Goal: Information Seeking & Learning: Learn about a topic

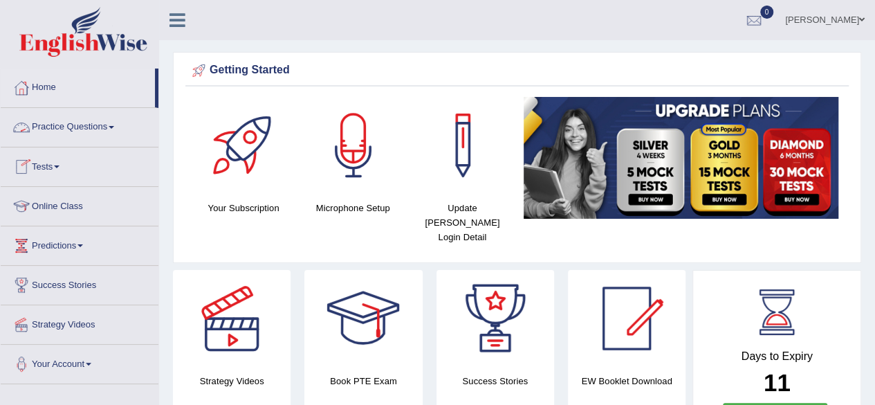
click at [82, 115] on link "Practice Questions" at bounding box center [80, 125] width 158 height 35
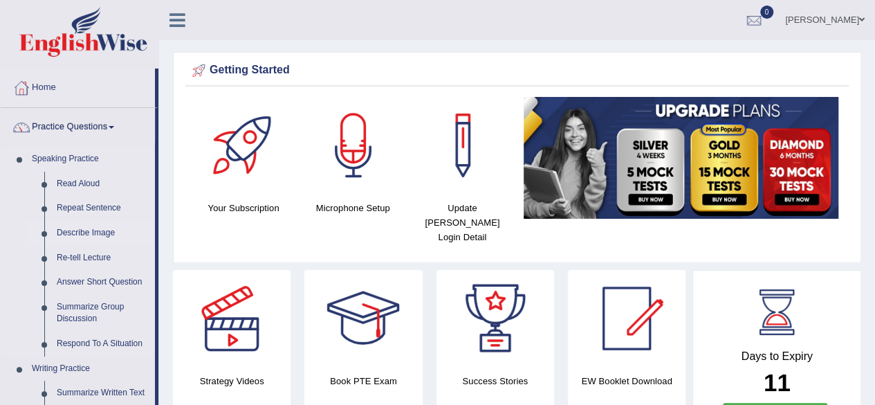
click at [82, 230] on link "Describe Image" at bounding box center [103, 233] width 104 height 25
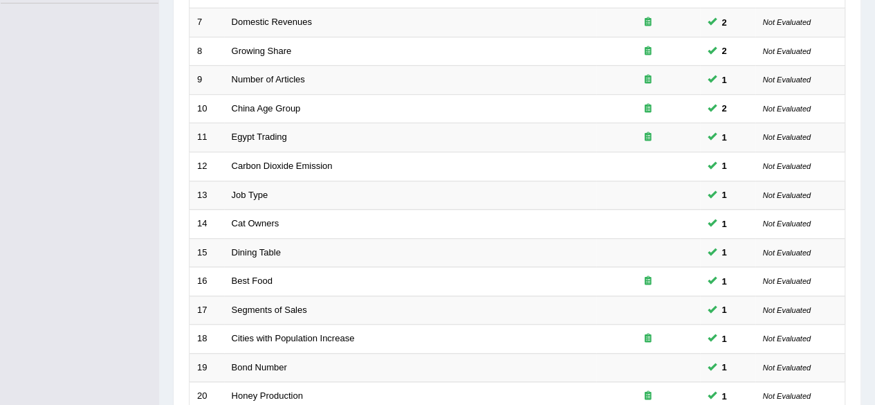
scroll to position [491, 0]
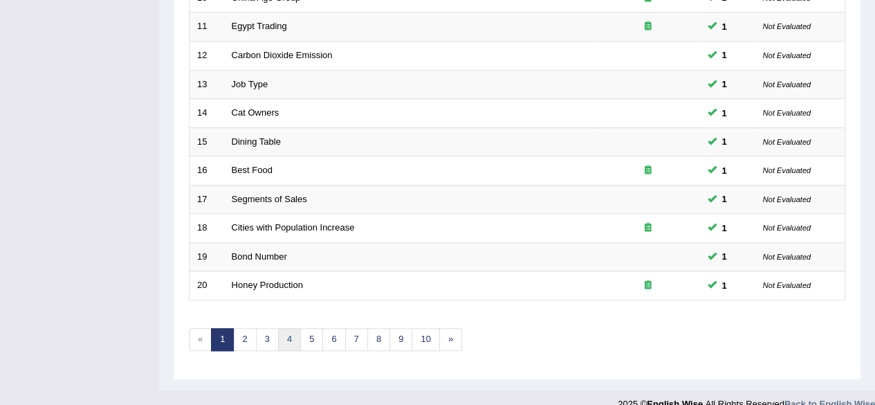
click at [282, 337] on link "4" at bounding box center [289, 339] width 23 height 23
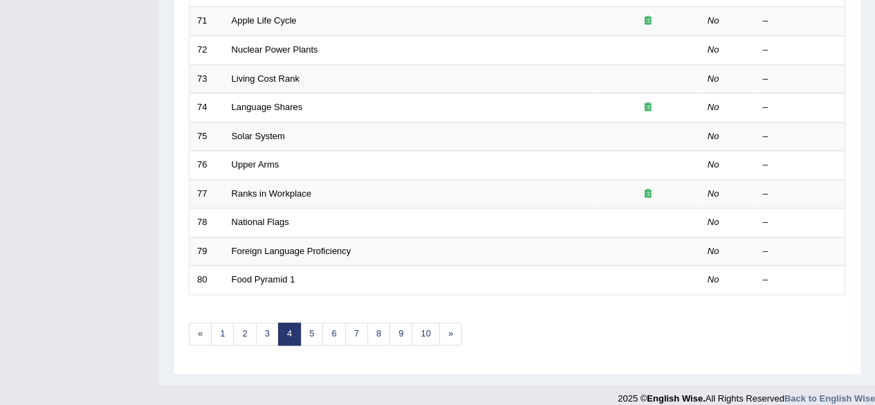
scroll to position [504, 0]
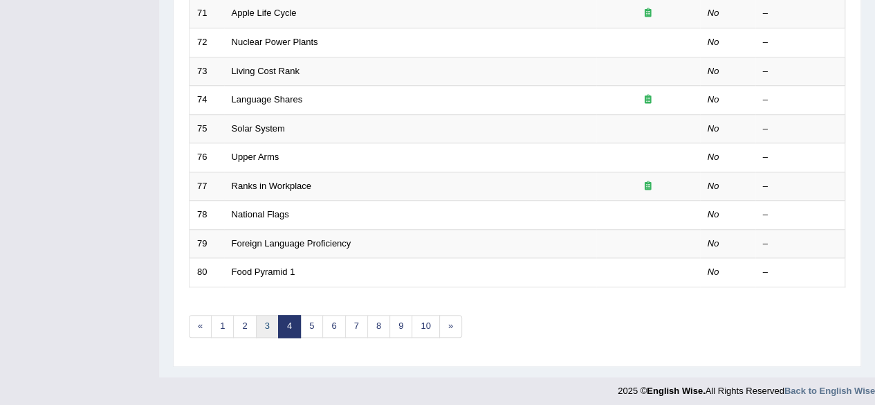
click at [266, 325] on link "3" at bounding box center [267, 326] width 23 height 23
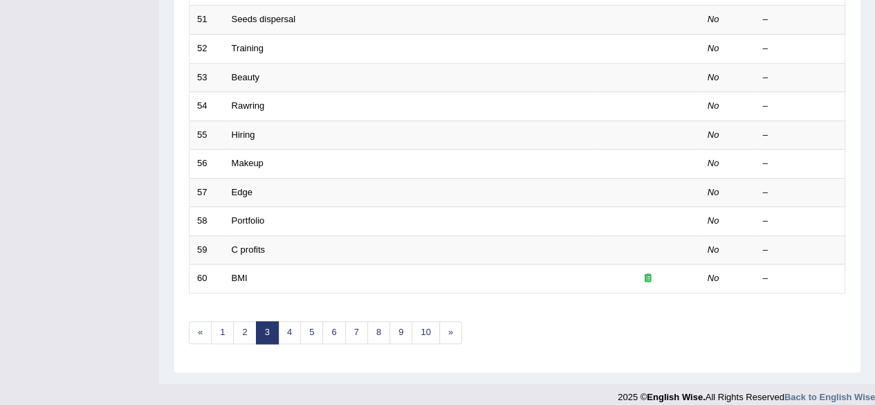
scroll to position [501, 0]
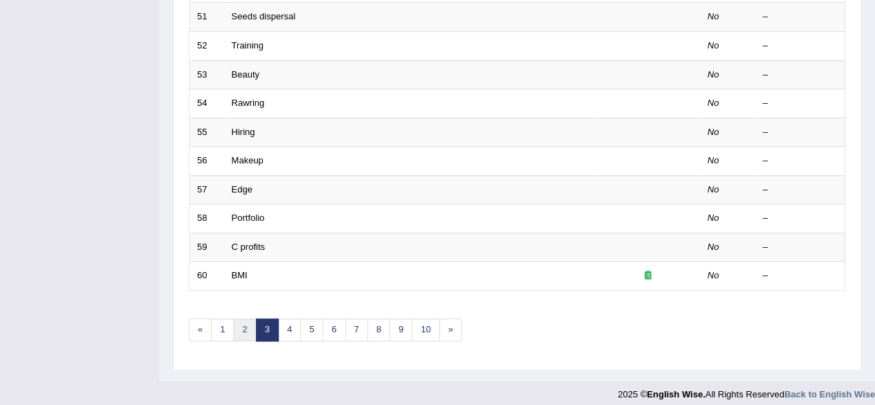
click at [235, 329] on link "2" at bounding box center [244, 329] width 23 height 23
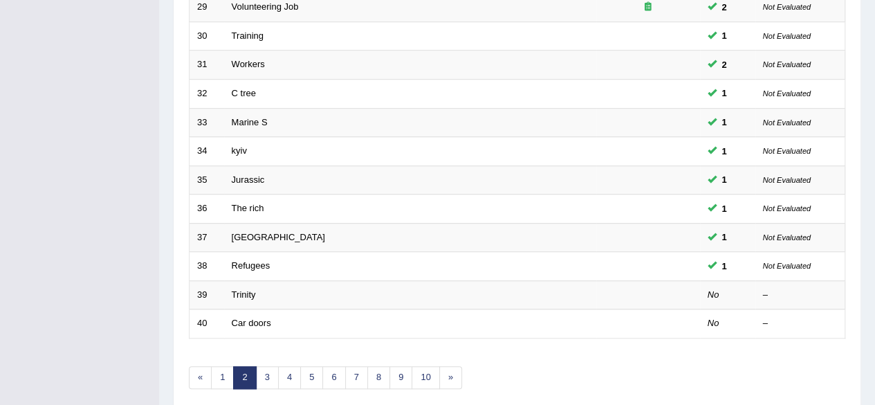
scroll to position [457, 0]
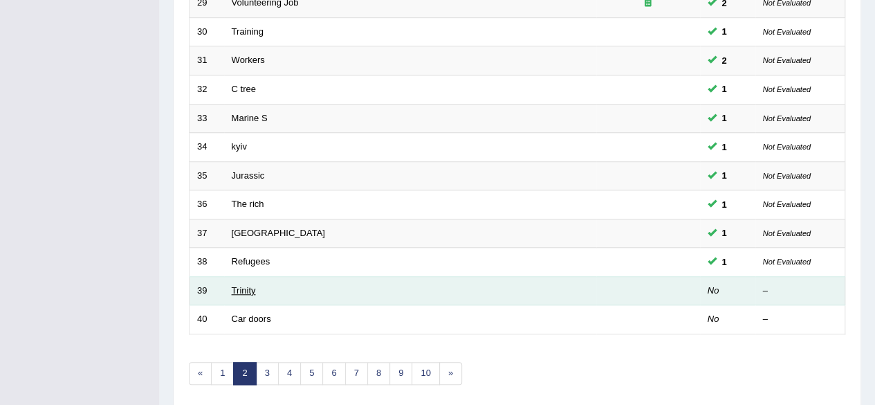
click at [241, 288] on link "Trinity" at bounding box center [244, 290] width 24 height 10
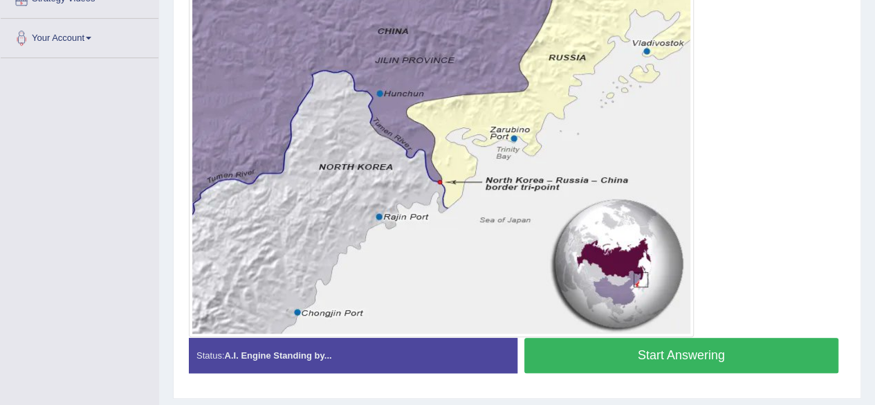
scroll to position [327, 0]
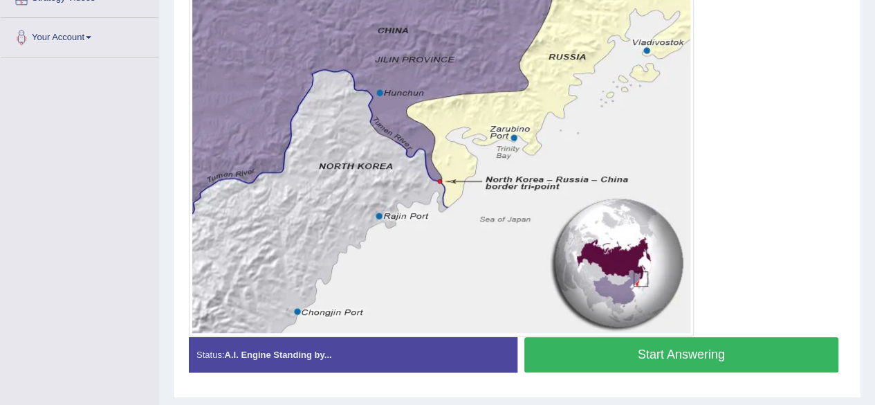
click at [668, 351] on button "Start Answering" at bounding box center [681, 354] width 315 height 35
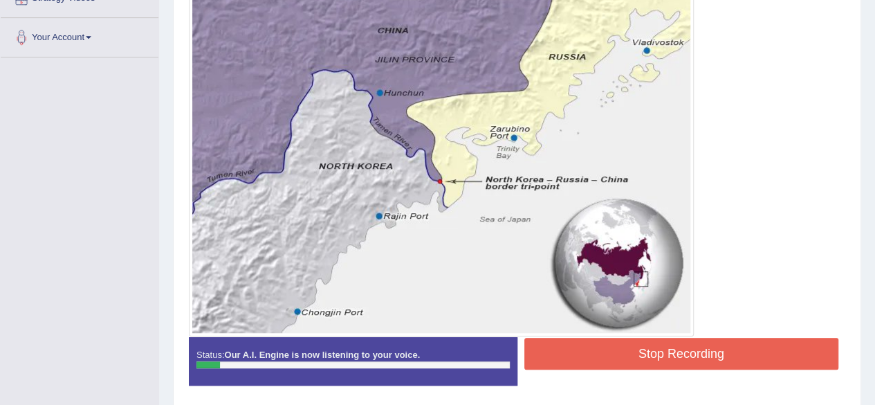
click at [668, 351] on button "Stop Recording" at bounding box center [681, 354] width 315 height 32
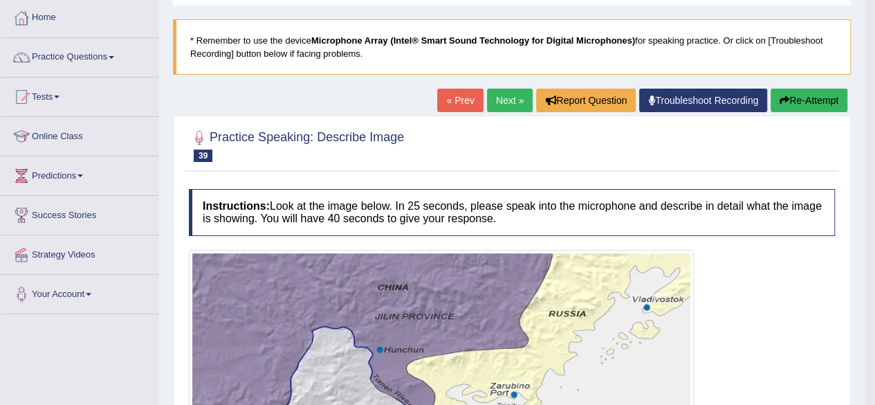
scroll to position [71, 0]
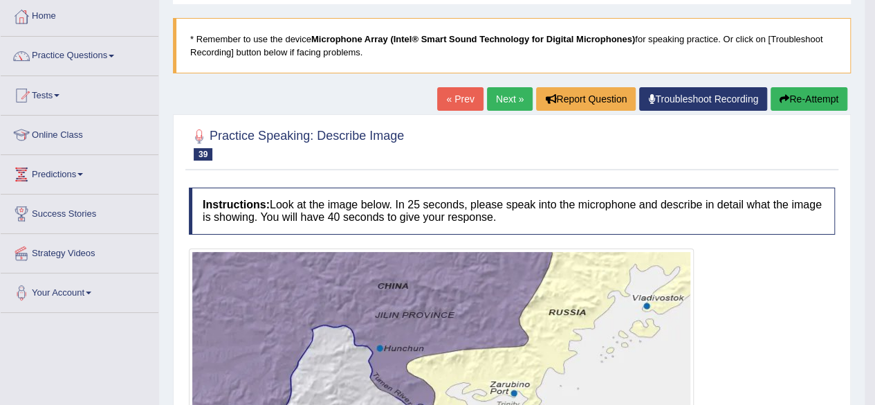
click at [826, 104] on button "Re-Attempt" at bounding box center [809, 99] width 77 height 24
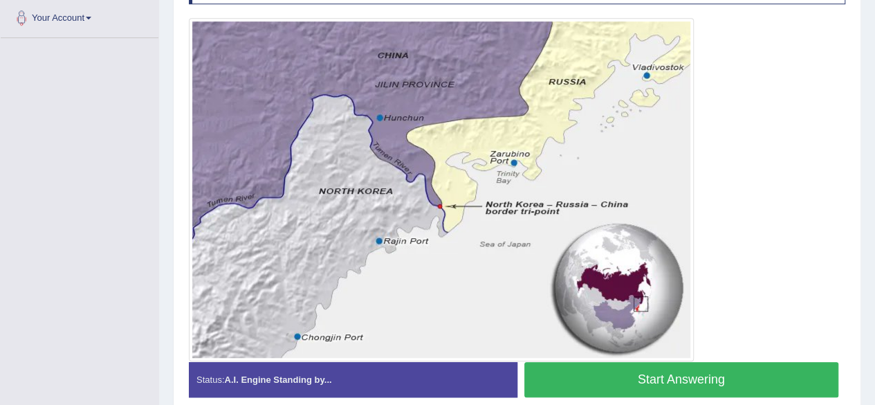
scroll to position [331, 0]
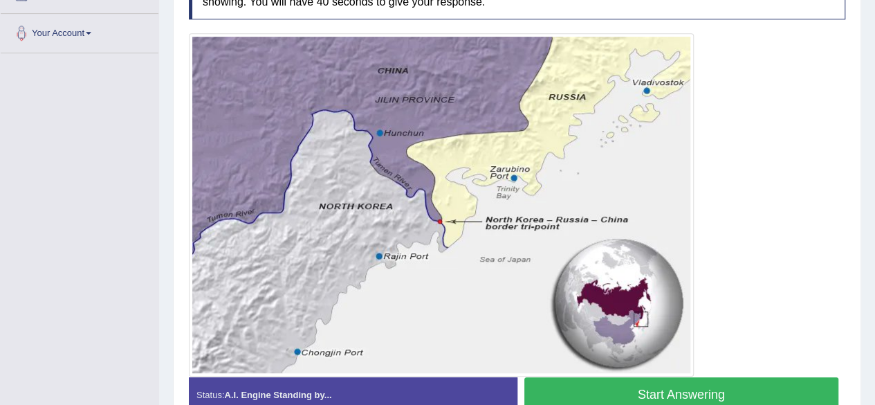
click at [684, 385] on button "Start Answering" at bounding box center [681, 394] width 315 height 35
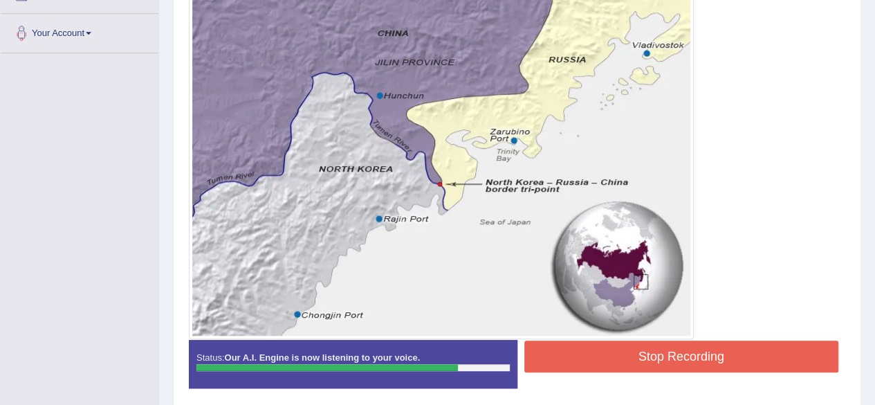
click at [685, 345] on button "Stop Recording" at bounding box center [681, 356] width 315 height 32
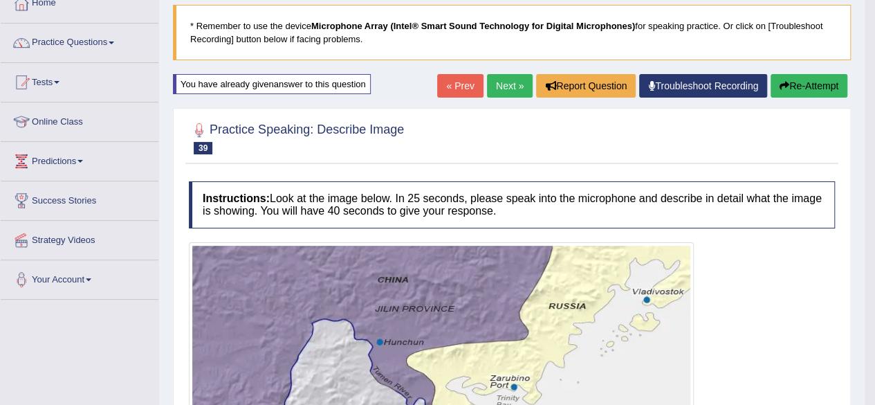
scroll to position [0, 0]
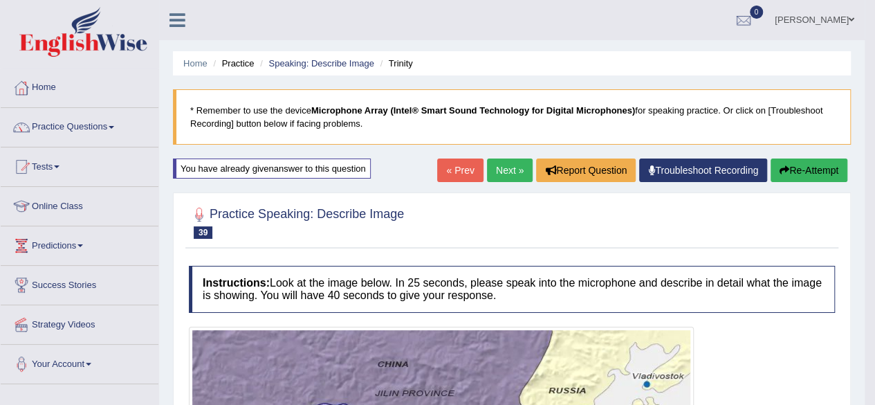
click at [513, 179] on link "Next »" at bounding box center [510, 170] width 46 height 24
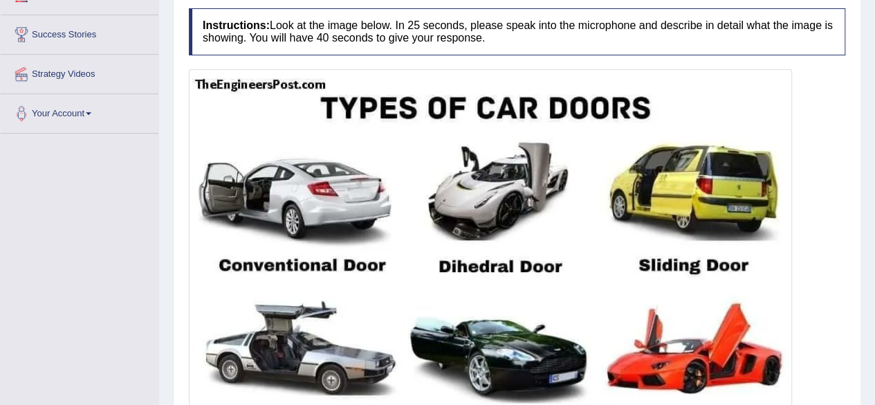
scroll to position [244, 0]
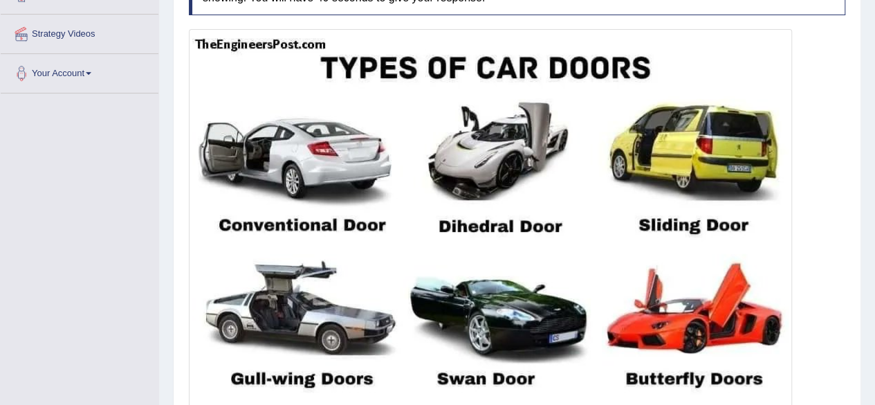
click at [803, 334] on div at bounding box center [517, 294] width 657 height 530
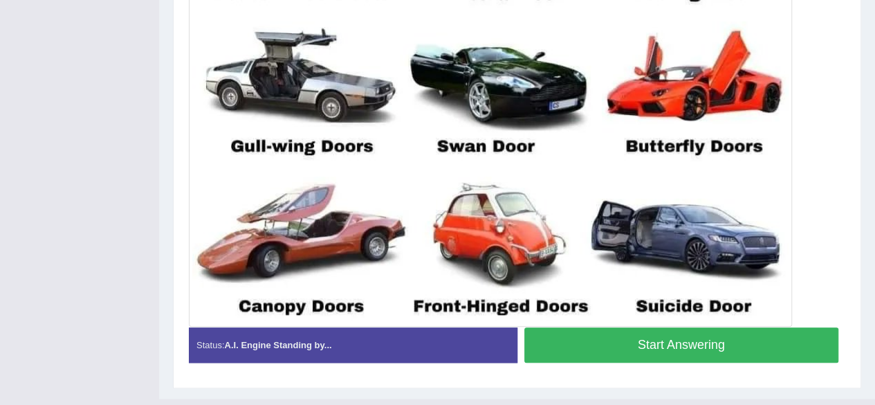
scroll to position [526, 0]
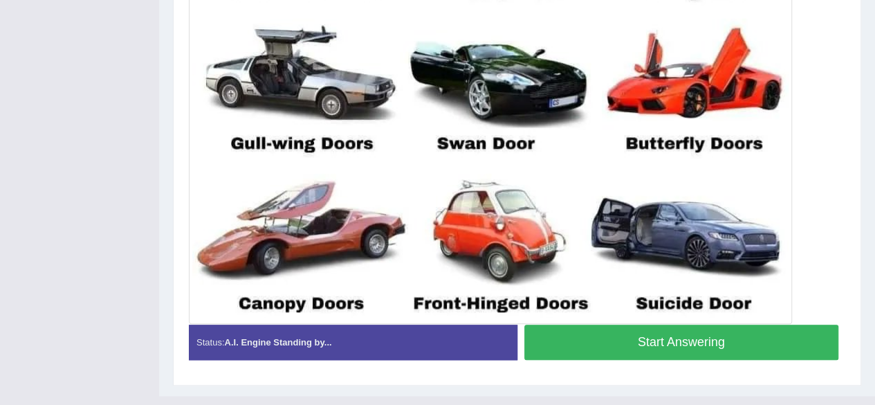
click at [748, 342] on button "Start Answering" at bounding box center [681, 342] width 315 height 35
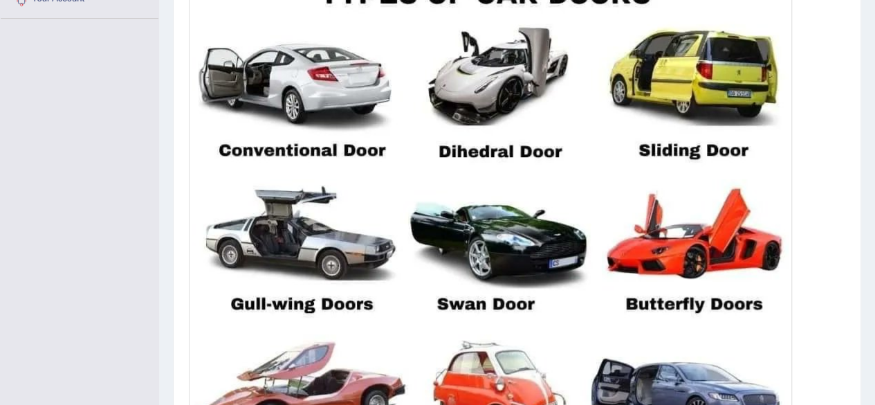
scroll to position [363, 0]
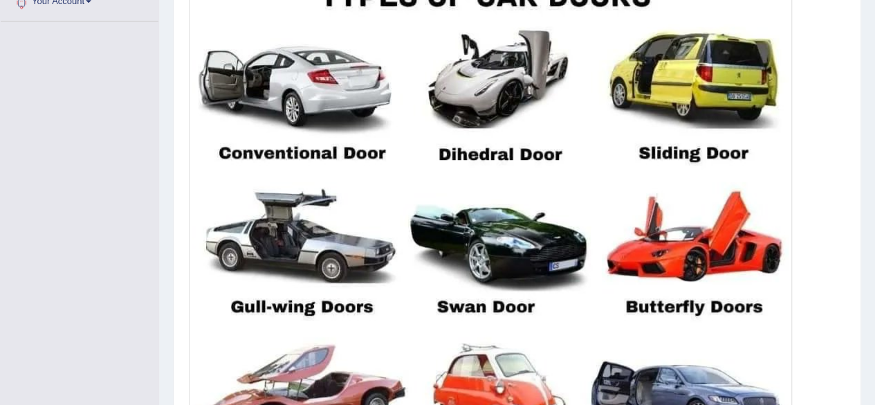
click at [814, 309] on div at bounding box center [517, 222] width 657 height 530
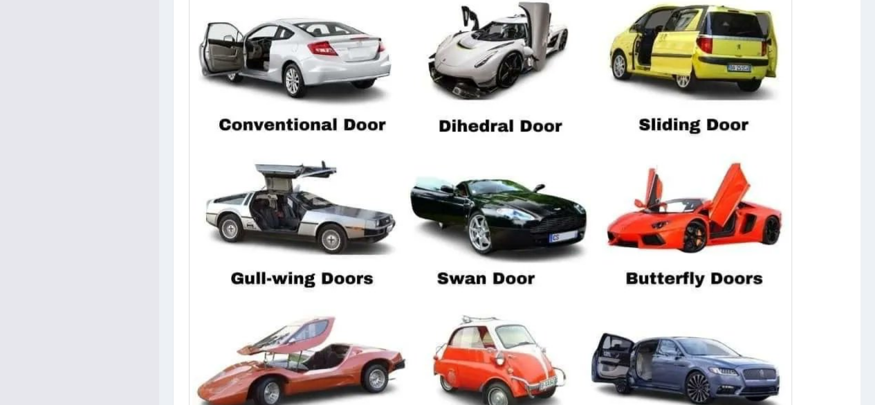
scroll to position [394, 0]
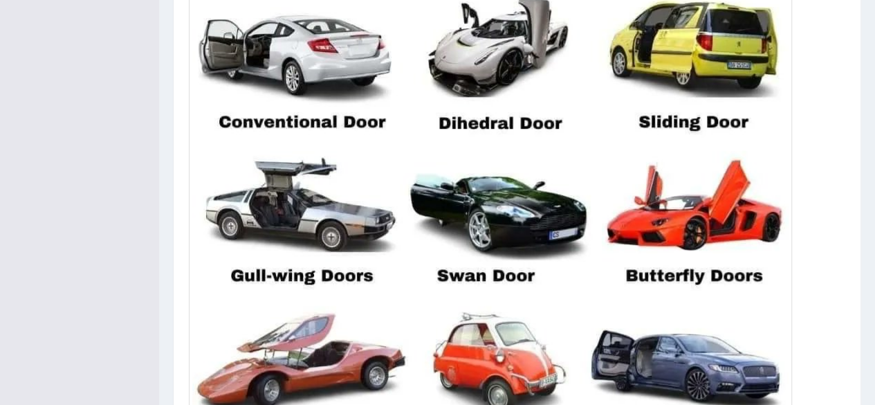
click at [815, 300] on div at bounding box center [517, 191] width 657 height 530
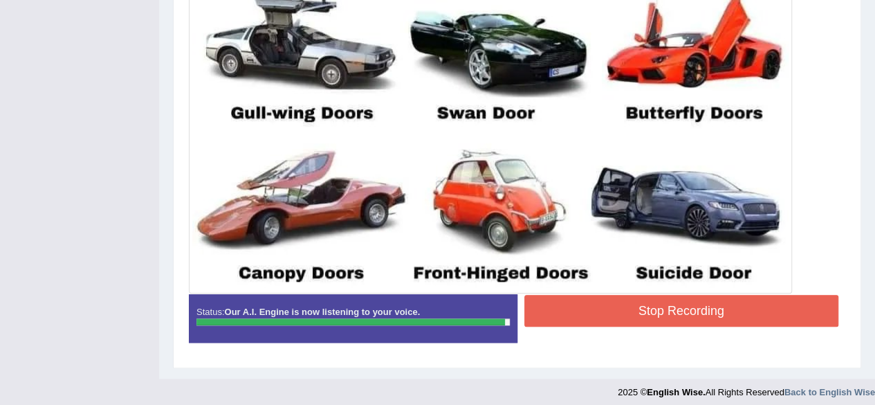
scroll to position [562, 0]
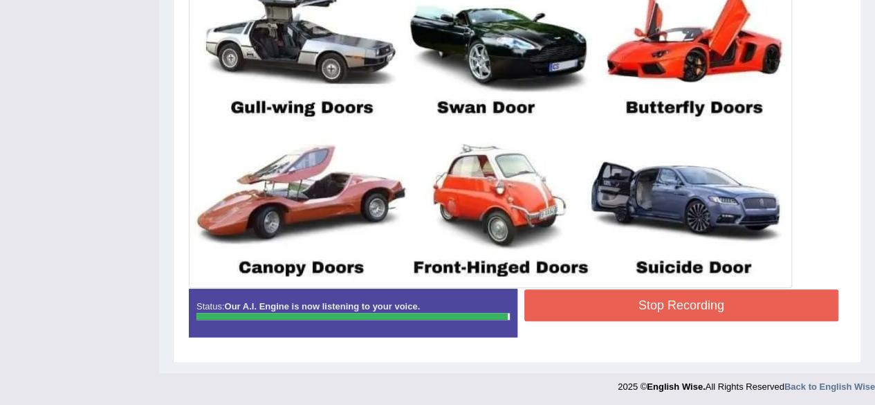
click at [769, 304] on button "Stop Recording" at bounding box center [681, 305] width 315 height 32
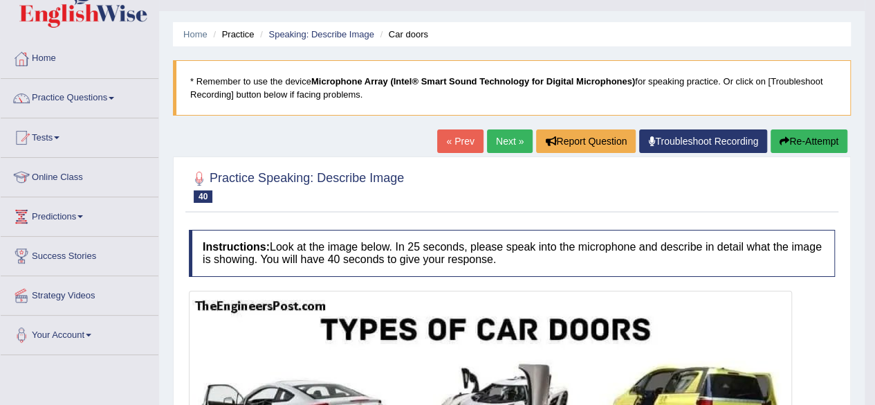
scroll to position [22, 0]
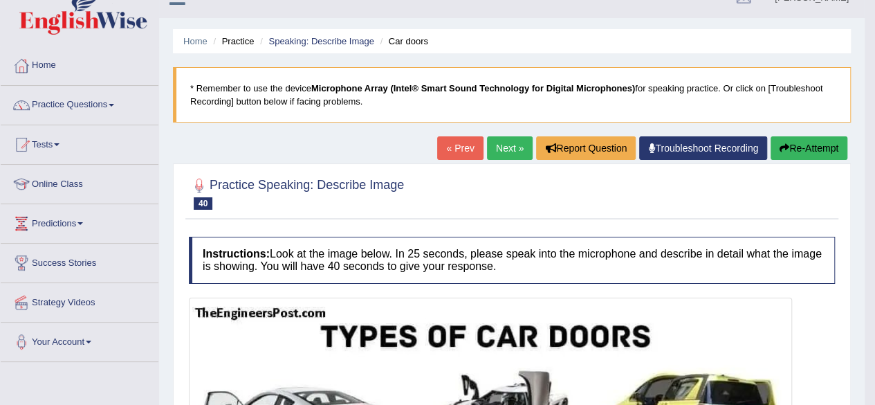
click at [503, 145] on link "Next »" at bounding box center [510, 148] width 46 height 24
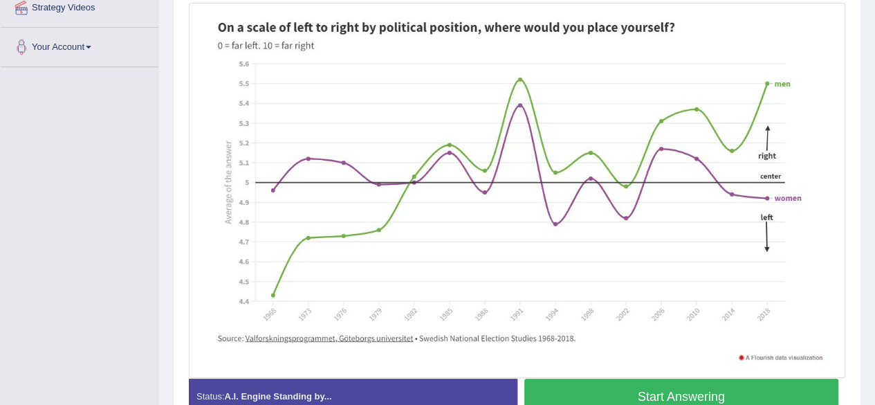
scroll to position [318, 0]
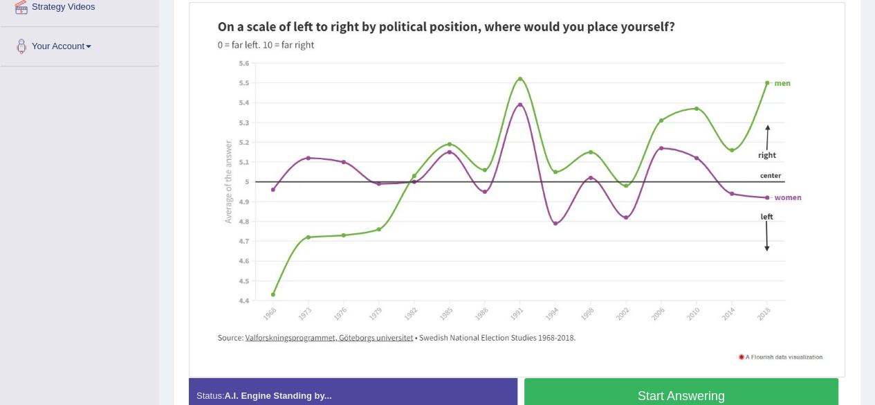
click at [746, 393] on button "Start Answering" at bounding box center [681, 395] width 315 height 35
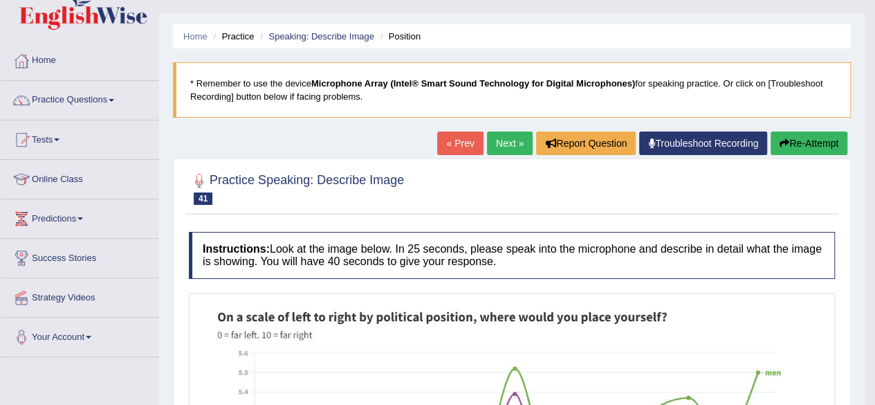
scroll to position [0, 0]
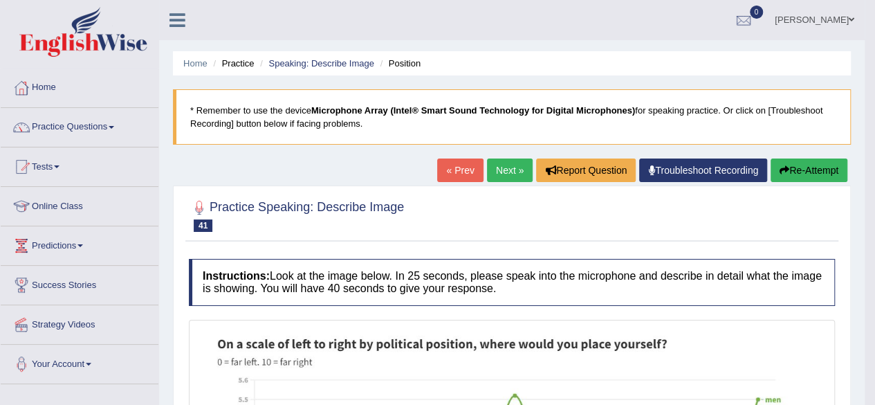
click at [491, 177] on link "Next »" at bounding box center [510, 170] width 46 height 24
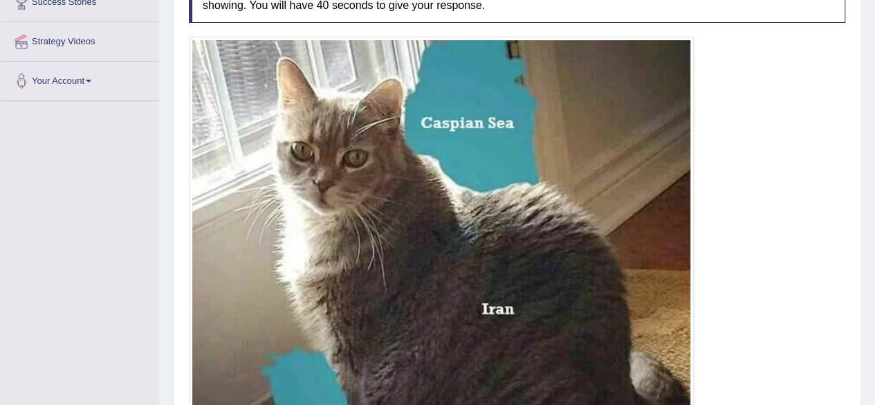
scroll to position [523, 0]
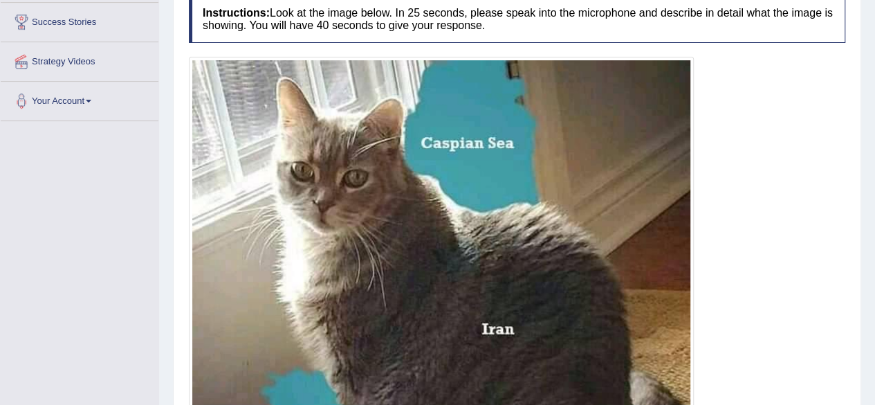
click at [800, 365] on div at bounding box center [517, 309] width 657 height 505
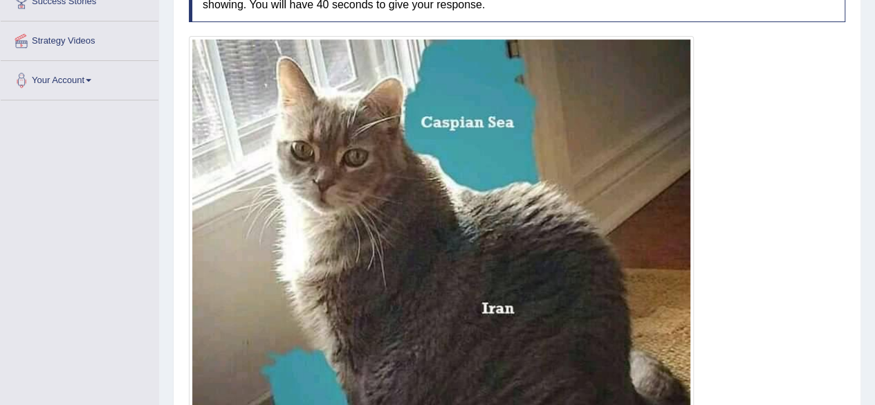
click at [796, 336] on div at bounding box center [517, 288] width 657 height 505
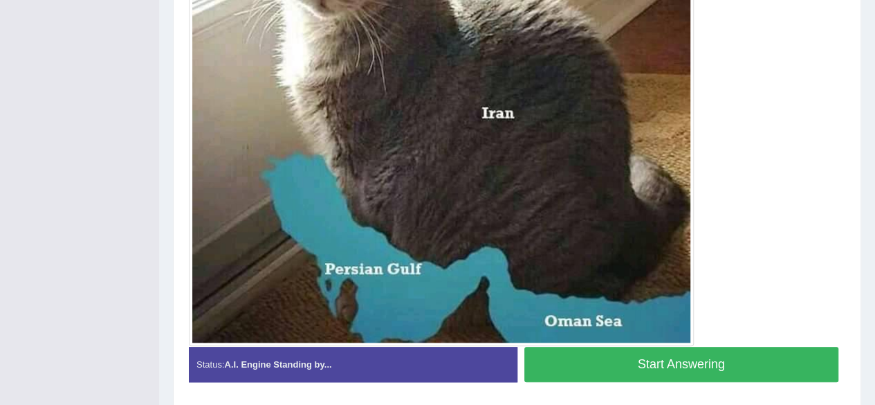
scroll to position [480, 0]
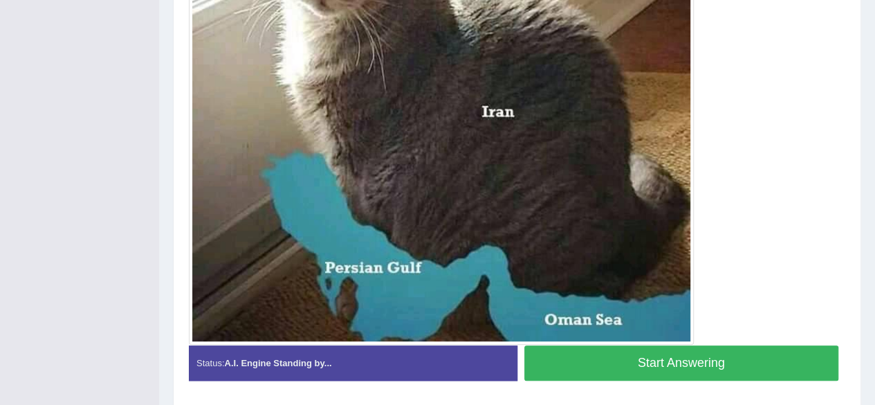
click at [728, 369] on button "Start Answering" at bounding box center [681, 362] width 315 height 35
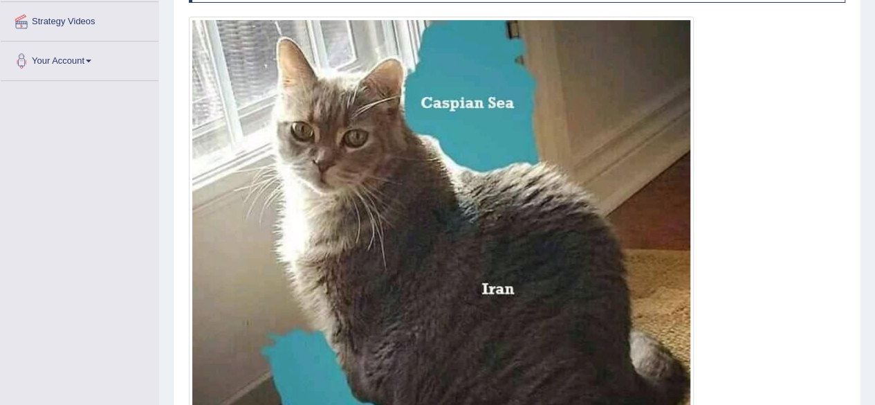
scroll to position [303, 0]
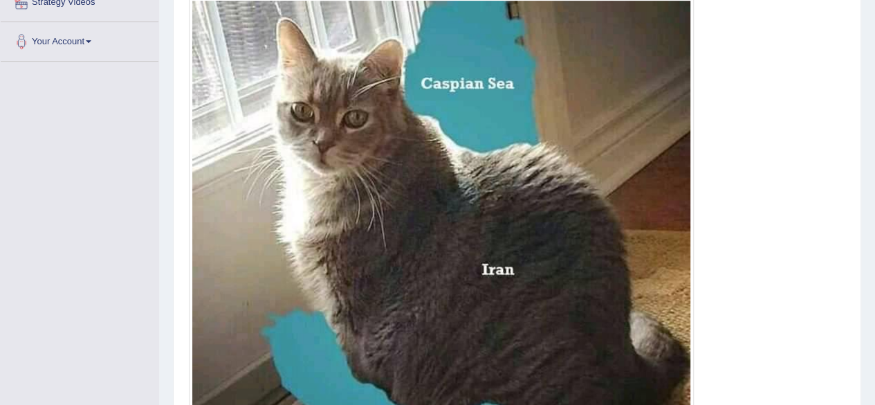
click at [789, 334] on div at bounding box center [517, 249] width 657 height 505
click at [789, 342] on div at bounding box center [517, 249] width 657 height 505
click at [790, 342] on div at bounding box center [517, 249] width 657 height 505
click at [791, 334] on div at bounding box center [517, 249] width 657 height 505
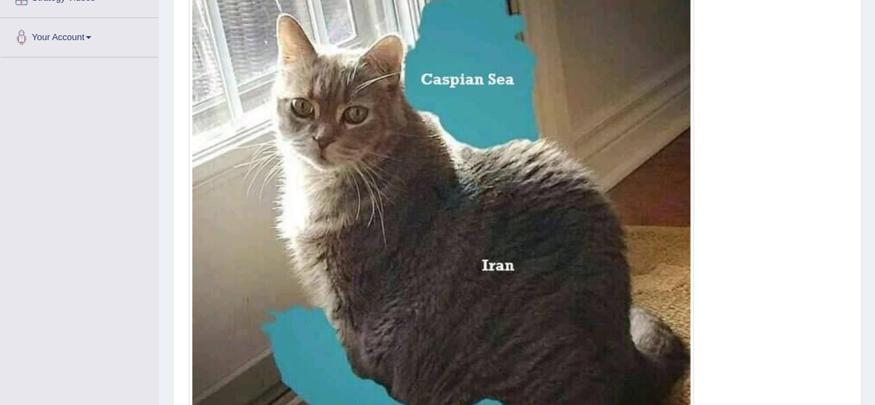
scroll to position [325, 0]
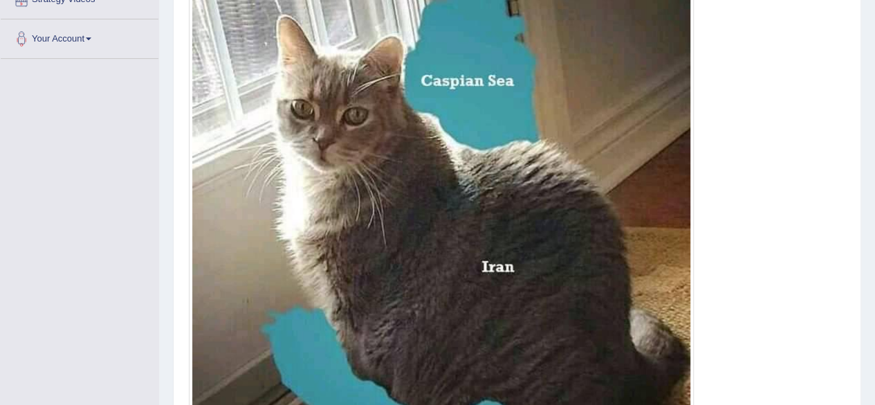
click at [790, 331] on div at bounding box center [517, 246] width 657 height 505
click at [794, 336] on div at bounding box center [517, 246] width 657 height 505
click at [794, 342] on div at bounding box center [517, 246] width 657 height 505
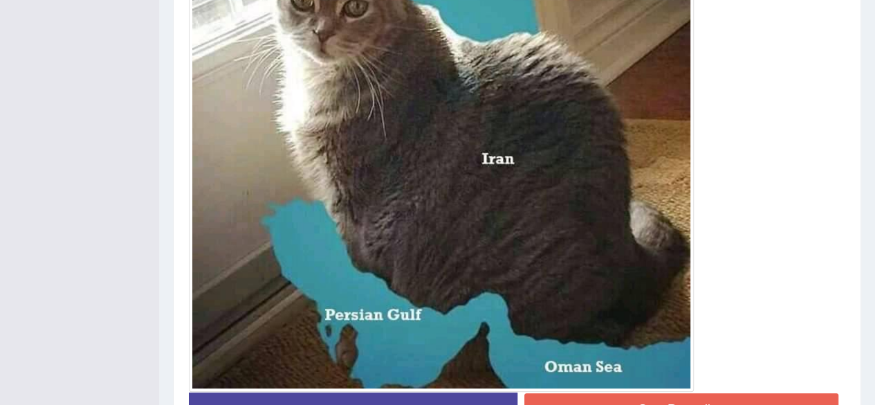
scroll to position [437, 0]
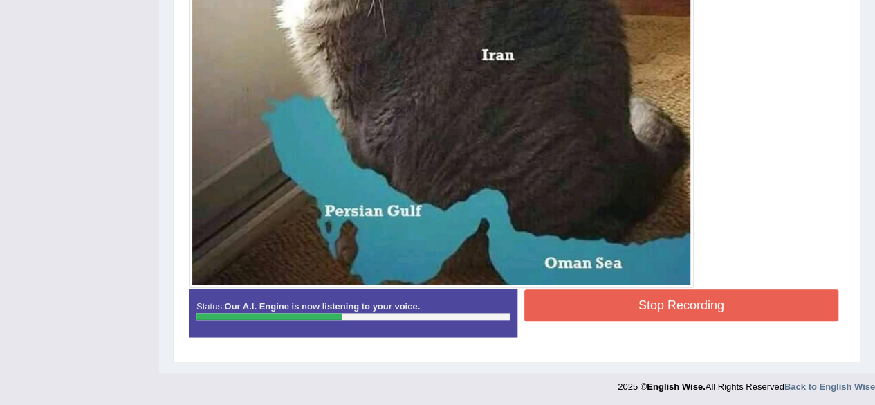
click at [794, 288] on div at bounding box center [517, 35] width 657 height 505
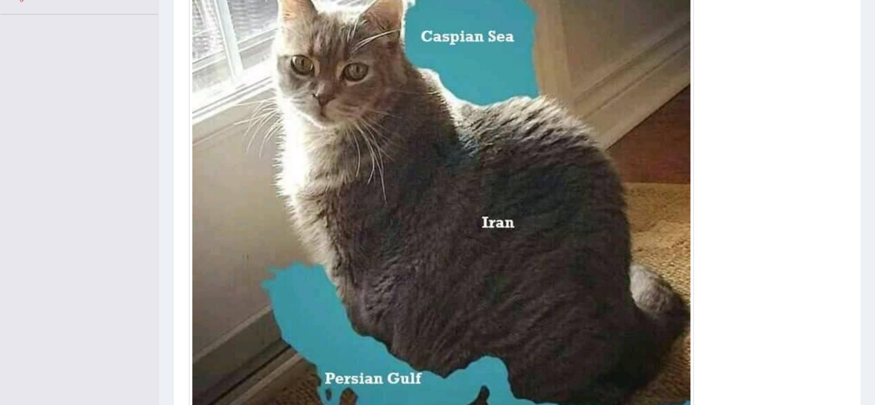
click at [800, 311] on div at bounding box center [517, 202] width 657 height 505
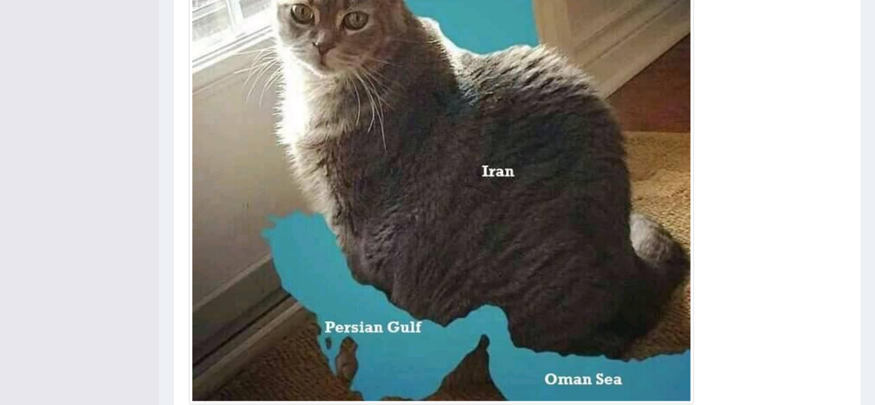
scroll to position [435, 0]
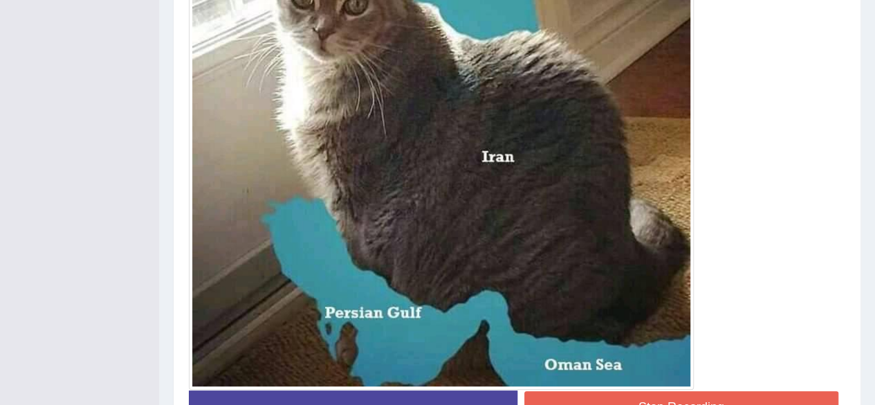
click at [764, 399] on button "Stop Recording" at bounding box center [681, 407] width 315 height 32
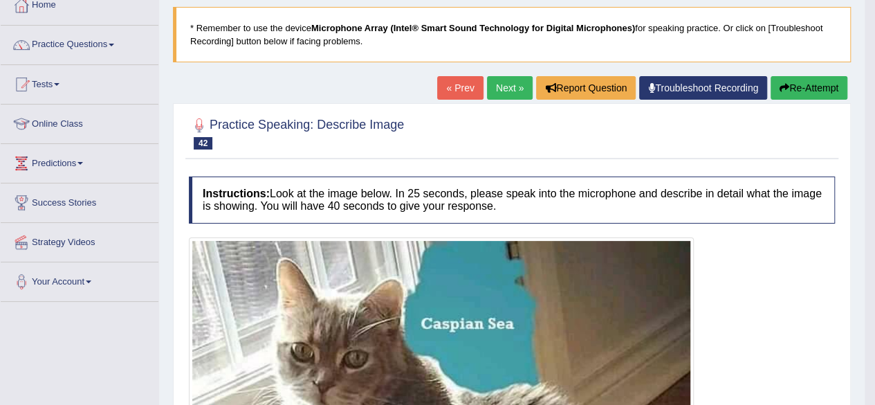
scroll to position [0, 0]
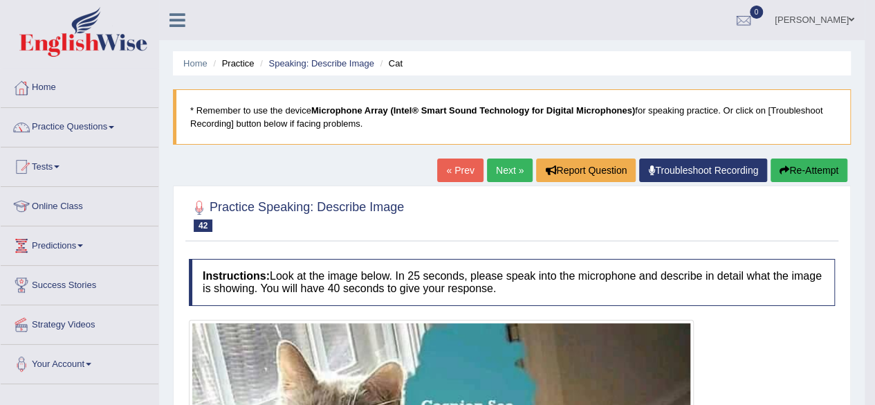
click at [500, 170] on link "Next »" at bounding box center [510, 170] width 46 height 24
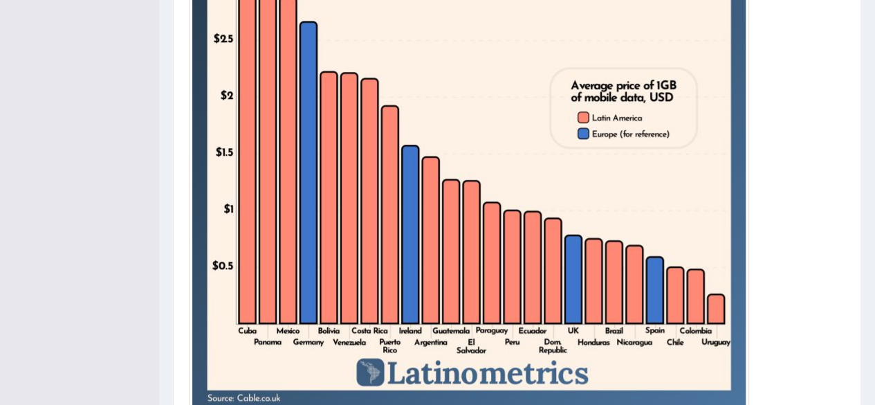
scroll to position [473, 0]
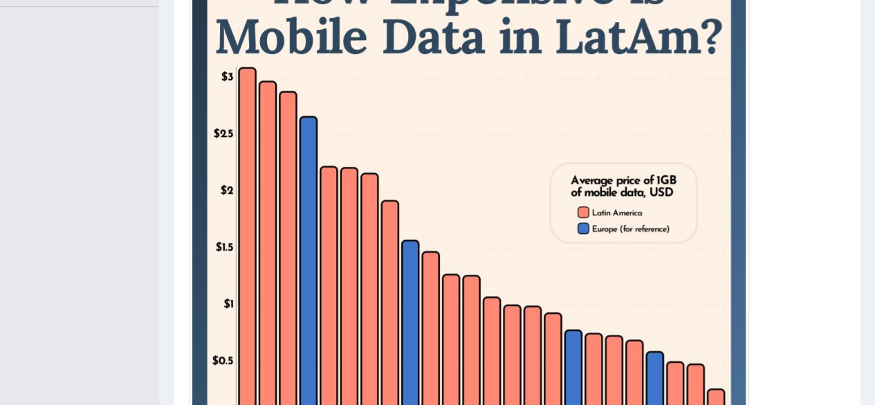
click at [820, 356] on div at bounding box center [517, 223] width 657 height 560
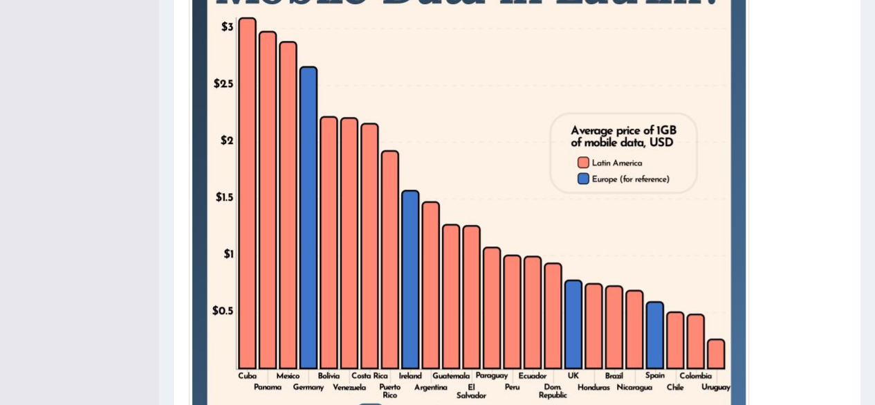
scroll to position [423, 0]
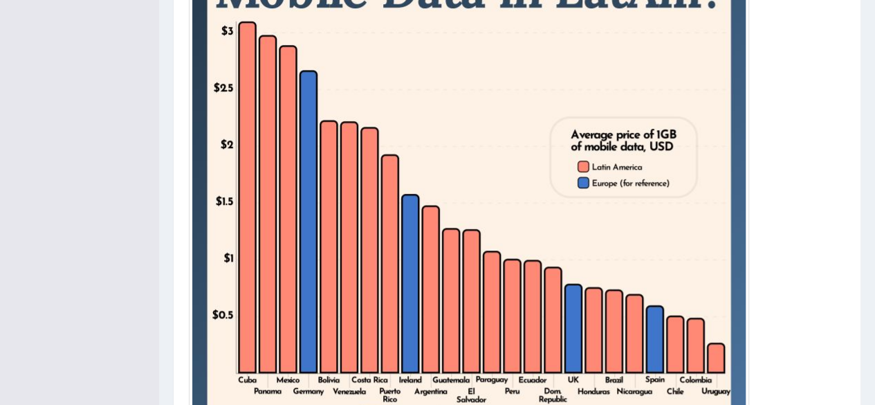
click at [825, 346] on div at bounding box center [517, 177] width 657 height 560
click at [825, 356] on div at bounding box center [517, 177] width 657 height 560
click at [825, 358] on div at bounding box center [517, 177] width 657 height 560
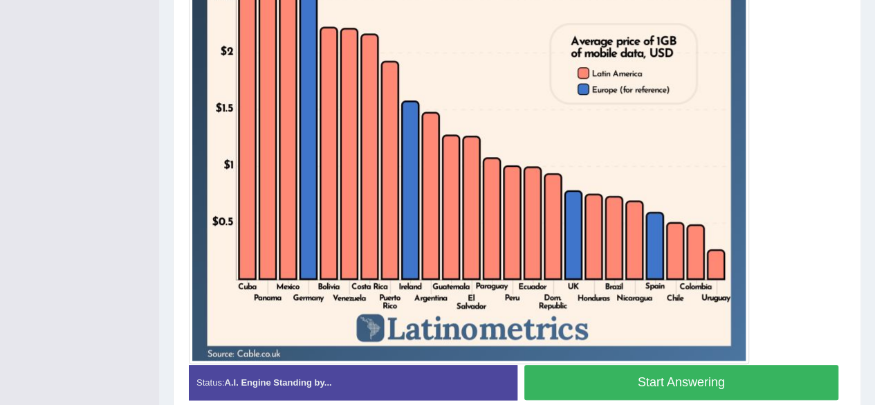
scroll to position [516, 0]
click at [764, 389] on button "Start Answering" at bounding box center [681, 382] width 315 height 35
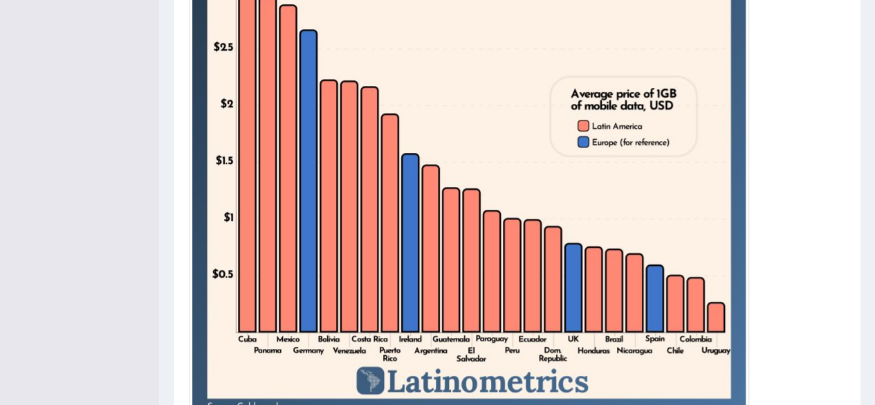
scroll to position [466, 0]
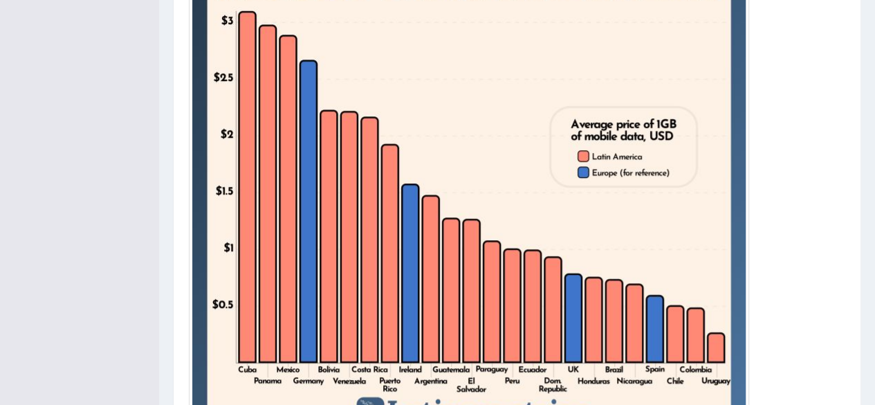
click at [833, 333] on div at bounding box center [517, 167] width 657 height 560
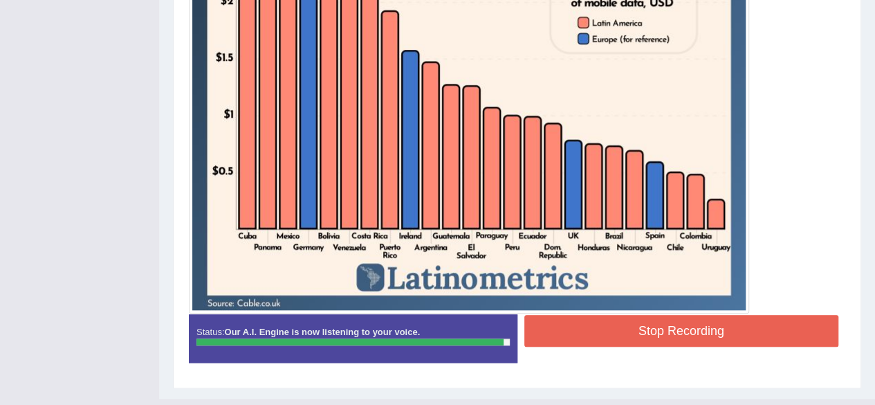
scroll to position [570, 0]
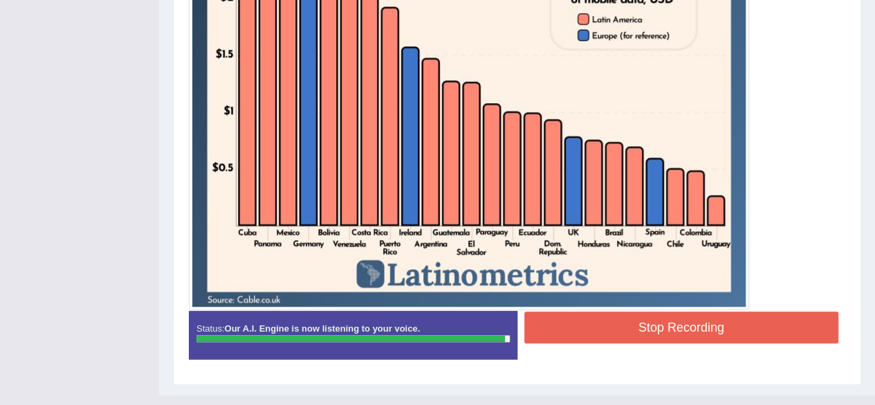
click at [775, 329] on button "Stop Recording" at bounding box center [681, 327] width 315 height 32
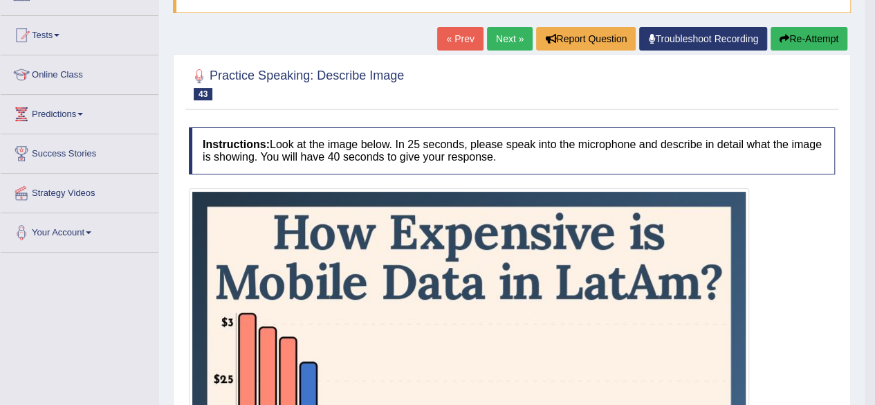
scroll to position [131, 0]
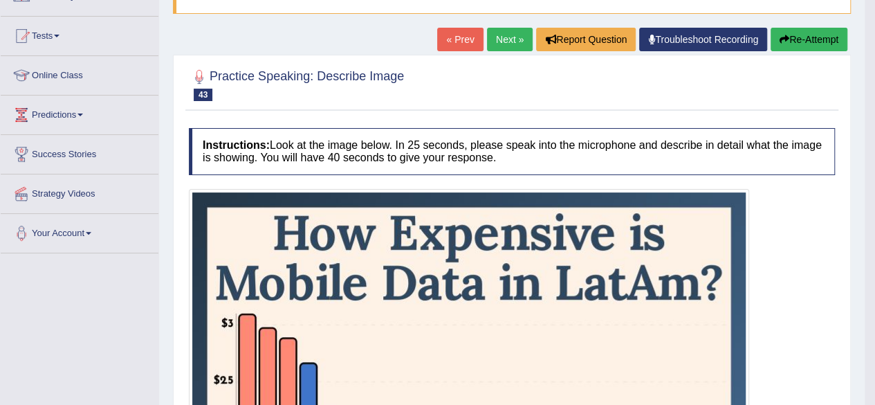
click at [498, 29] on link "Next »" at bounding box center [510, 40] width 46 height 24
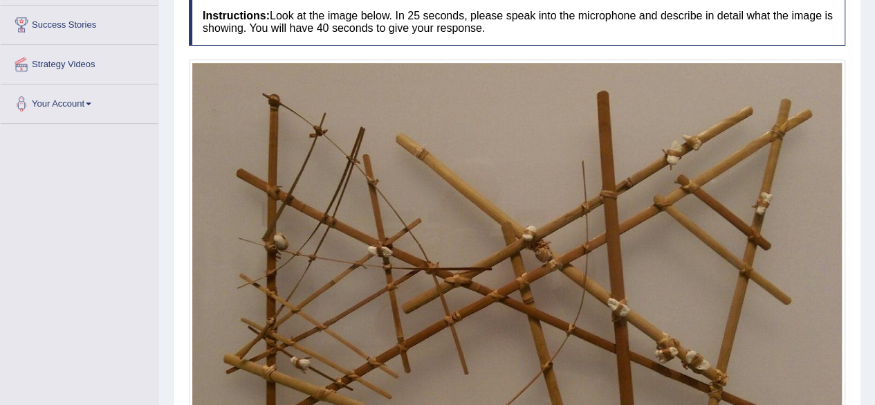
click at [836, 357] on img at bounding box center [517, 290] width 650 height 454
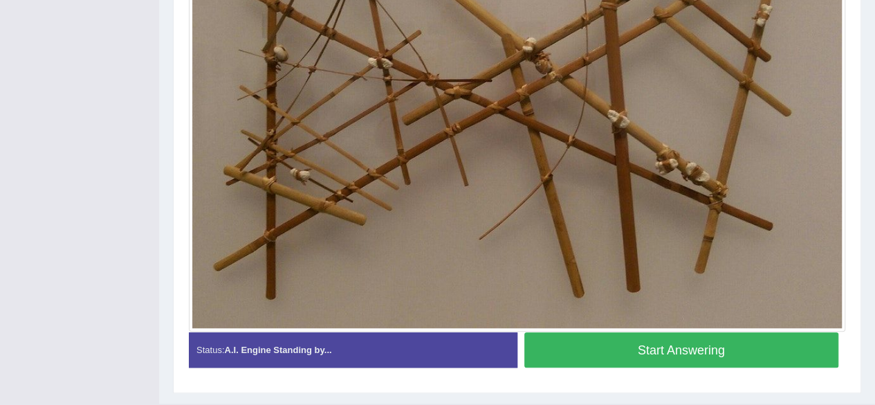
scroll to position [451, 0]
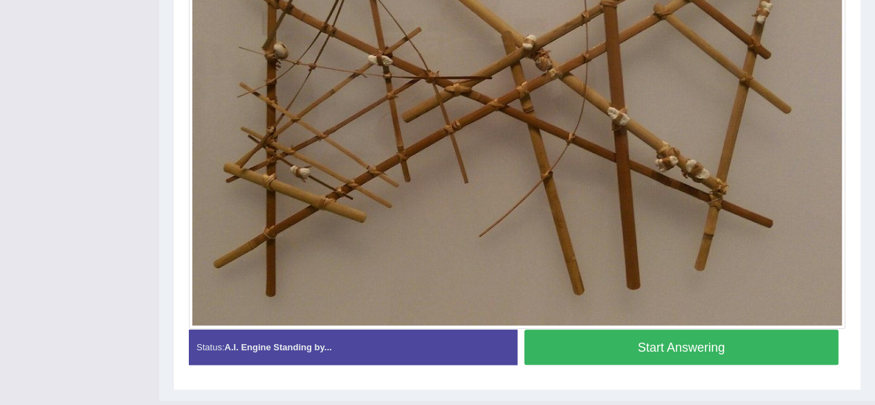
click at [767, 347] on button "Start Answering" at bounding box center [681, 346] width 315 height 35
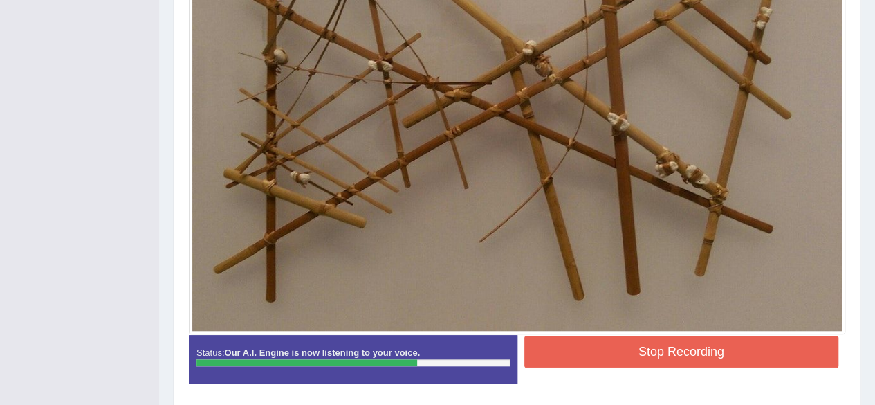
scroll to position [447, 0]
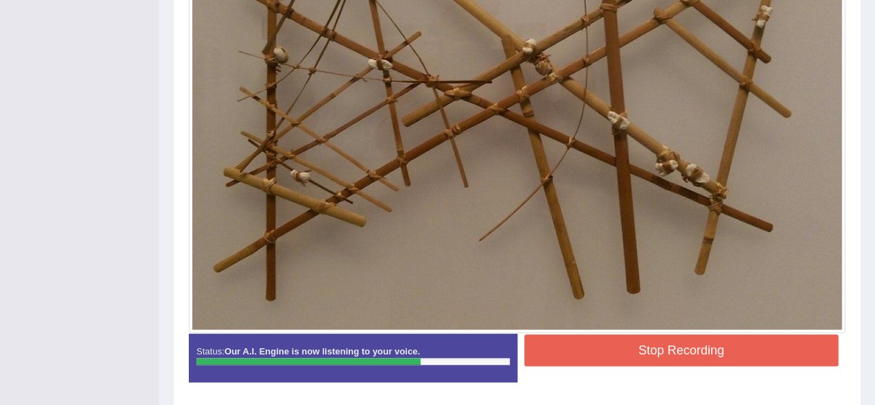
click at [744, 345] on button "Stop Recording" at bounding box center [681, 350] width 315 height 32
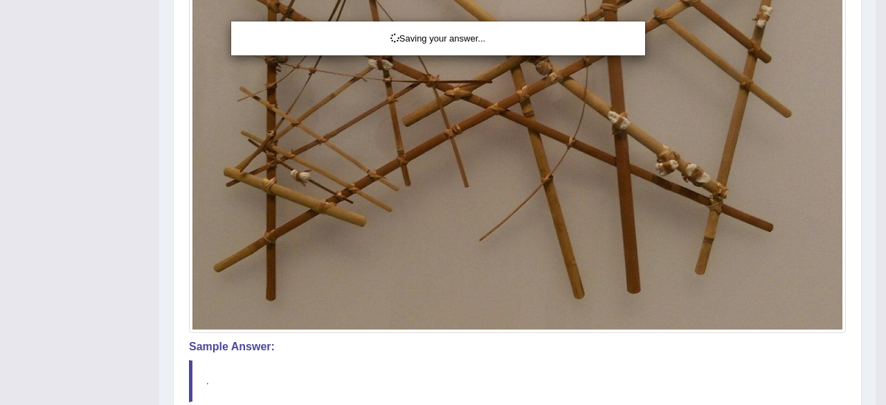
click at [875, 285] on div "Saving your answer..." at bounding box center [443, 202] width 886 height 405
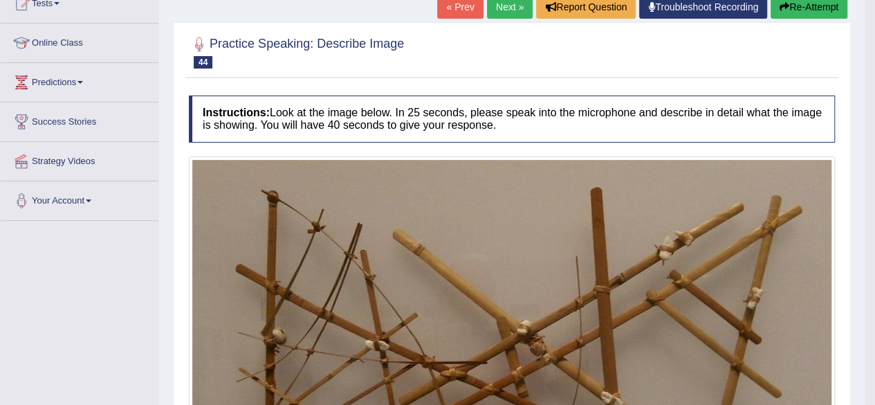
click at [783, 346] on img at bounding box center [511, 383] width 639 height 446
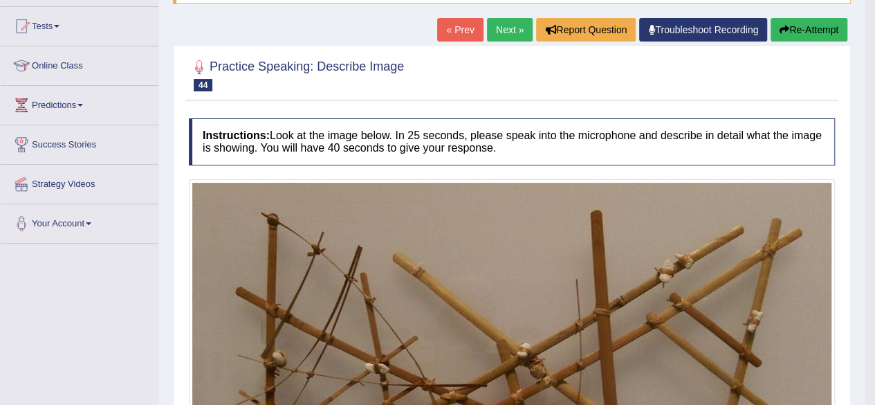
scroll to position [105, 0]
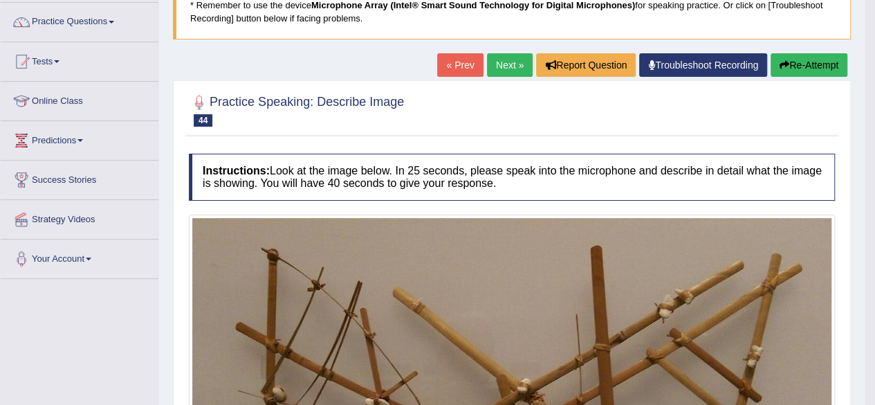
click at [500, 65] on link "Next »" at bounding box center [510, 65] width 46 height 24
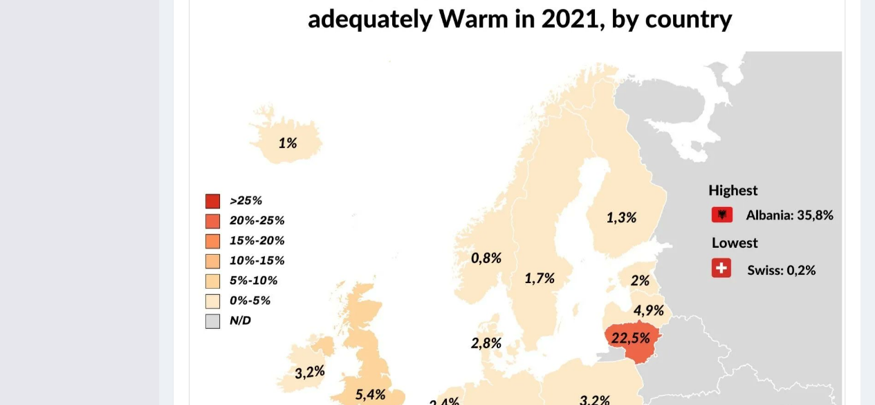
scroll to position [718, 0]
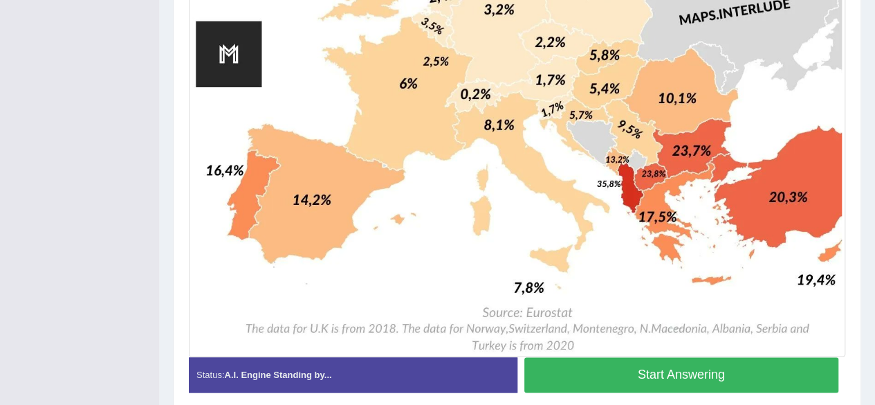
click at [776, 377] on button "Start Answering" at bounding box center [681, 374] width 315 height 35
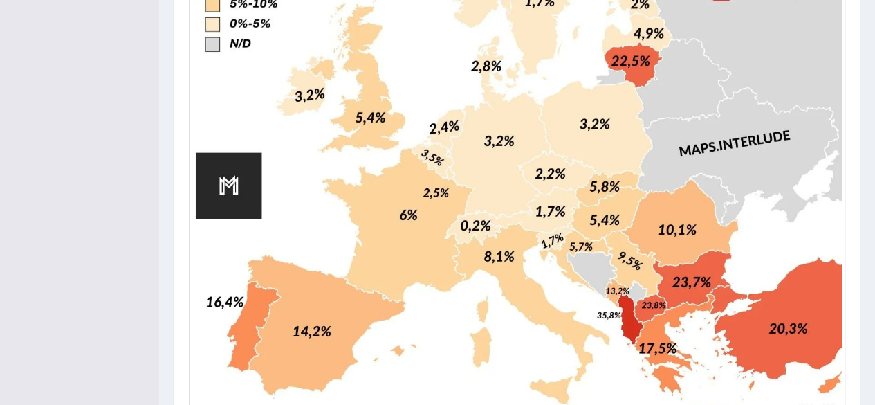
scroll to position [728, 0]
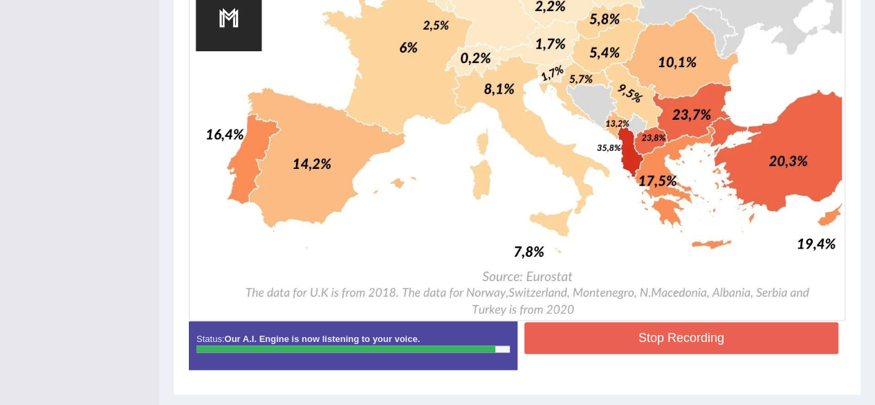
scroll to position [864, 0]
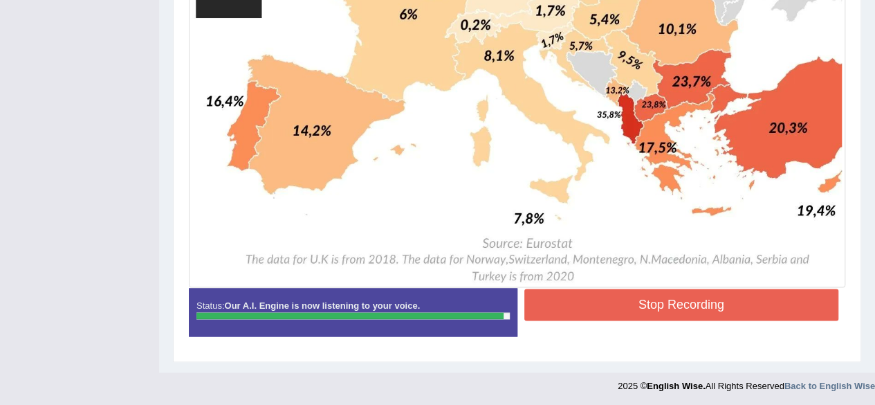
click at [776, 305] on button "Stop Recording" at bounding box center [681, 305] width 315 height 32
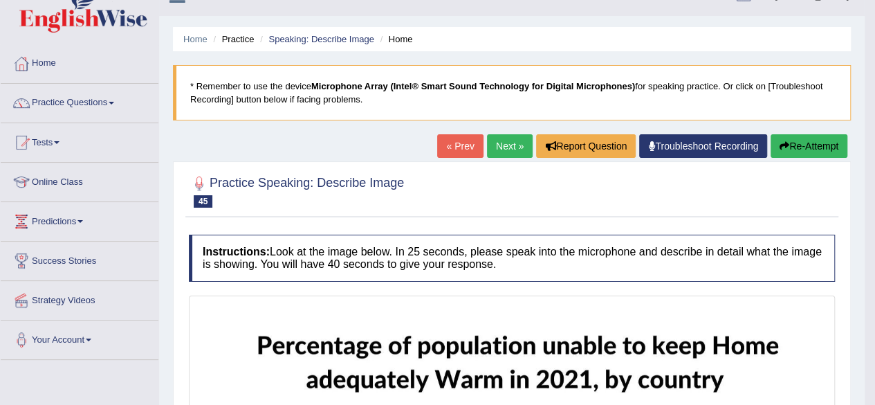
scroll to position [0, 0]
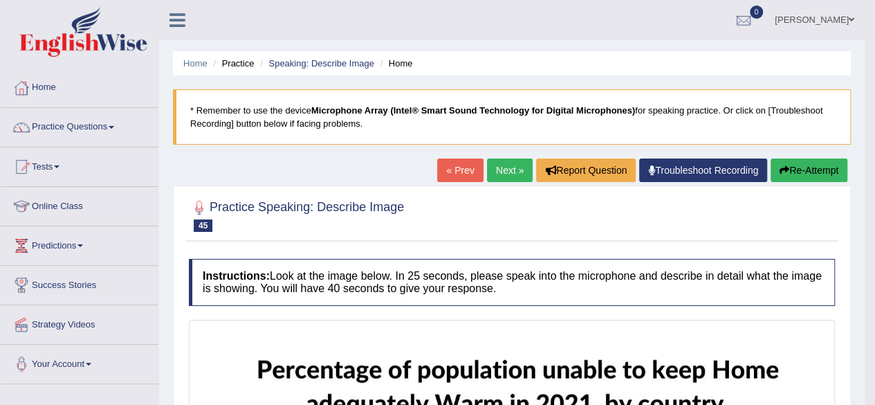
click at [505, 174] on link "Next »" at bounding box center [510, 170] width 46 height 24
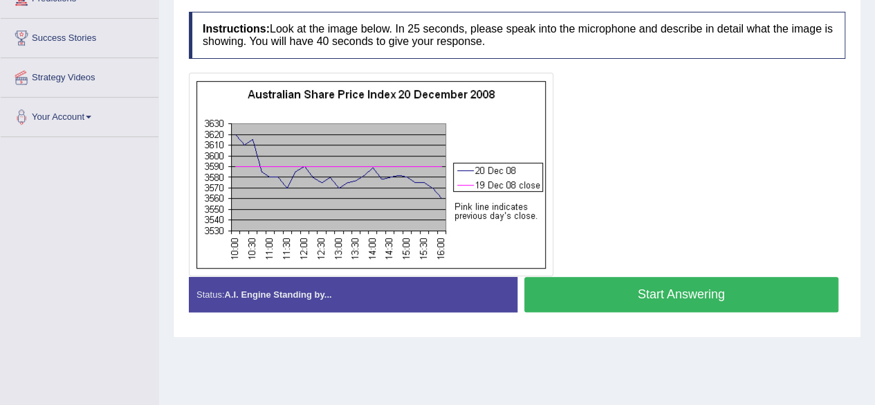
scroll to position [246, 0]
click at [737, 298] on button "Start Answering" at bounding box center [681, 294] width 315 height 35
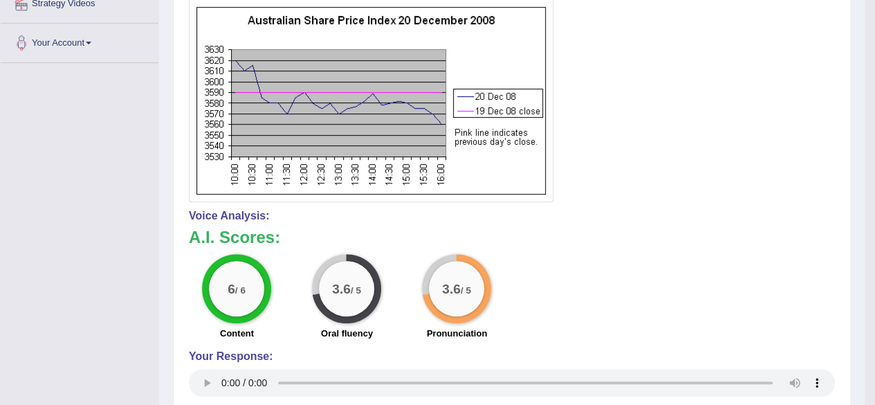
click at [652, 287] on div "6 / 6 Content 3.6 / 5 Oral fluency 3.6 / 5 Pronunciation" at bounding box center [512, 298] width 660 height 89
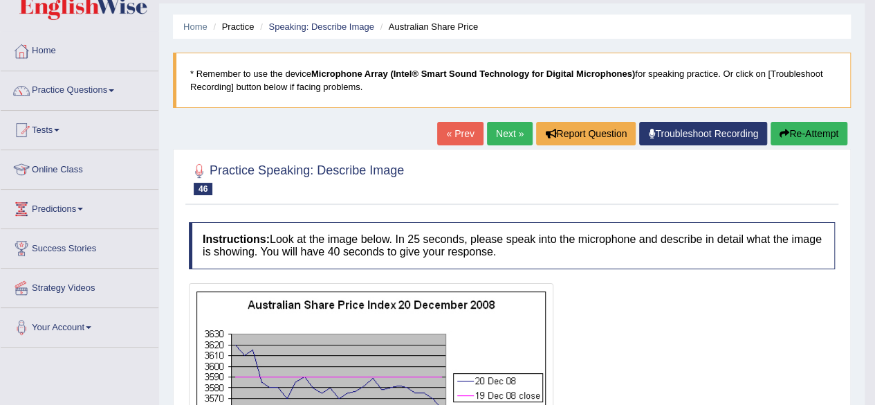
scroll to position [0, 0]
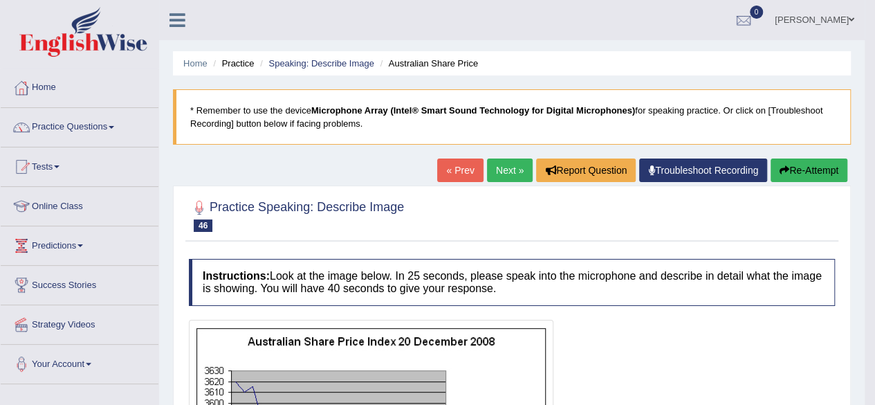
click at [504, 168] on link "Next »" at bounding box center [510, 170] width 46 height 24
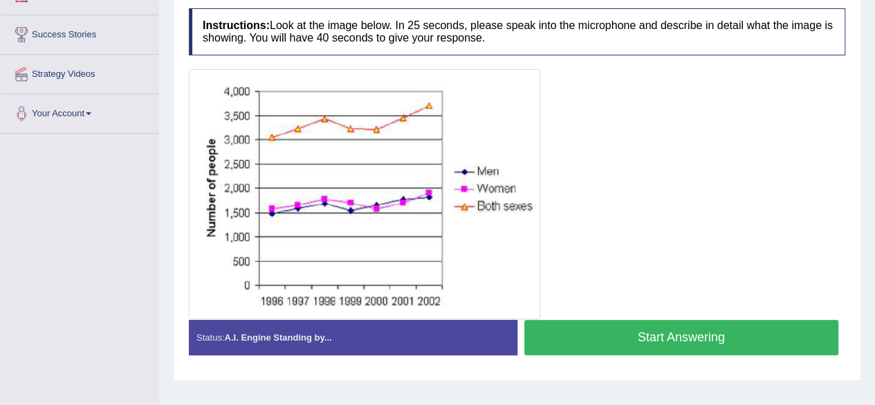
scroll to position [257, 0]
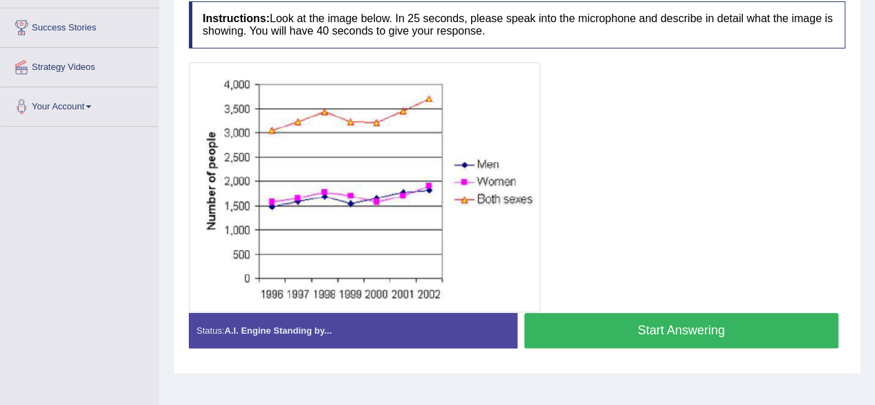
click at [720, 322] on button "Start Answering" at bounding box center [681, 330] width 315 height 35
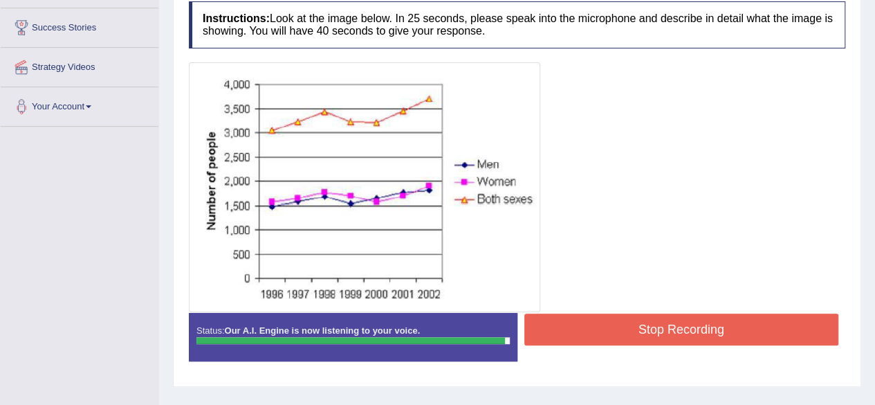
click at [715, 336] on button "Stop Recording" at bounding box center [681, 329] width 315 height 32
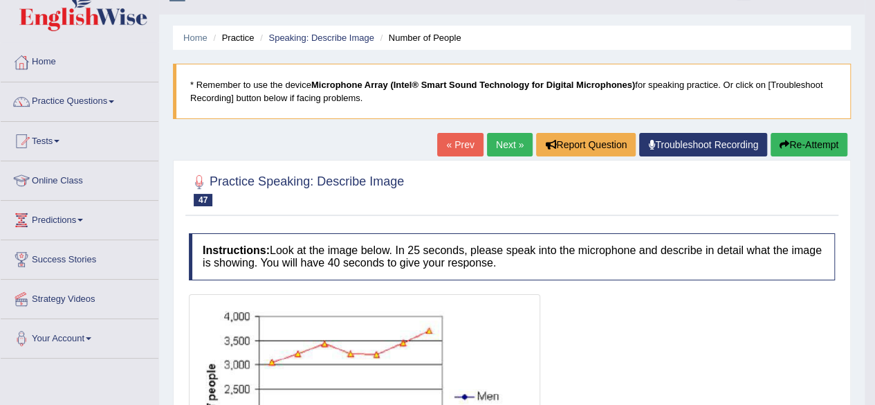
scroll to position [25, 0]
click at [508, 148] on link "Next »" at bounding box center [510, 146] width 46 height 24
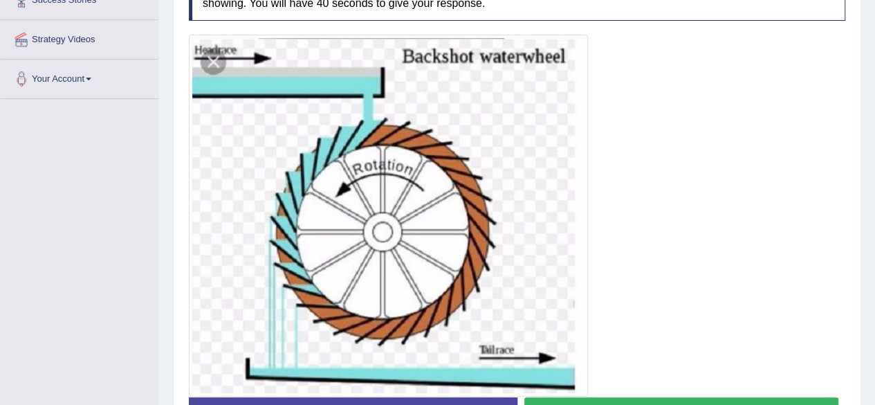
scroll to position [287, 0]
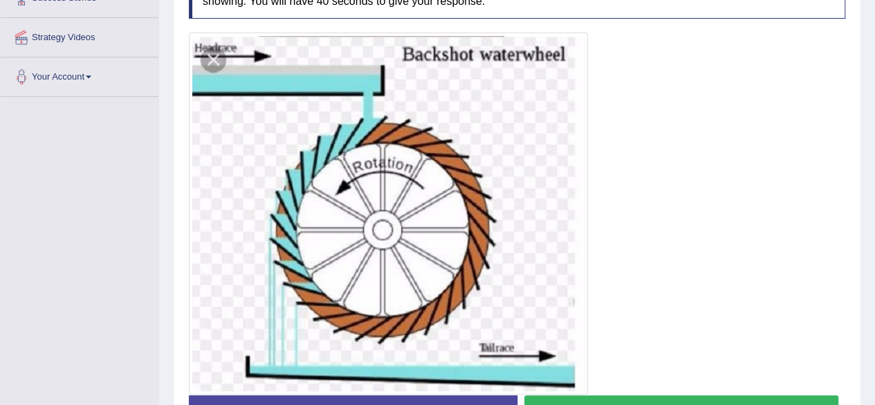
click at [786, 256] on div at bounding box center [517, 214] width 657 height 362
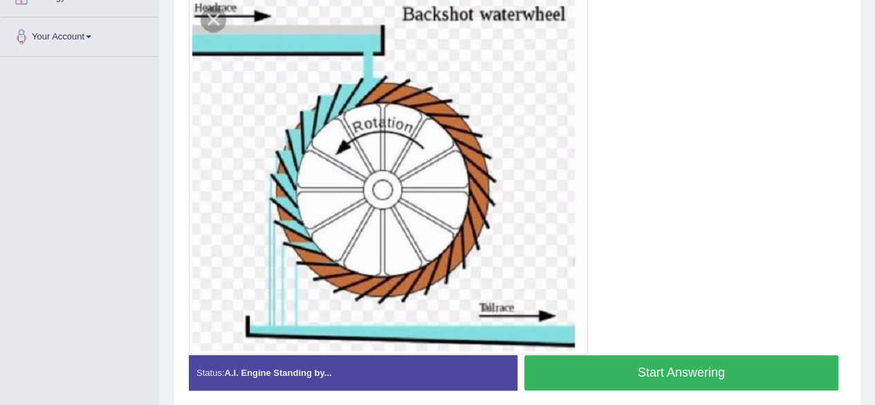
scroll to position [327, 0]
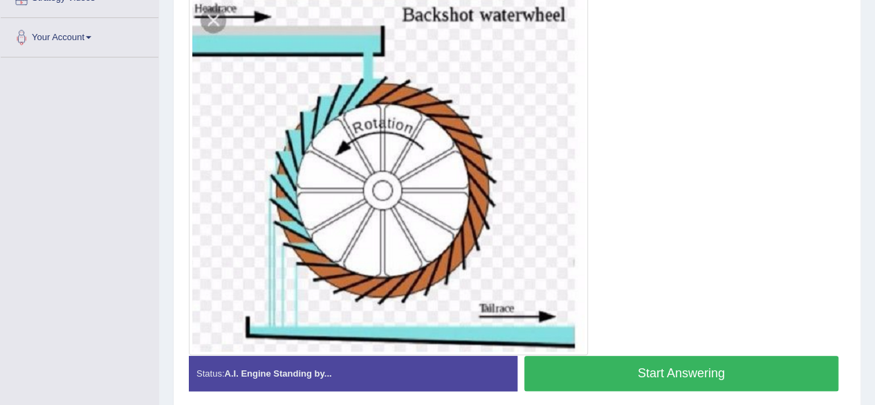
click at [778, 271] on div at bounding box center [517, 174] width 657 height 362
click at [722, 375] on button "Start Answering" at bounding box center [681, 373] width 315 height 35
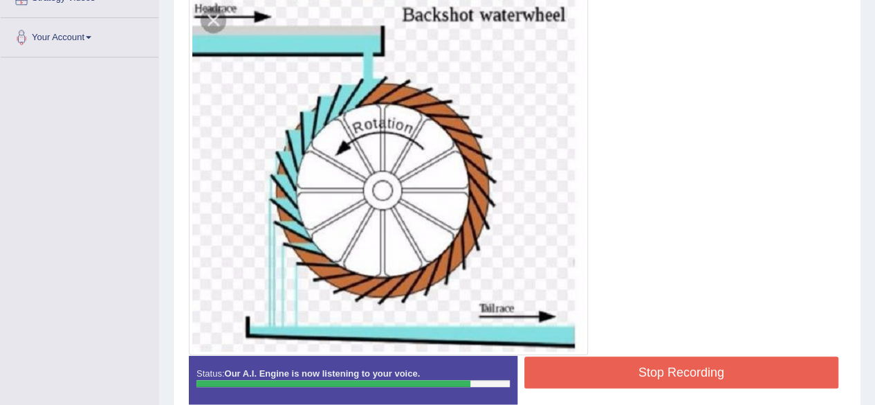
click at [715, 367] on button "Stop Recording" at bounding box center [681, 372] width 315 height 32
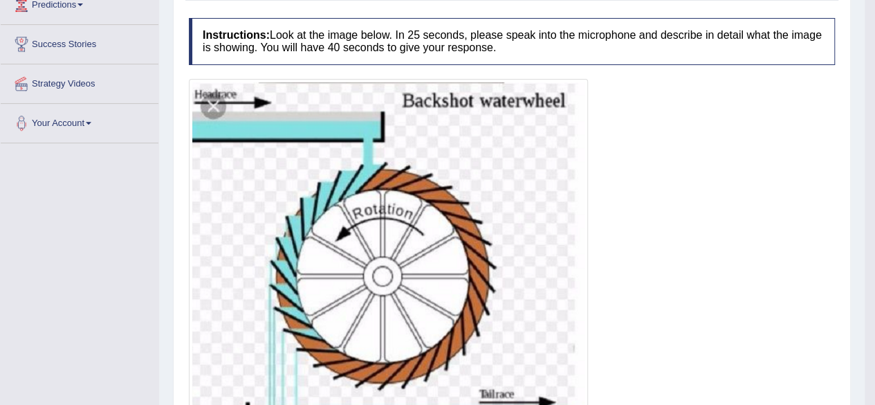
scroll to position [0, 0]
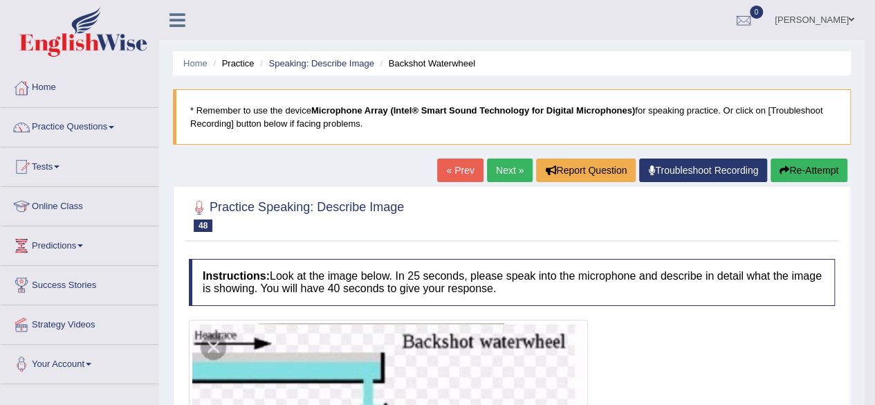
click at [506, 172] on link "Next »" at bounding box center [510, 170] width 46 height 24
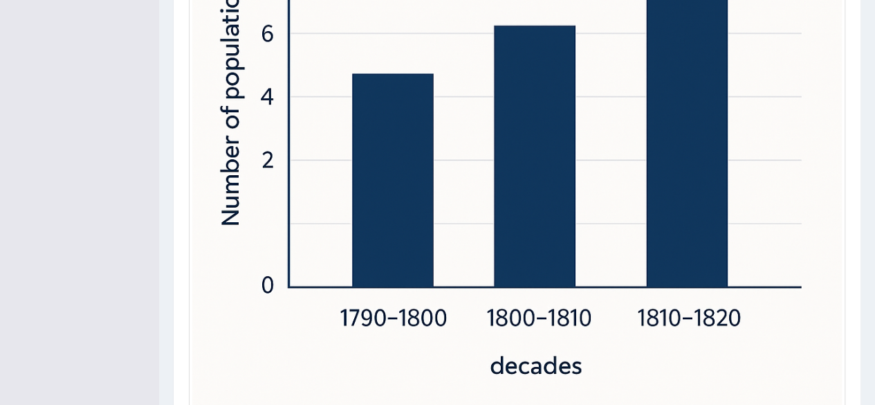
scroll to position [675, 0]
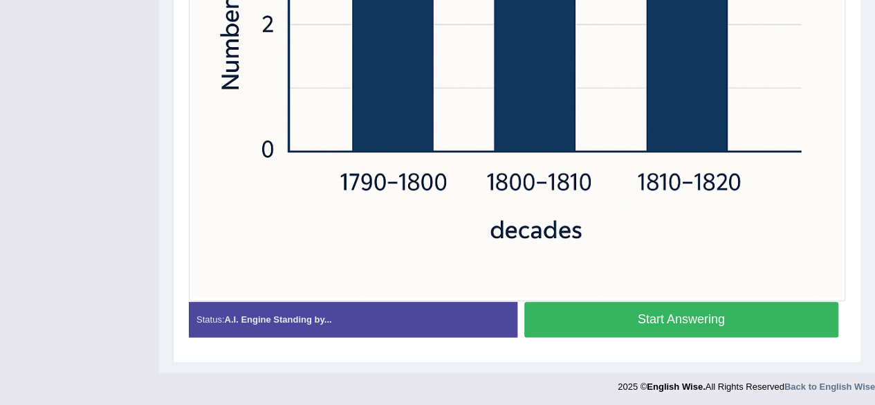
click at [741, 320] on button "Start Answering" at bounding box center [681, 319] width 315 height 35
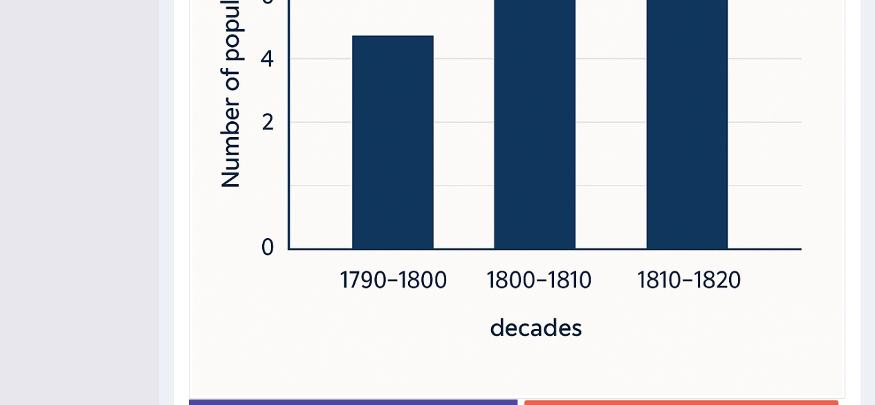
scroll to position [689, 0]
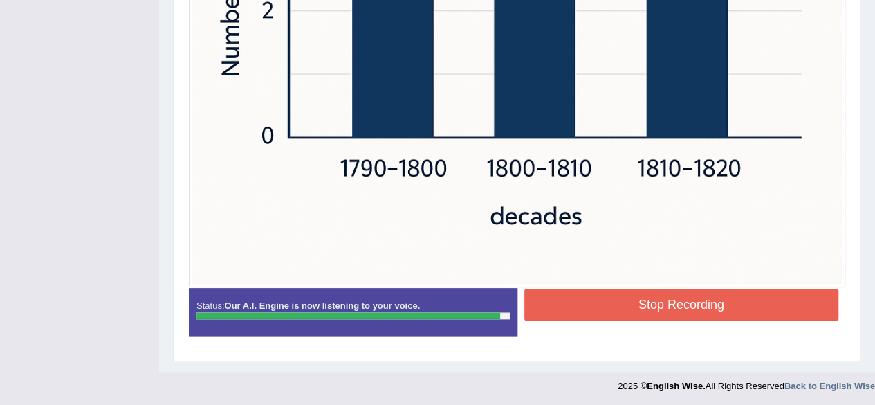
click at [778, 308] on button "Stop Recording" at bounding box center [681, 305] width 315 height 32
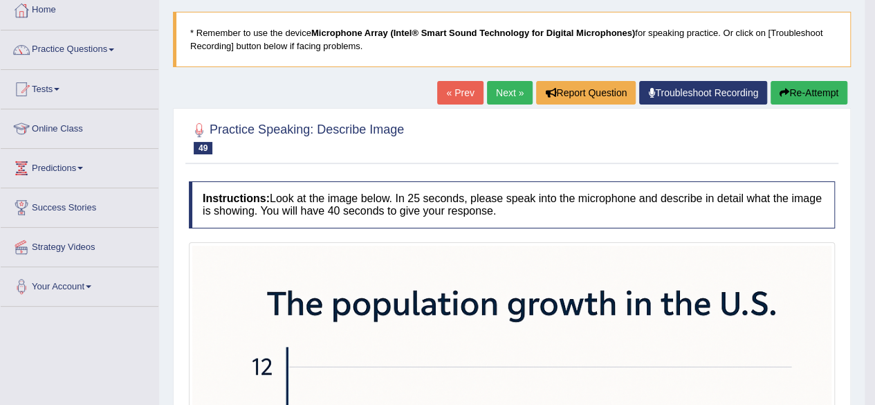
scroll to position [73, 0]
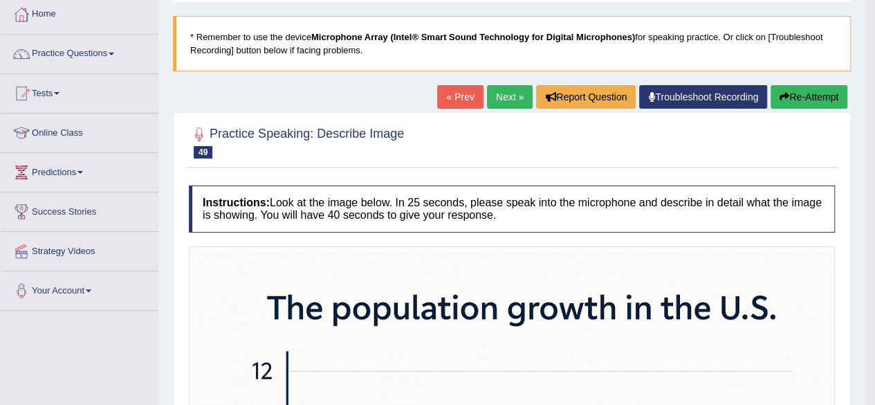
click at [504, 104] on link "Next »" at bounding box center [510, 97] width 46 height 24
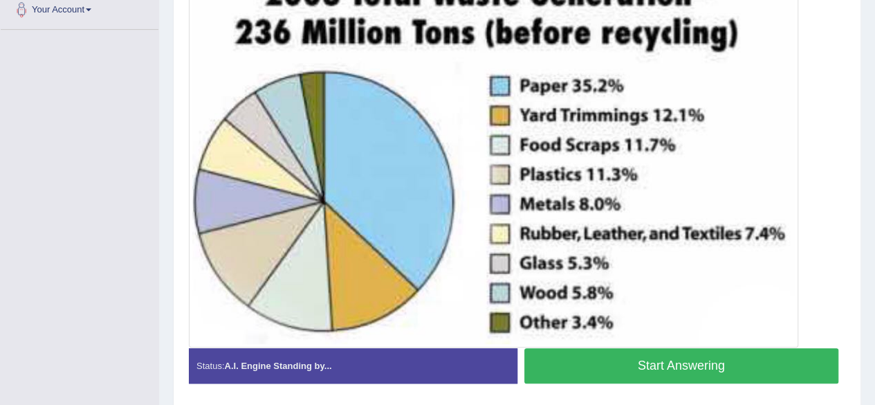
scroll to position [358, 0]
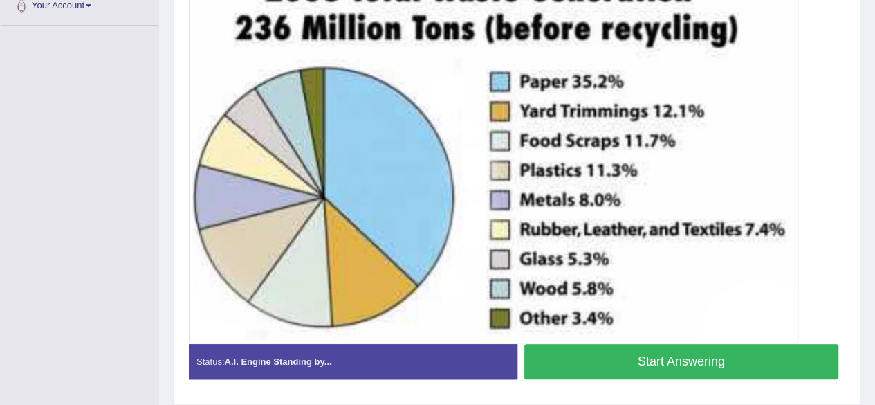
click at [713, 364] on button "Start Answering" at bounding box center [681, 361] width 315 height 35
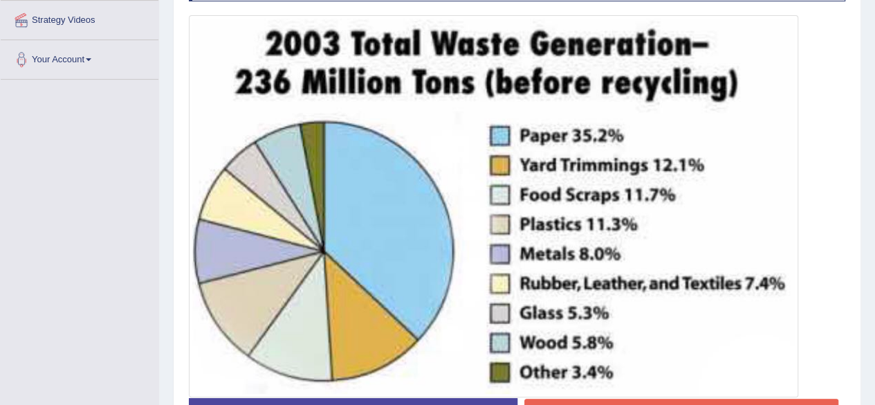
scroll to position [302, 0]
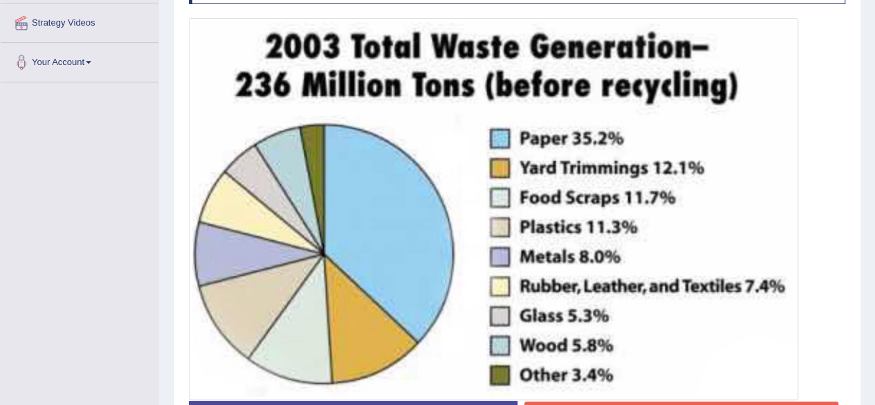
click at [0, 256] on div "Toggle navigation Home Practice Questions Speaking Practice Read Aloud Repeat S…" at bounding box center [437, 105] width 875 height 814
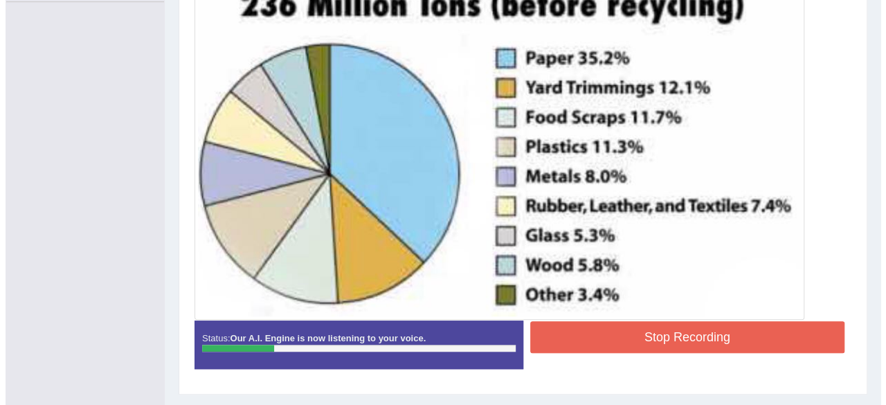
scroll to position [394, 0]
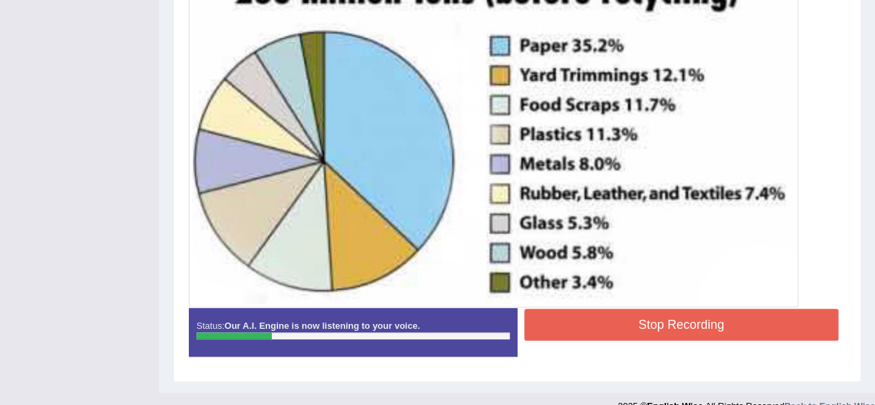
click at [706, 320] on button "Stop Recording" at bounding box center [681, 325] width 315 height 32
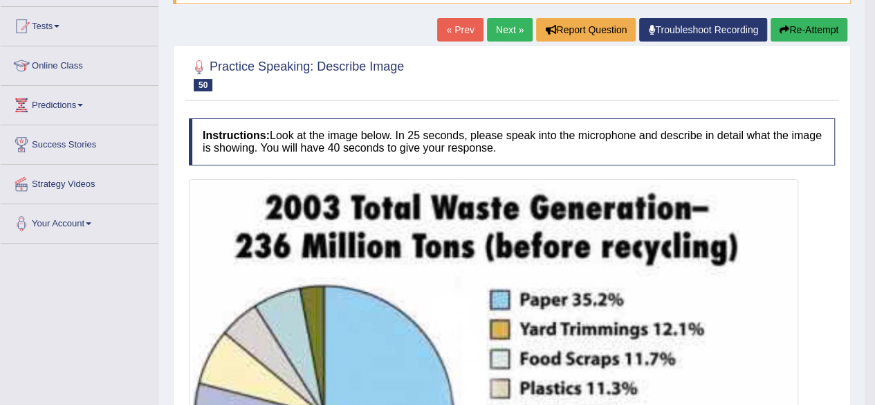
scroll to position [137, 0]
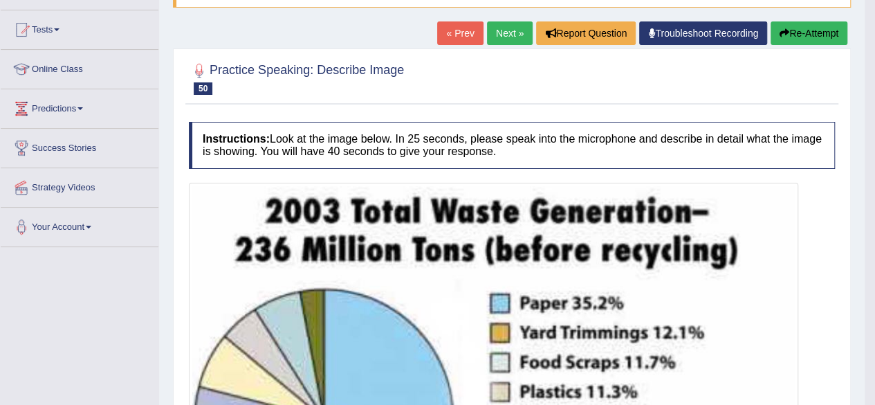
click at [819, 32] on button "Re-Attempt" at bounding box center [809, 33] width 77 height 24
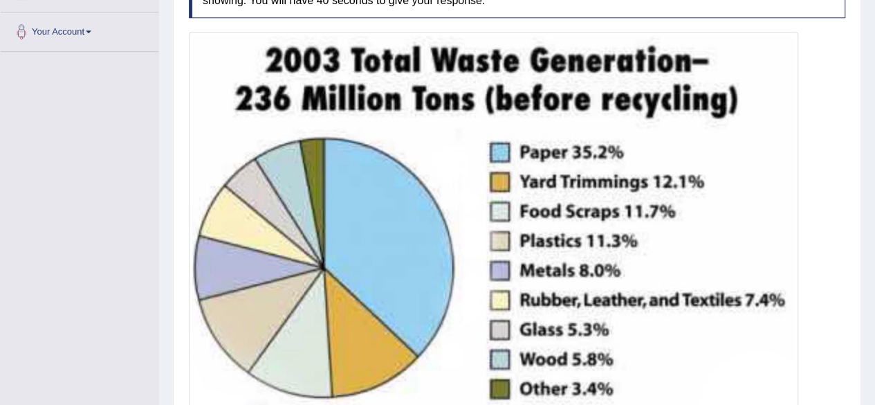
scroll to position [358, 0]
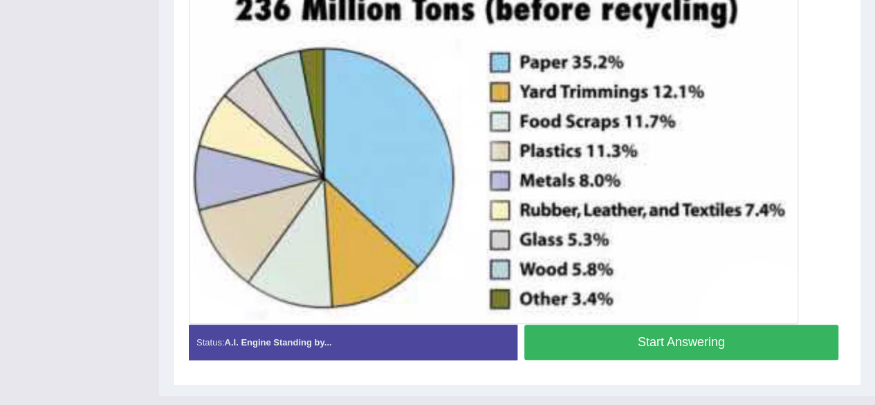
click at [749, 348] on button "Start Answering" at bounding box center [681, 342] width 315 height 35
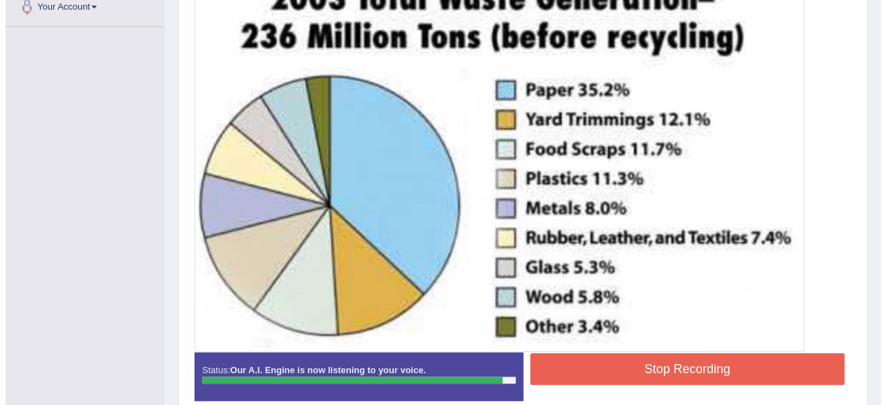
scroll to position [356, 0]
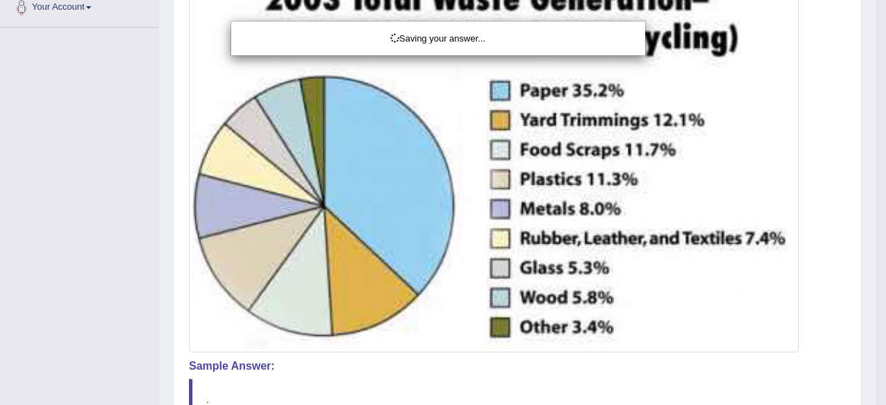
click at [734, 367] on div "Saving your answer..." at bounding box center [443, 202] width 886 height 405
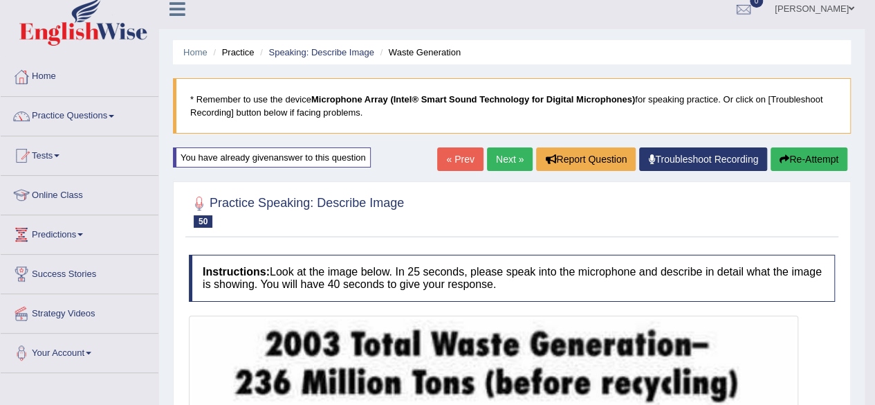
scroll to position [0, 0]
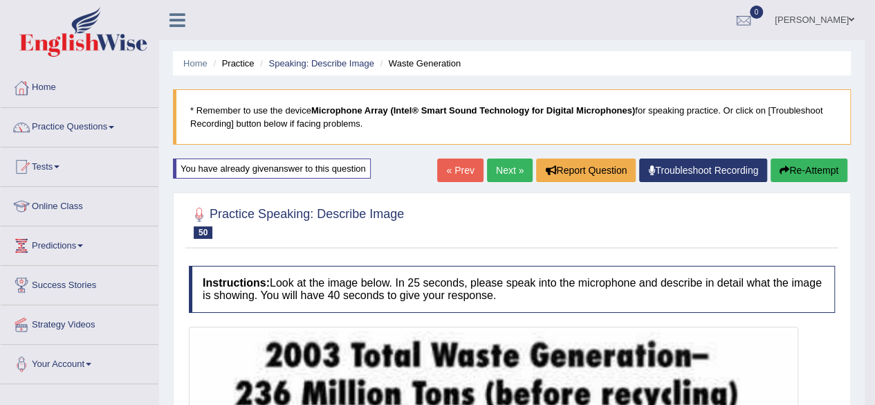
click at [816, 177] on button "Re-Attempt" at bounding box center [809, 170] width 77 height 24
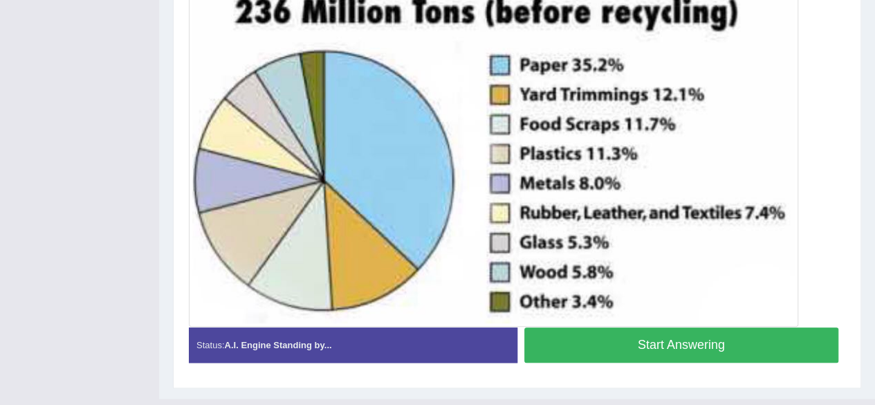
click at [749, 345] on button "Start Answering" at bounding box center [681, 344] width 315 height 35
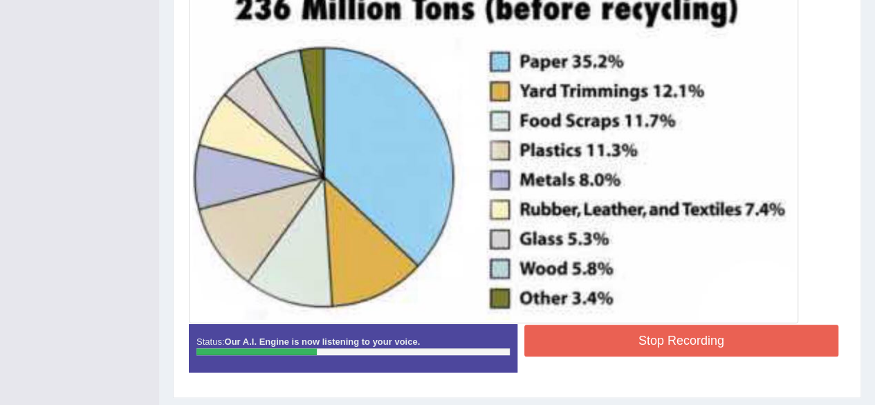
scroll to position [388, 0]
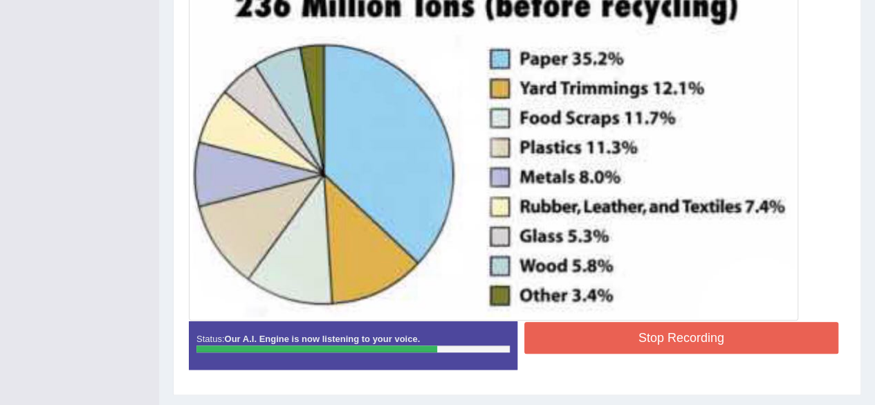
click at [810, 280] on div at bounding box center [517, 129] width 657 height 382
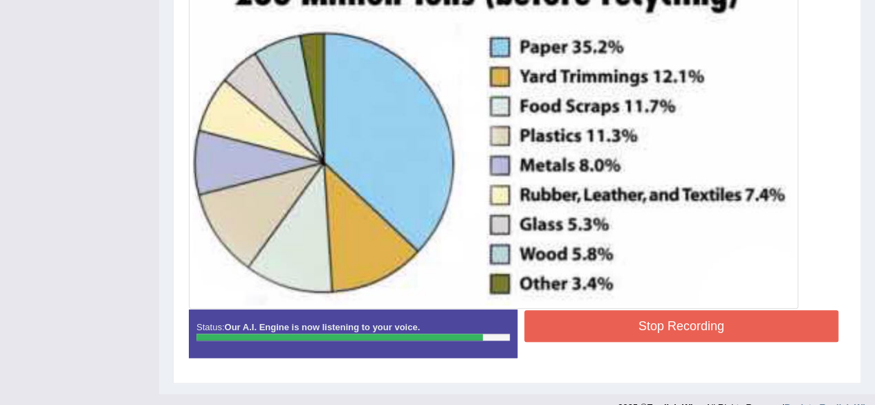
scroll to position [421, 0]
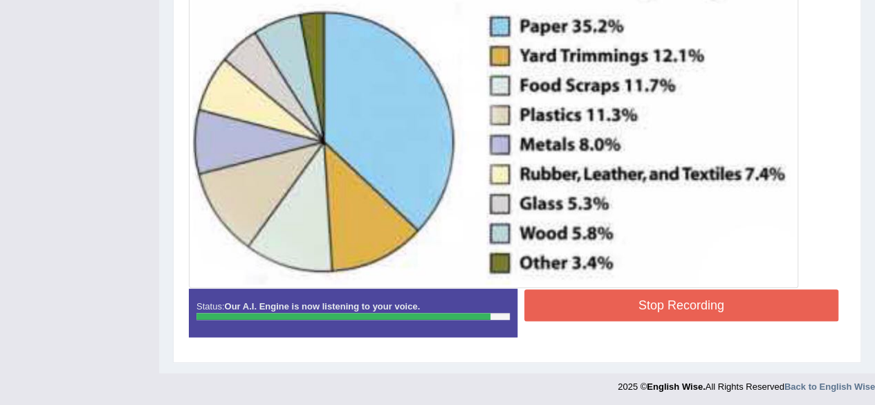
click at [765, 307] on button "Stop Recording" at bounding box center [681, 305] width 315 height 32
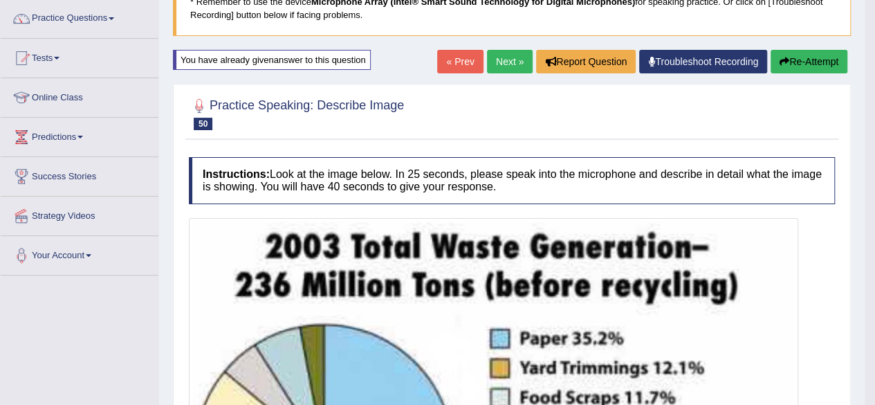
scroll to position [0, 0]
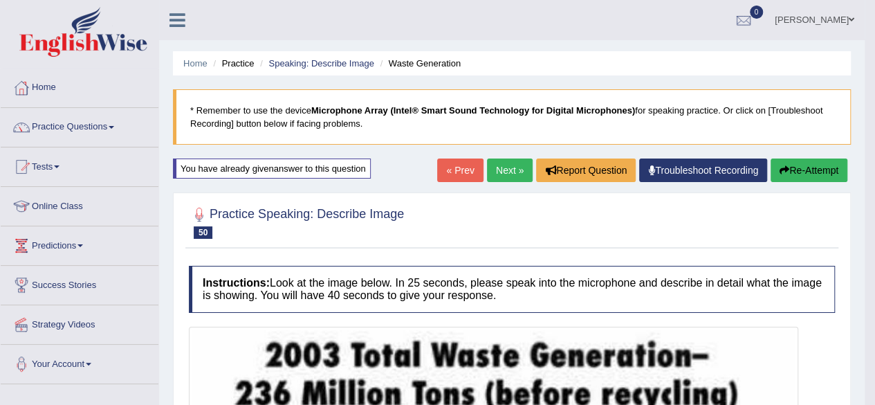
click at [506, 169] on link "Next »" at bounding box center [510, 170] width 46 height 24
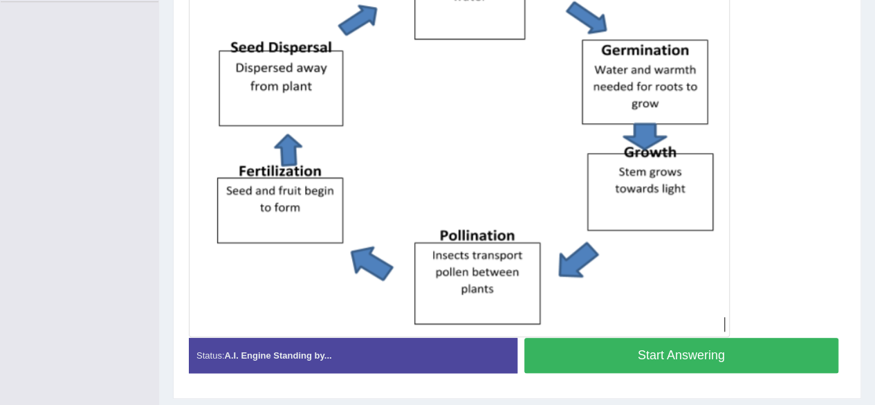
scroll to position [394, 0]
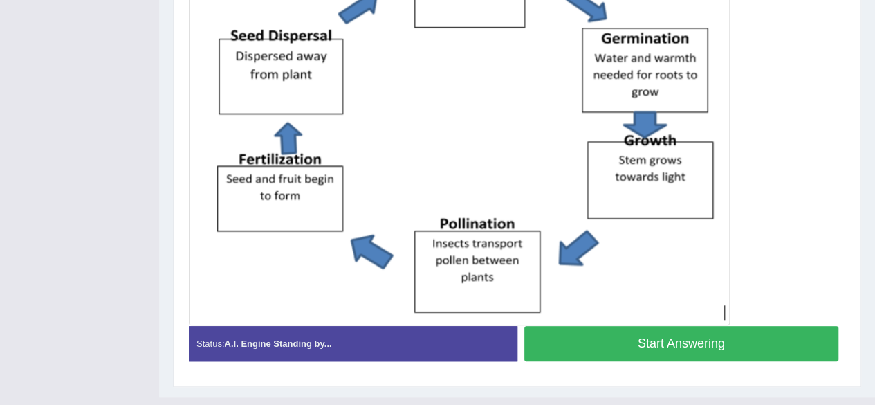
click at [742, 350] on button "Start Answering" at bounding box center [681, 343] width 315 height 35
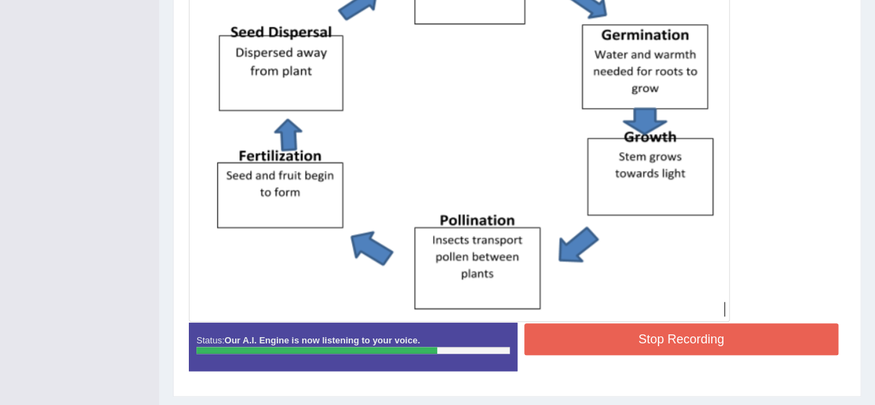
scroll to position [408, 0]
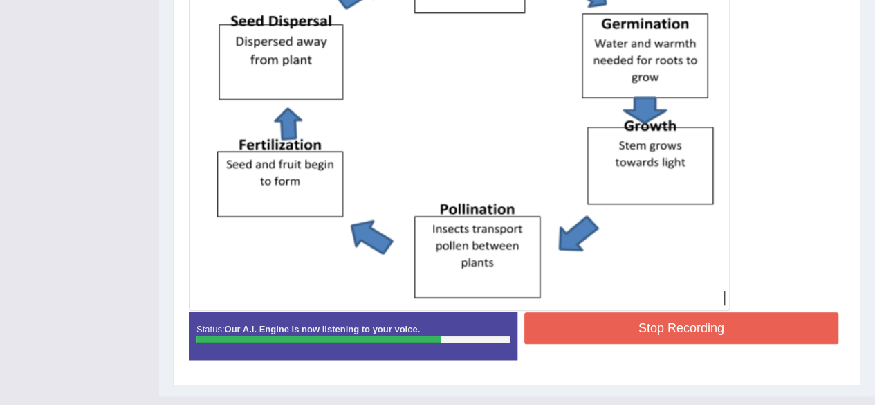
click at [829, 267] on div at bounding box center [517, 110] width 657 height 399
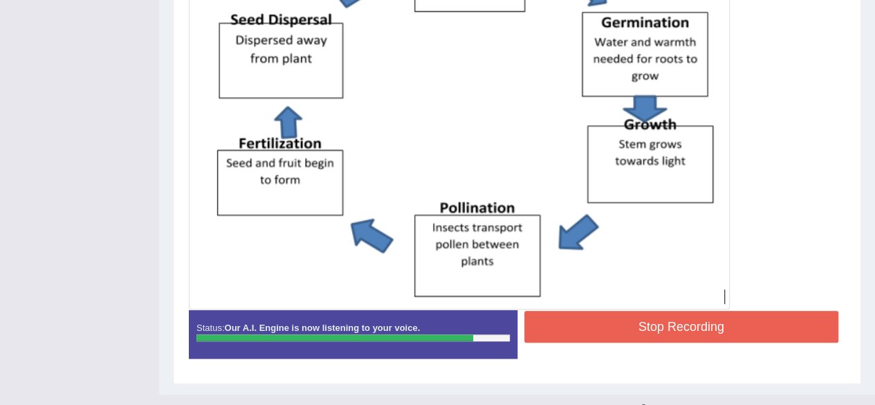
scroll to position [407, 0]
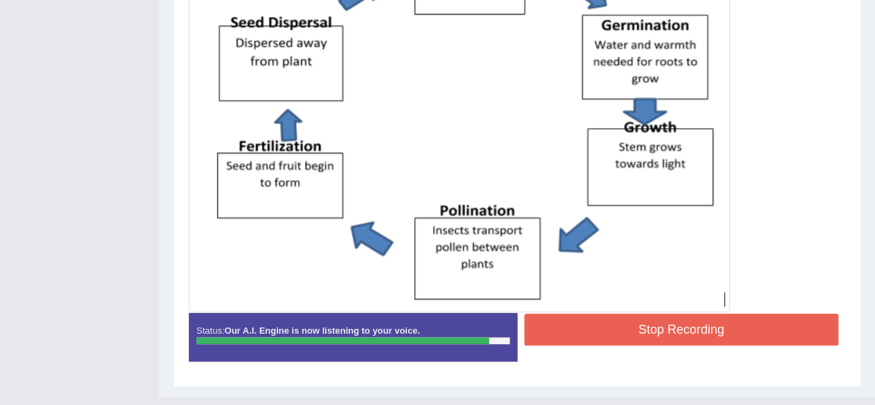
click at [736, 327] on button "Stop Recording" at bounding box center [681, 329] width 315 height 32
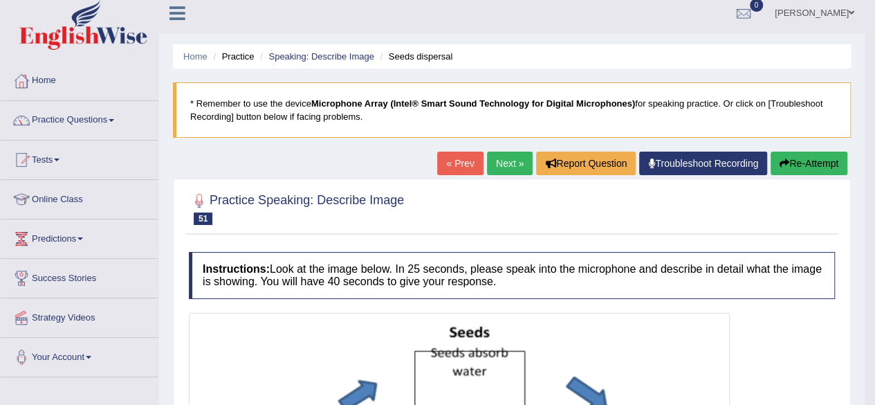
scroll to position [0, 0]
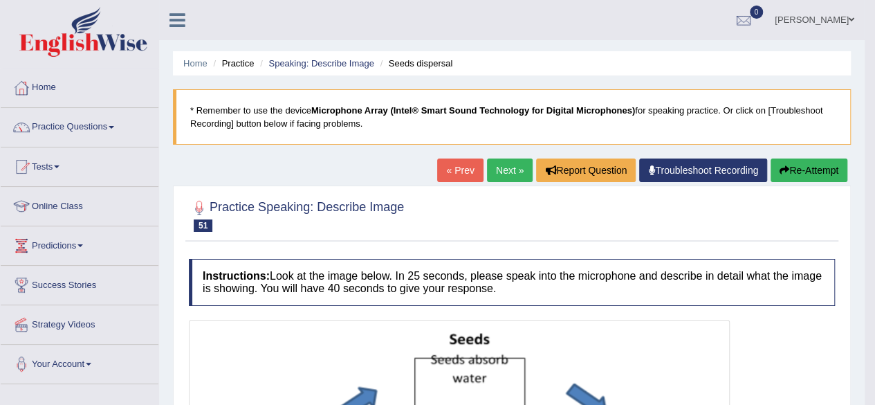
click at [512, 170] on link "Next »" at bounding box center [510, 170] width 46 height 24
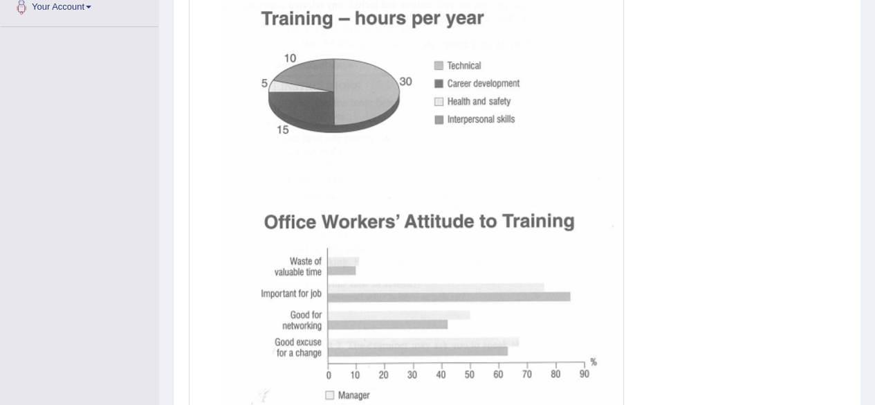
scroll to position [354, 0]
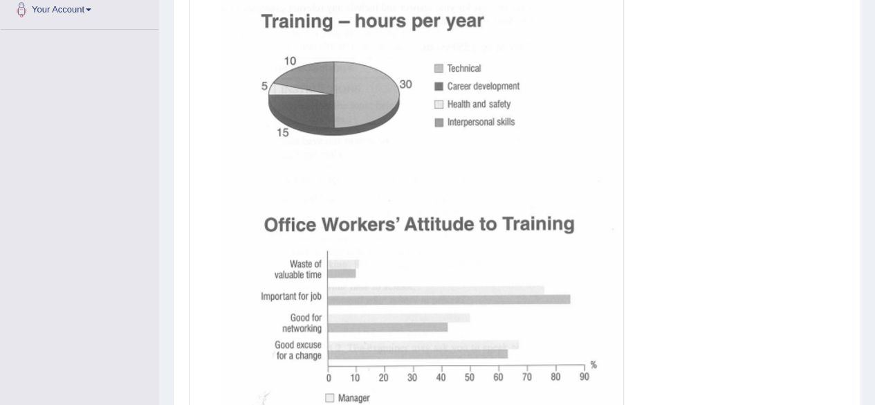
click at [786, 286] on div at bounding box center [517, 198] width 657 height 466
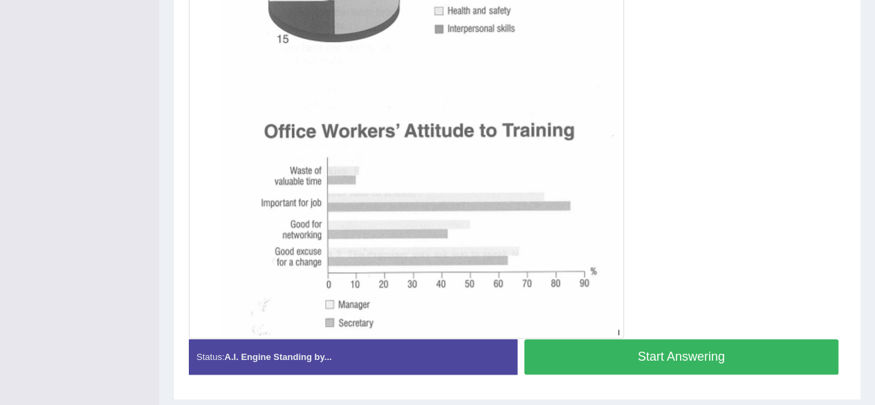
scroll to position [450, 0]
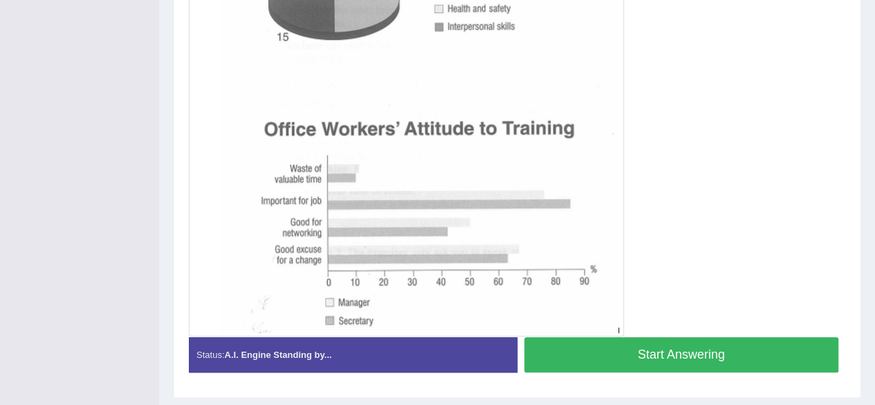
click at [753, 356] on button "Start Answering" at bounding box center [681, 354] width 315 height 35
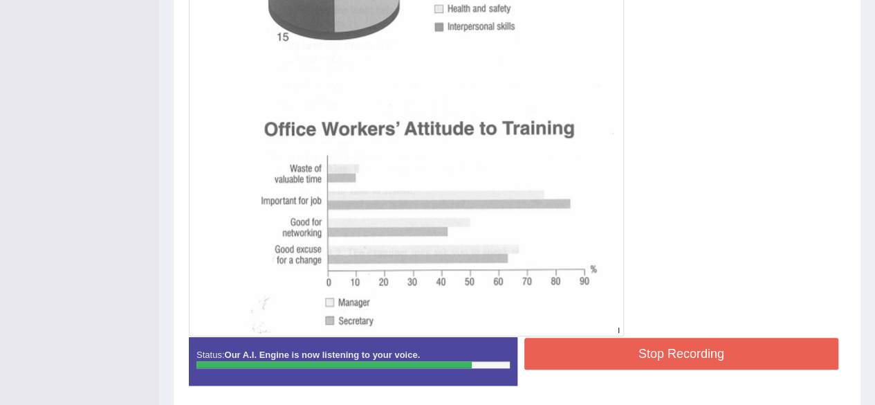
click at [739, 353] on button "Stop Recording" at bounding box center [681, 354] width 315 height 32
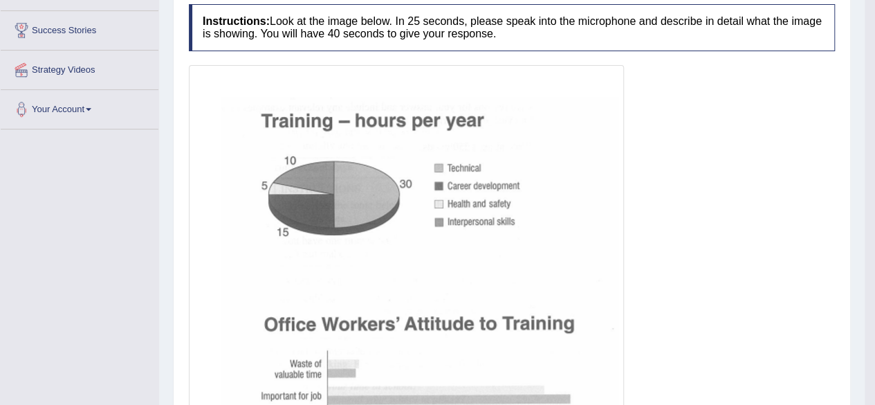
scroll to position [0, 0]
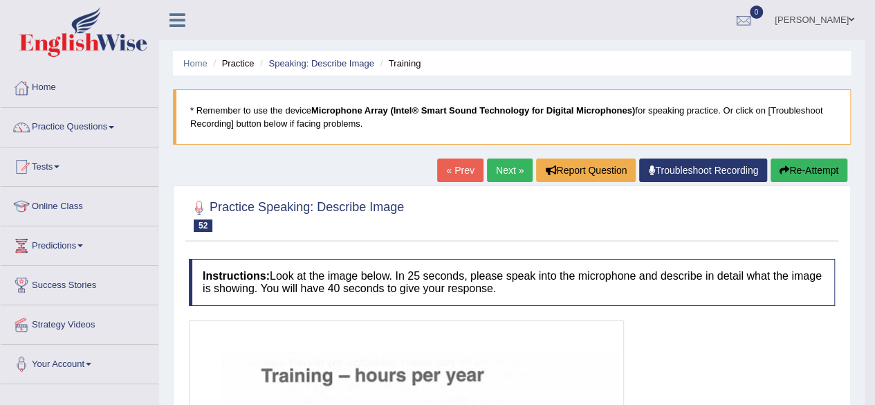
click at [509, 165] on link "Next »" at bounding box center [510, 170] width 46 height 24
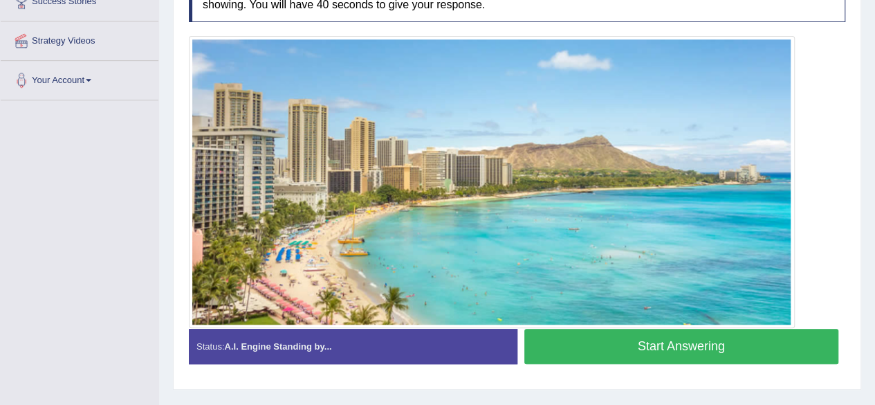
scroll to position [282, 0]
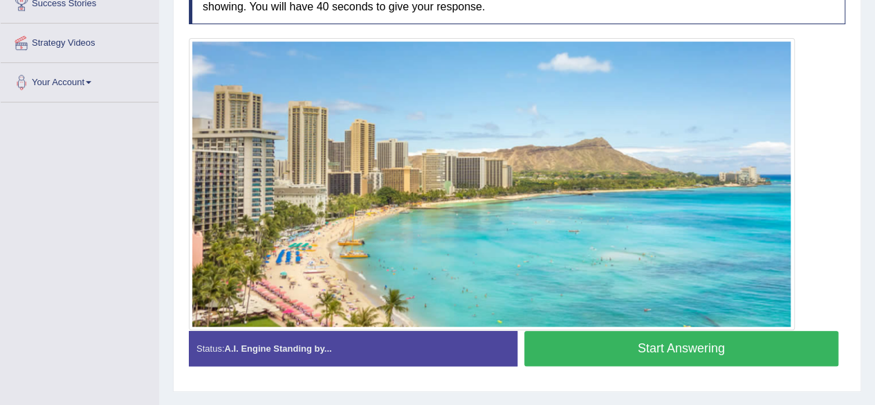
click at [729, 348] on button "Start Answering" at bounding box center [681, 348] width 315 height 35
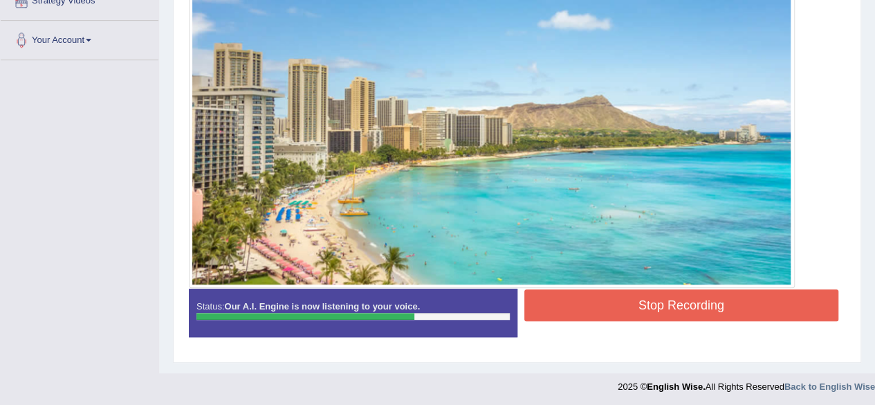
scroll to position [321, 0]
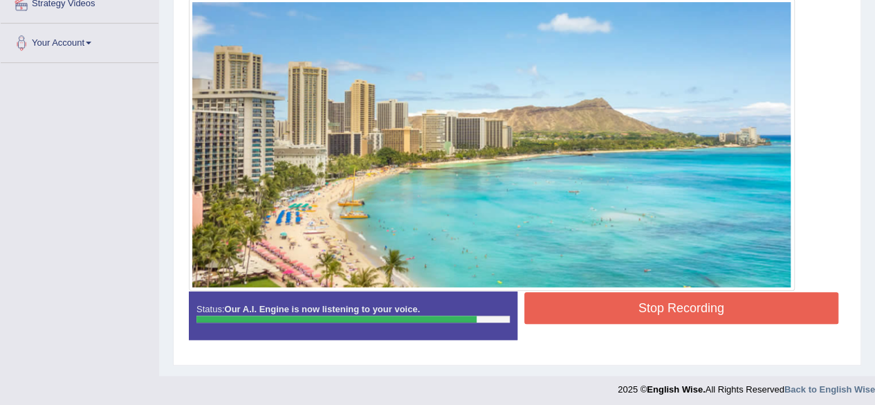
click at [739, 305] on button "Stop Recording" at bounding box center [681, 308] width 315 height 32
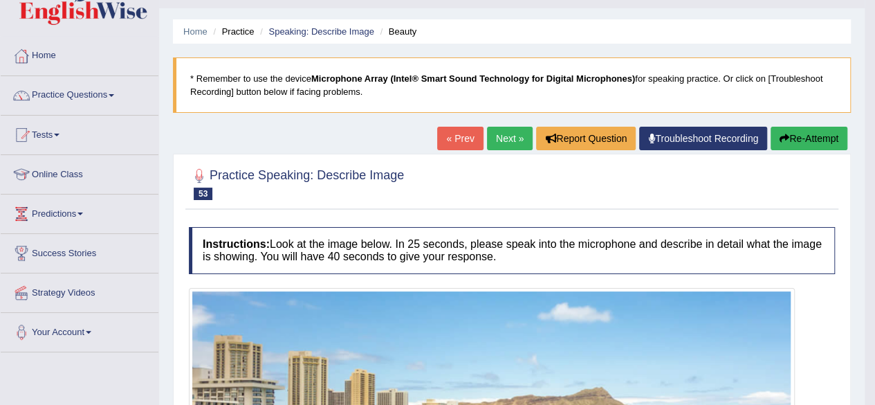
scroll to position [0, 0]
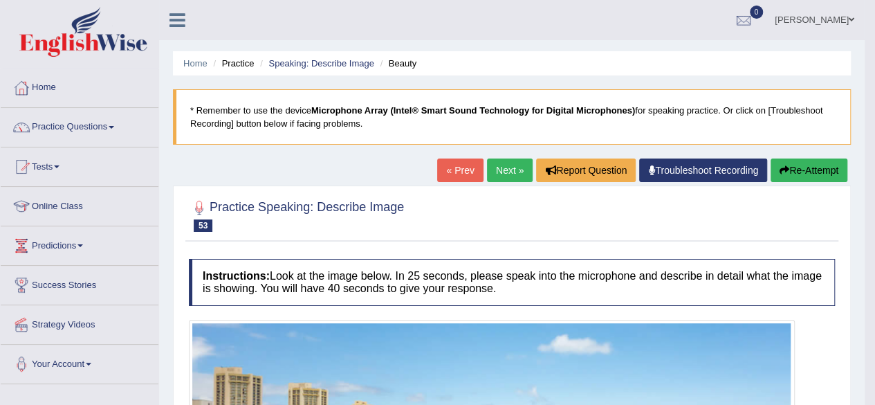
click at [508, 181] on link "Next »" at bounding box center [510, 170] width 46 height 24
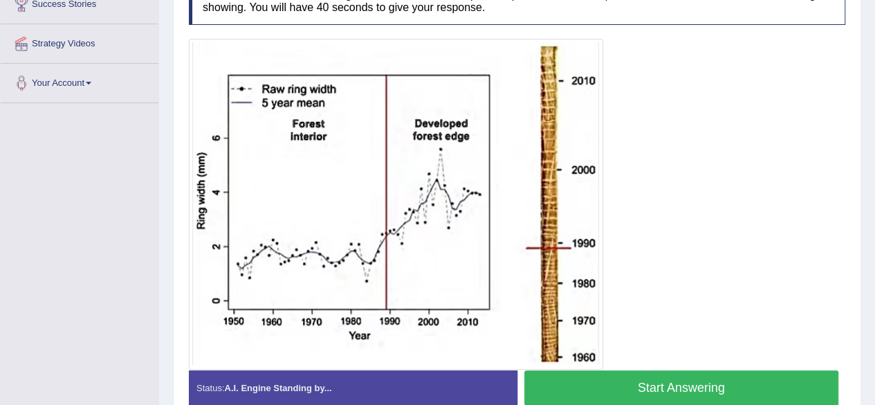
scroll to position [282, 0]
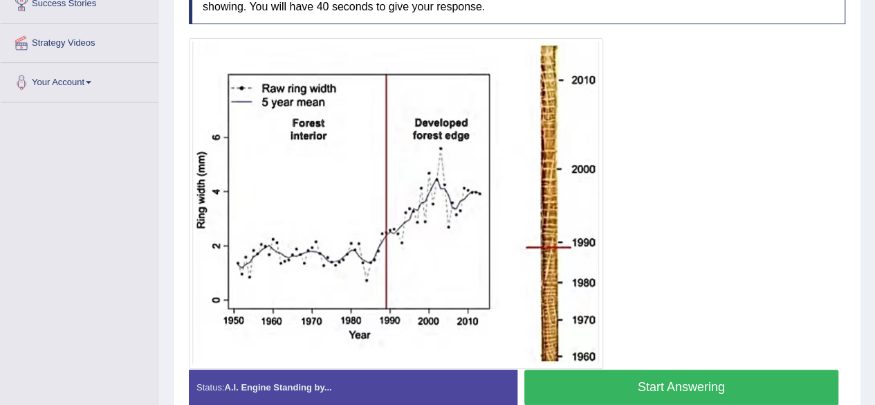
click at [715, 376] on button "Start Answering" at bounding box center [681, 386] width 315 height 35
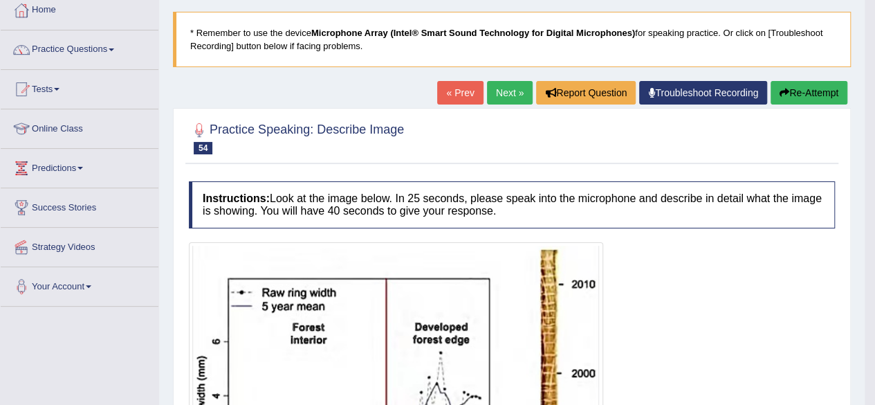
scroll to position [76, 0]
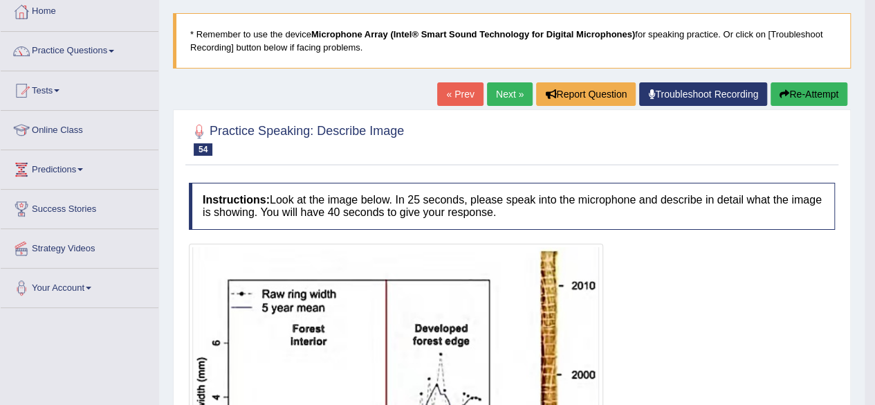
click at [492, 85] on link "Next »" at bounding box center [510, 94] width 46 height 24
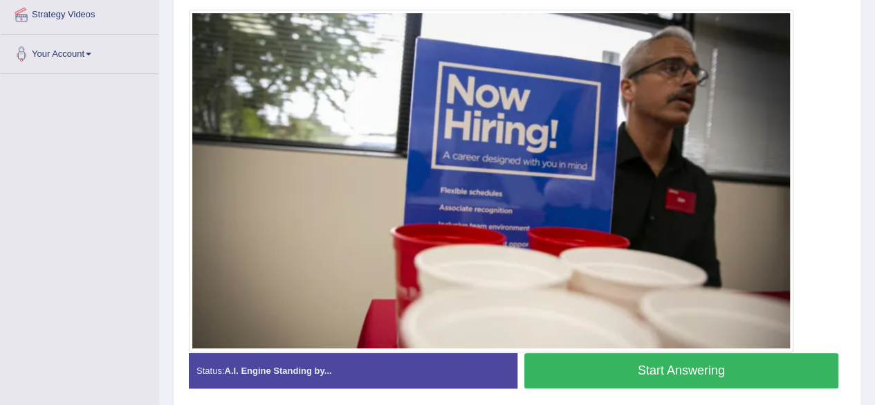
scroll to position [309, 0]
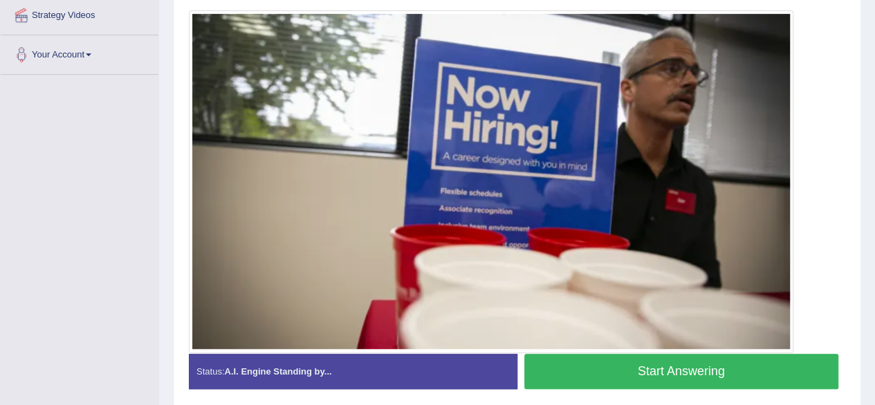
click at [722, 369] on button "Start Answering" at bounding box center [681, 371] width 315 height 35
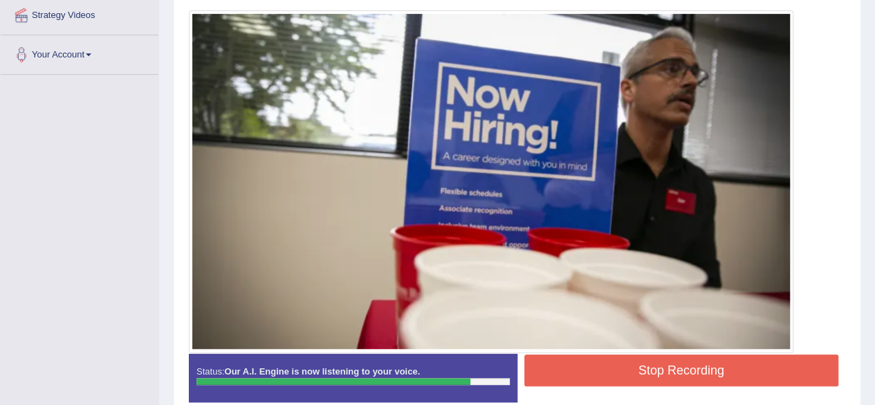
click at [657, 363] on button "Stop Recording" at bounding box center [681, 370] width 315 height 32
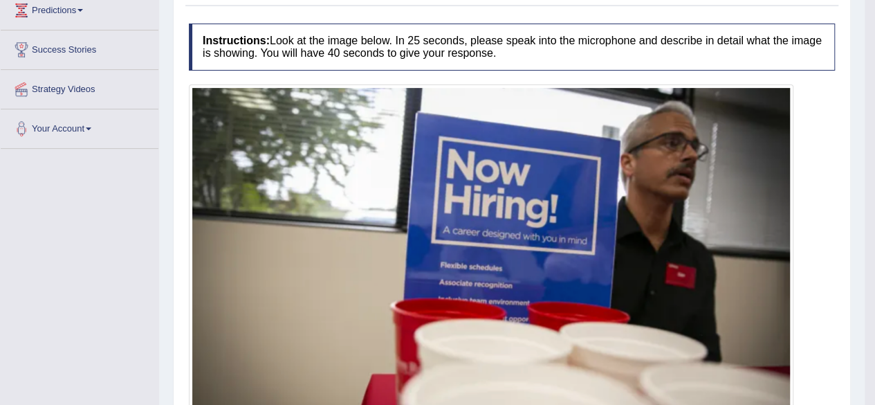
scroll to position [149, 0]
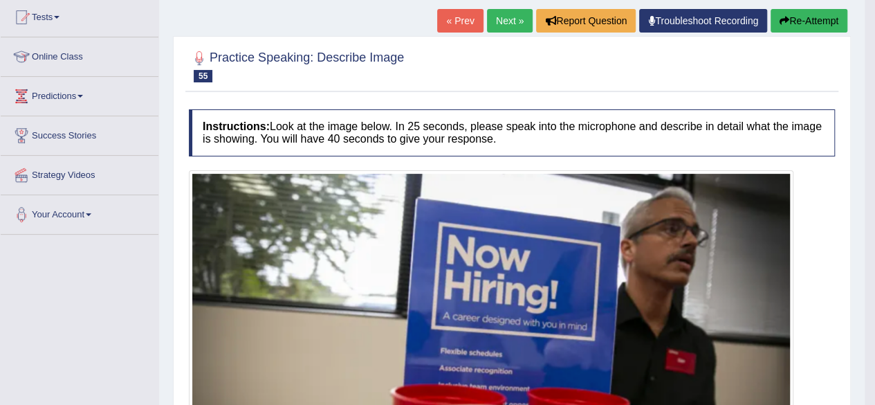
click at [508, 26] on link "Next »" at bounding box center [510, 21] width 46 height 24
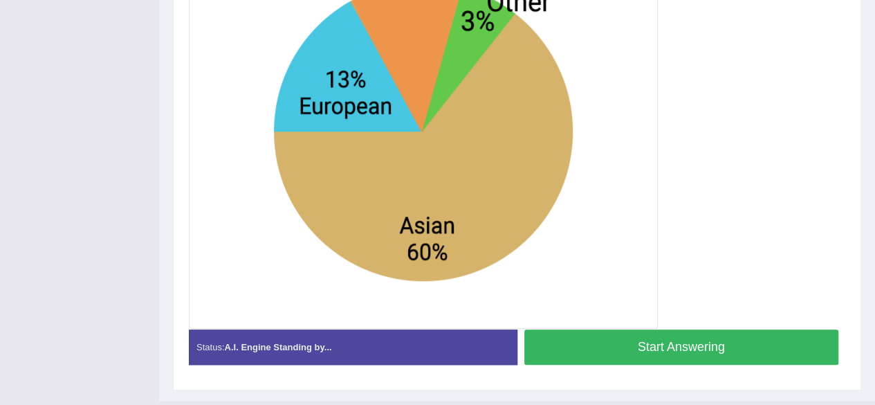
scroll to position [429, 0]
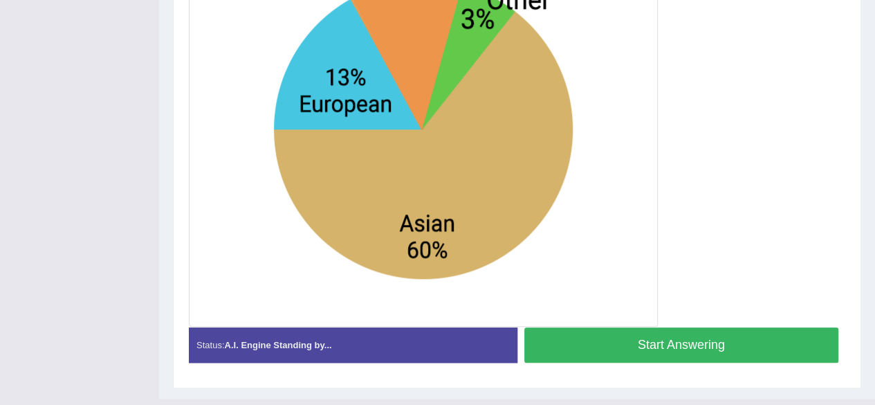
click at [780, 349] on button "Start Answering" at bounding box center [681, 344] width 315 height 35
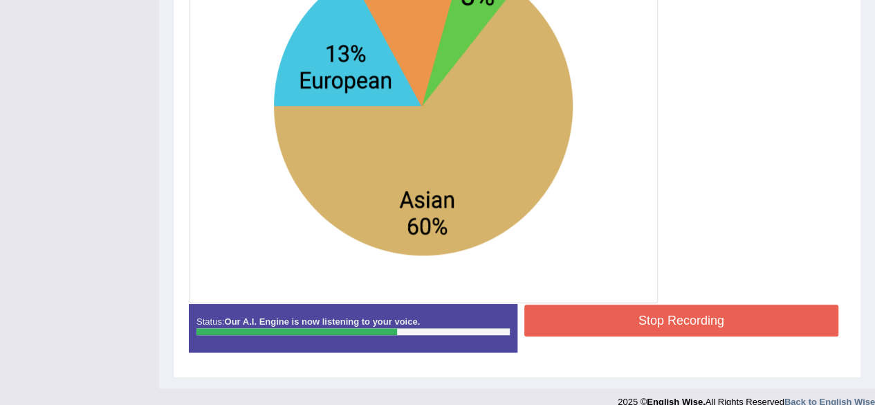
scroll to position [454, 0]
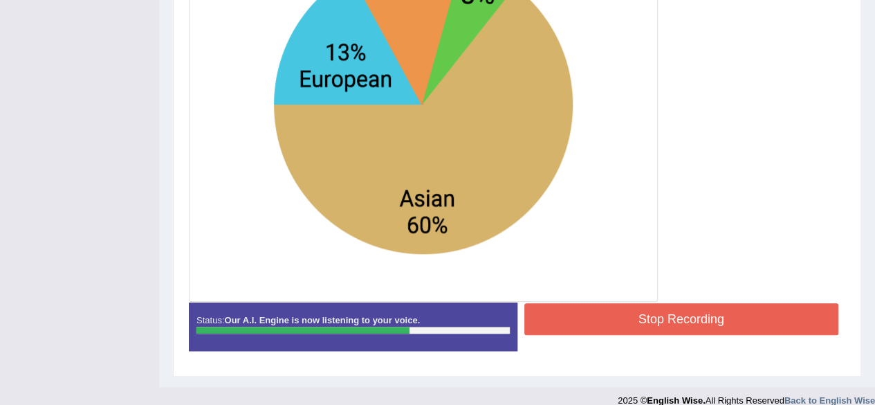
click at [789, 309] on button "Stop Recording" at bounding box center [681, 319] width 315 height 32
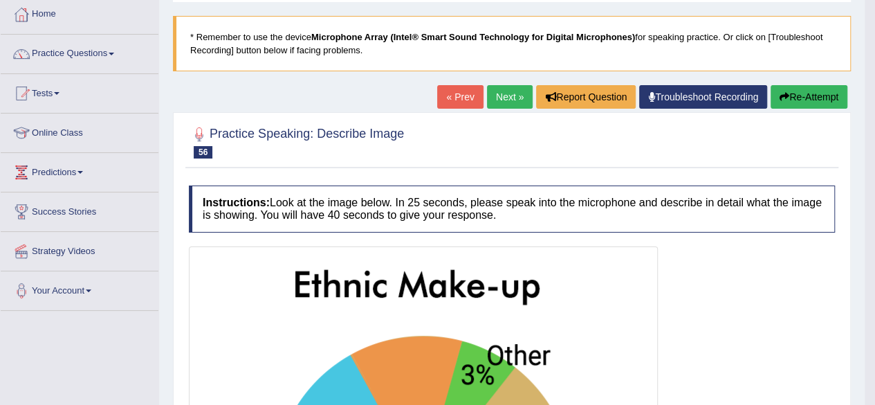
scroll to position [64, 0]
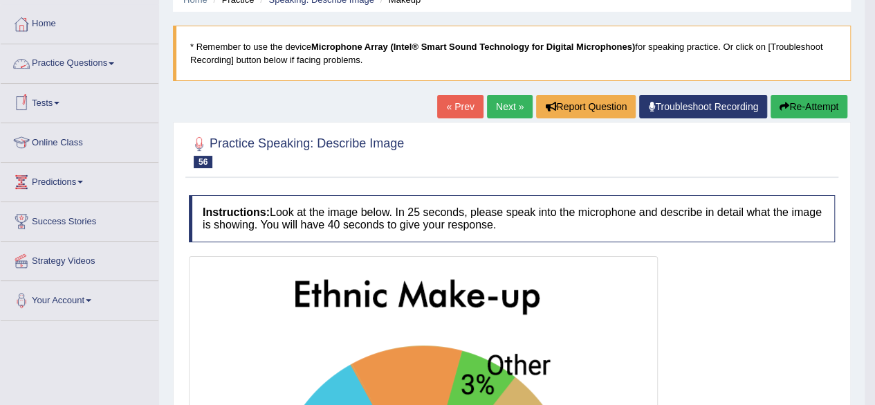
click at [93, 61] on link "Practice Questions" at bounding box center [80, 61] width 158 height 35
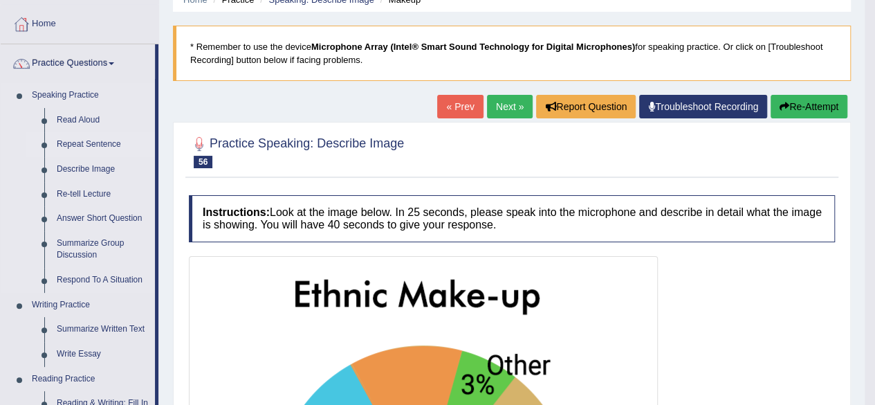
click at [116, 144] on link "Repeat Sentence" at bounding box center [103, 144] width 104 height 25
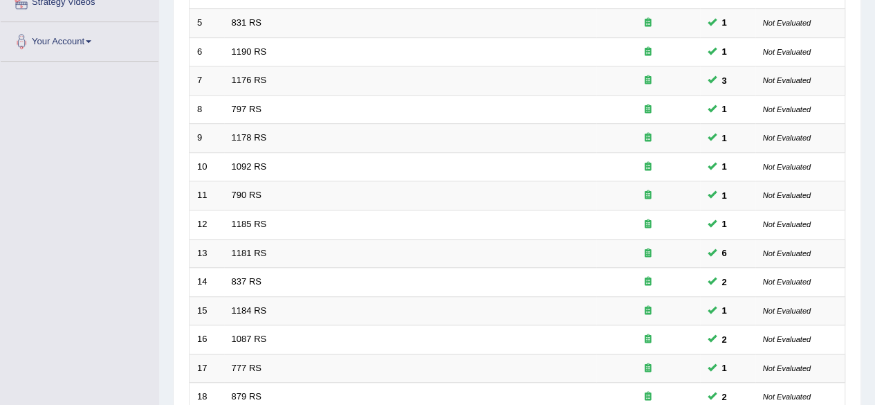
scroll to position [504, 0]
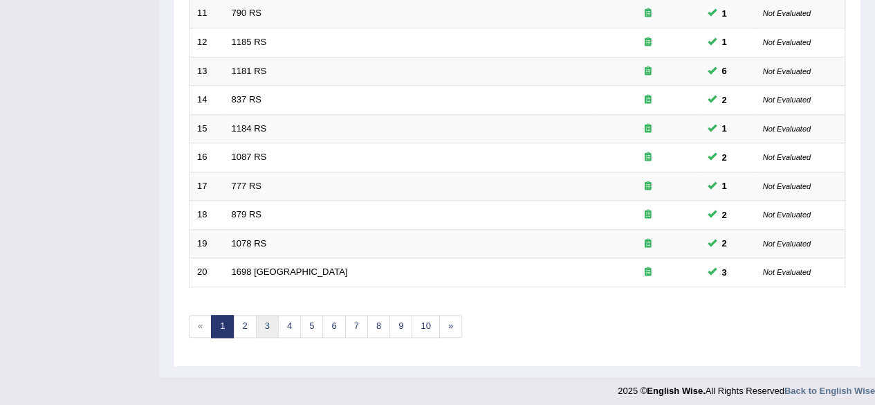
click at [262, 319] on link "3" at bounding box center [267, 326] width 23 height 23
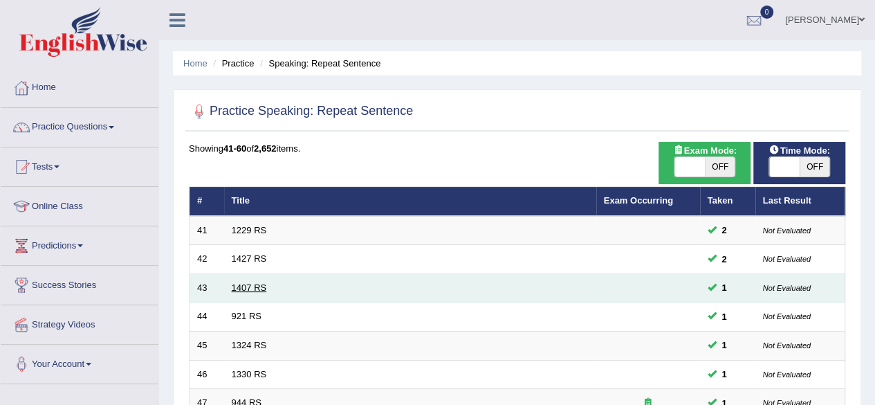
click at [253, 286] on link "1407 RS" at bounding box center [249, 287] width 35 height 10
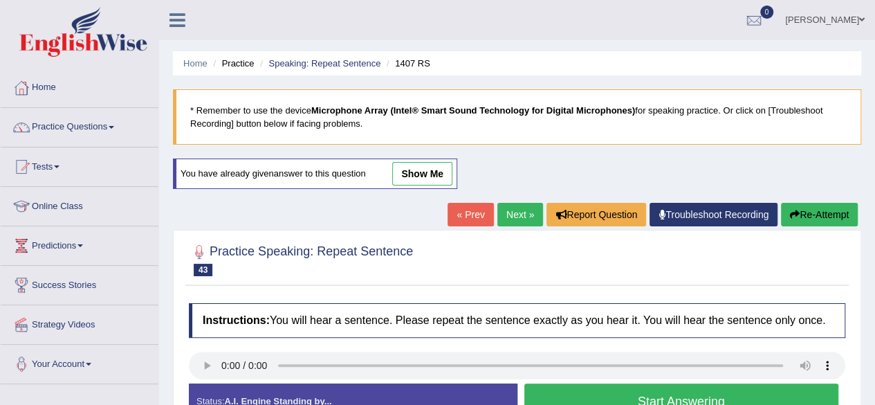
click at [691, 392] on button "Start Answering" at bounding box center [681, 400] width 315 height 35
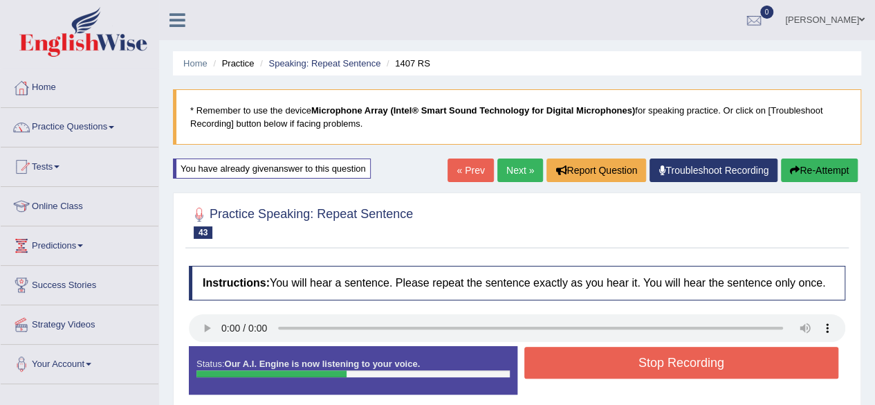
click at [690, 372] on button "Stop Recording" at bounding box center [681, 363] width 315 height 32
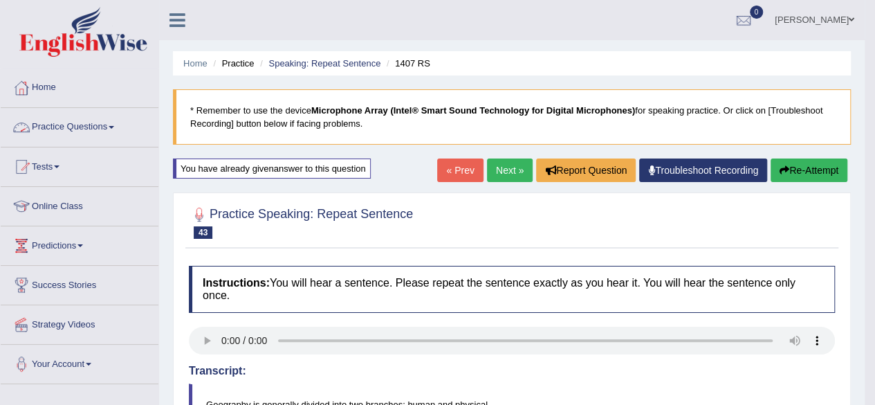
click at [118, 134] on link "Practice Questions" at bounding box center [80, 125] width 158 height 35
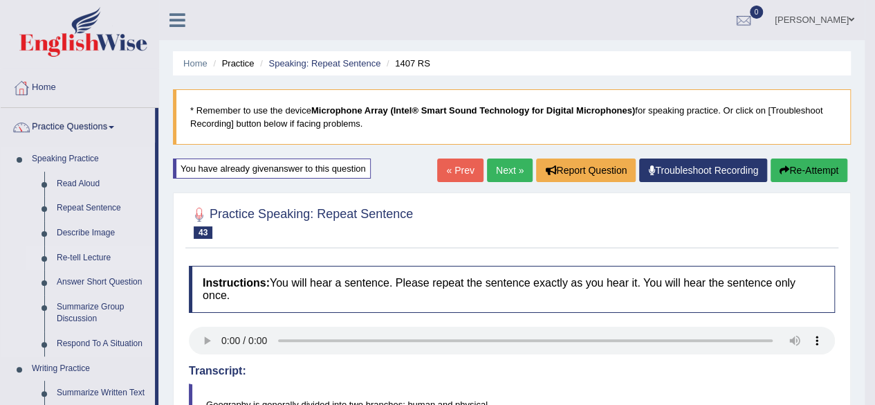
click at [77, 254] on link "Re-tell Lecture" at bounding box center [103, 258] width 104 height 25
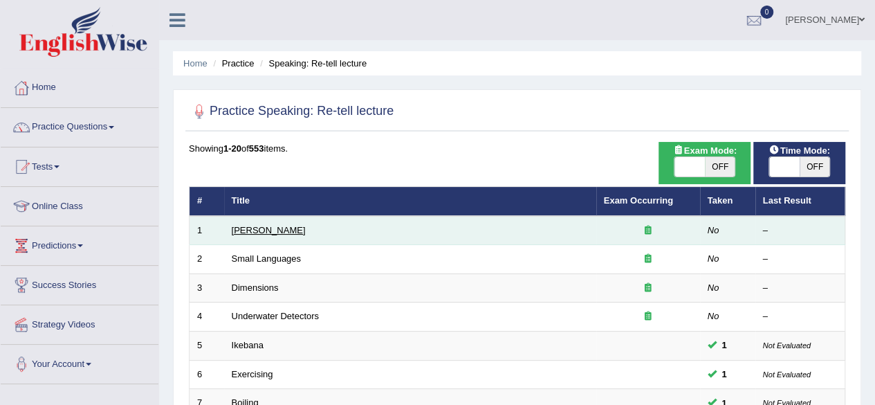
click at [268, 232] on link "[PERSON_NAME]" at bounding box center [269, 230] width 74 height 10
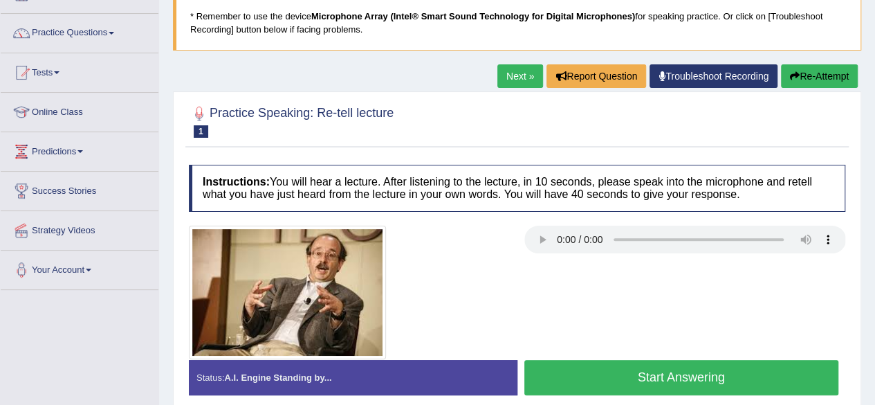
scroll to position [112, 0]
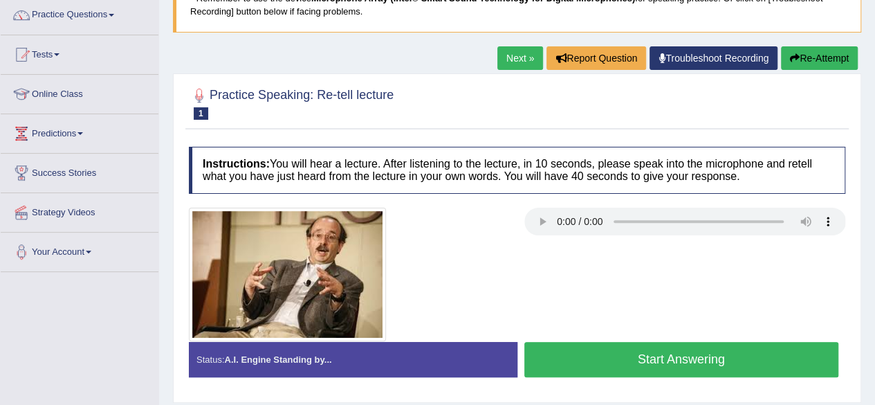
click at [663, 355] on button "Start Answering" at bounding box center [681, 359] width 315 height 35
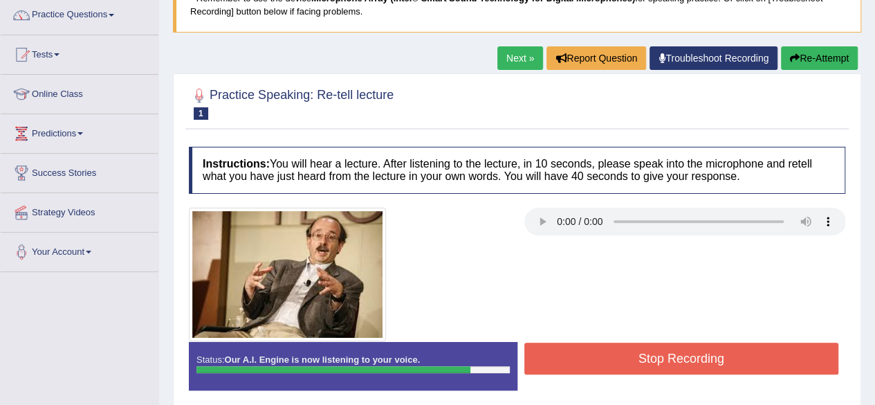
click at [690, 342] on button "Stop Recording" at bounding box center [681, 358] width 315 height 32
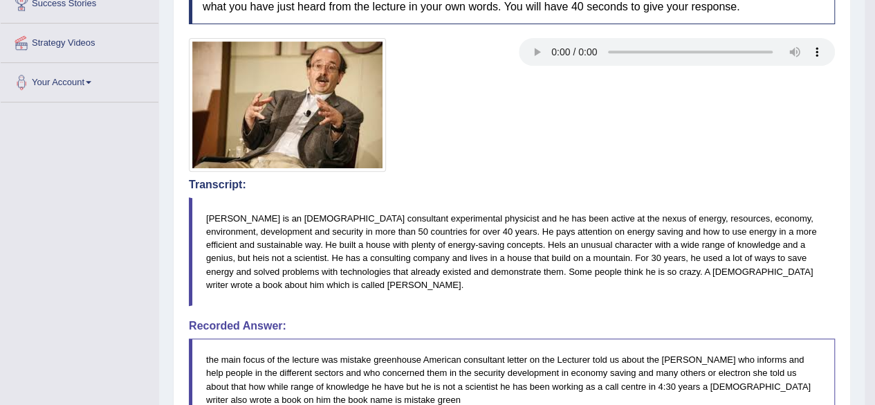
scroll to position [374, 0]
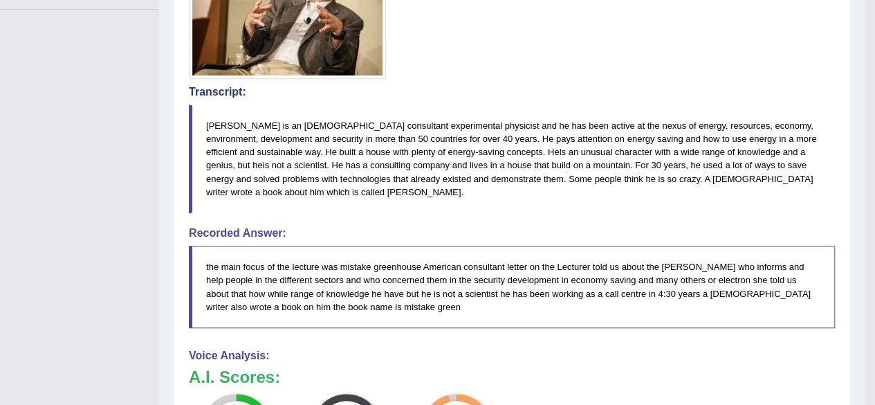
drag, startPoint x: 866, startPoint y: 154, endPoint x: 872, endPoint y: 37, distance: 117.8
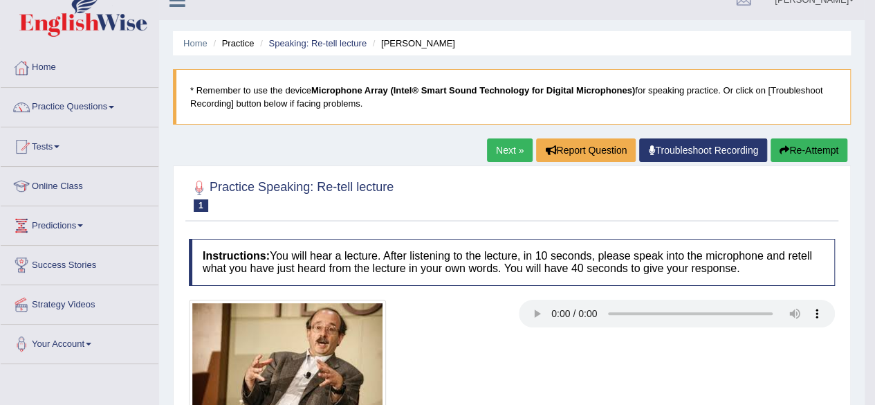
click at [798, 143] on button "Re-Attempt" at bounding box center [809, 150] width 77 height 24
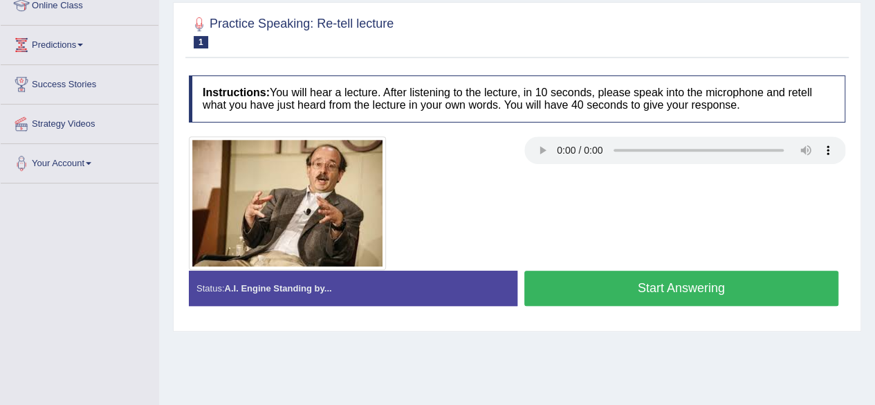
scroll to position [202, 0]
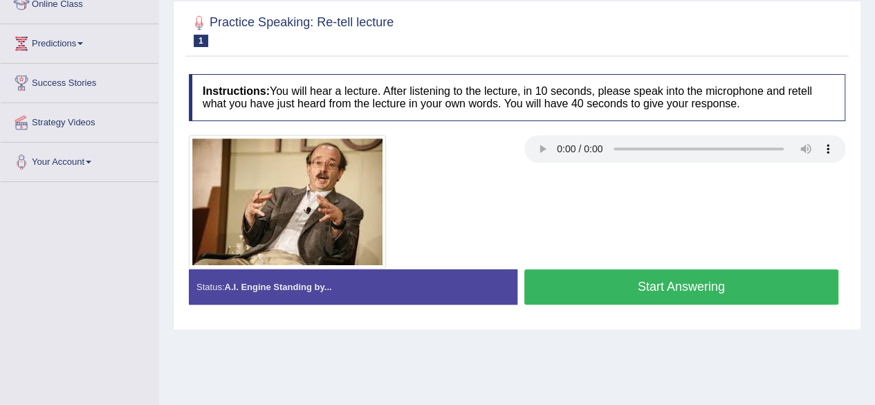
click at [631, 277] on button "Start Answering" at bounding box center [681, 286] width 315 height 35
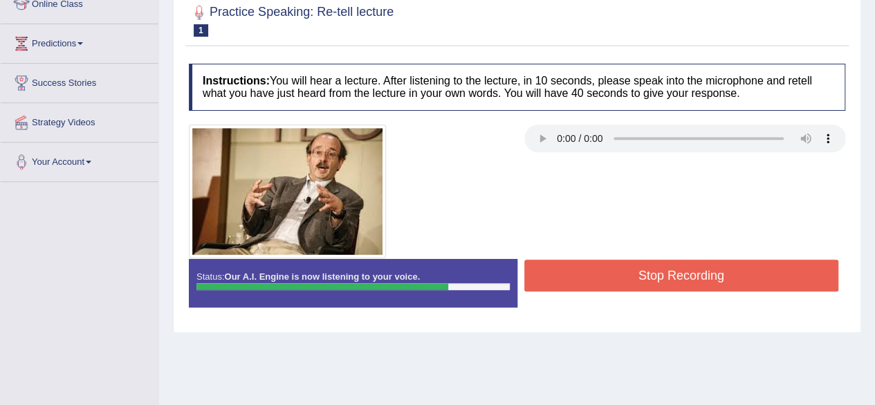
click at [643, 273] on button "Stop Recording" at bounding box center [681, 275] width 315 height 32
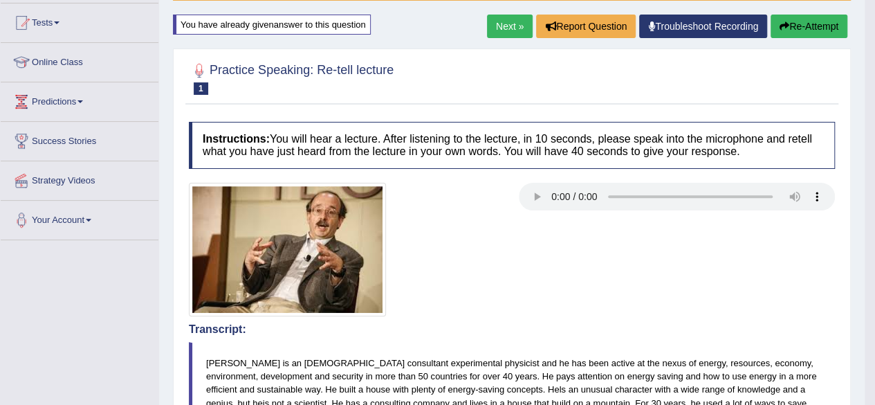
scroll to position [140, 0]
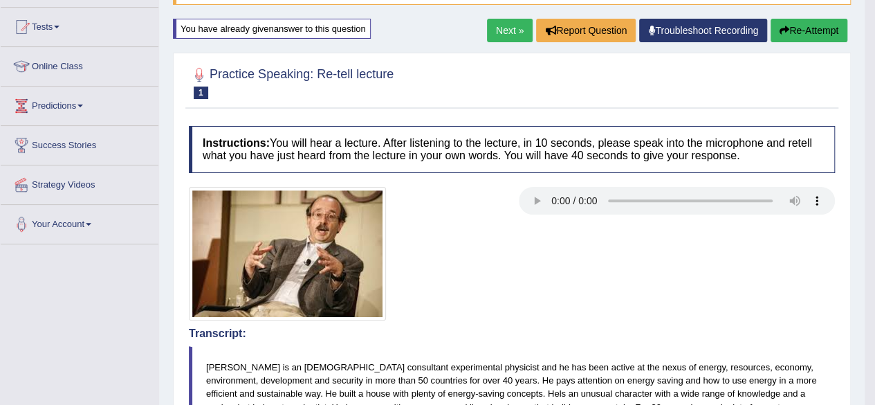
click at [794, 23] on button "Re-Attempt" at bounding box center [809, 31] width 77 height 24
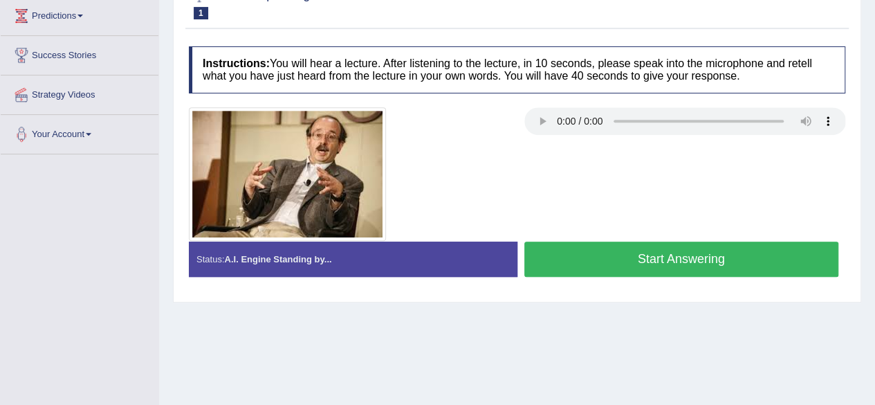
scroll to position [232, 0]
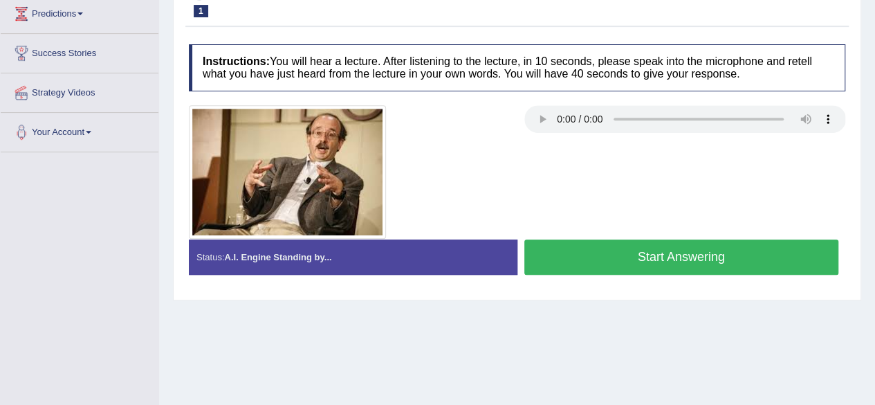
click at [653, 247] on button "Start Answering" at bounding box center [681, 256] width 315 height 35
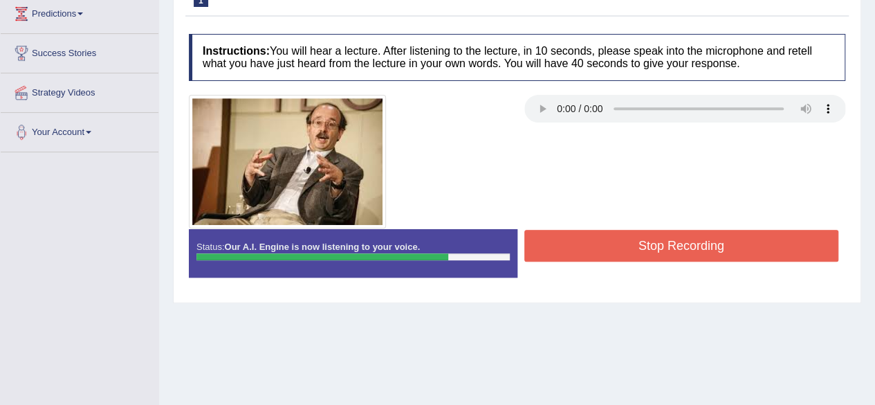
click at [655, 235] on button "Stop Recording" at bounding box center [681, 246] width 315 height 32
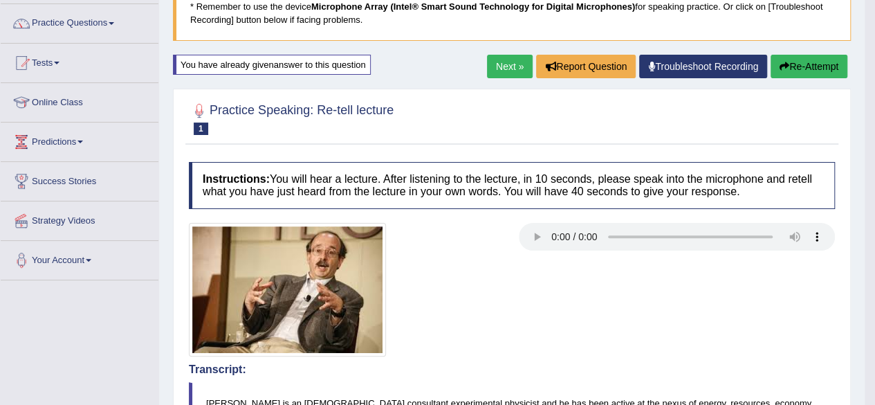
scroll to position [97, 0]
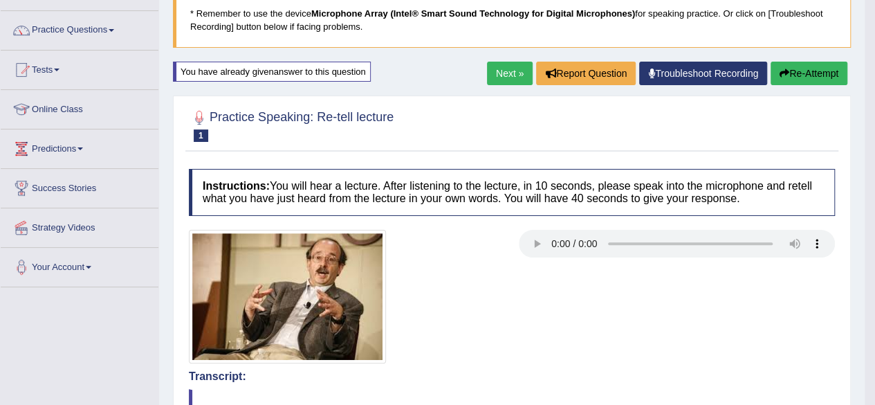
click at [503, 71] on link "Next »" at bounding box center [510, 74] width 46 height 24
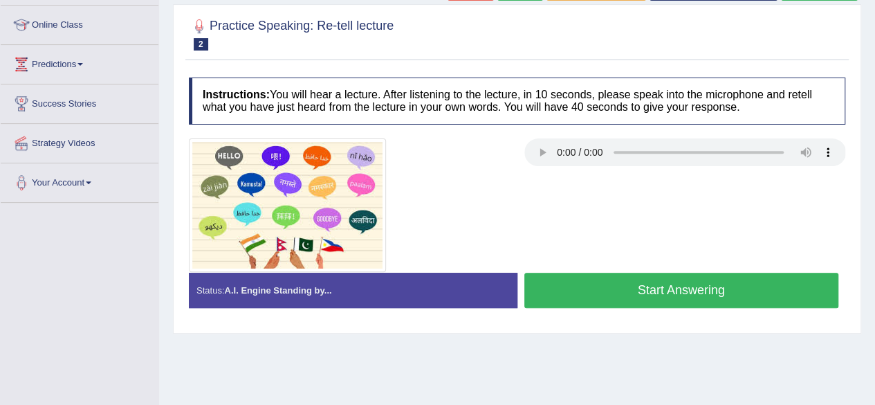
scroll to position [184, 0]
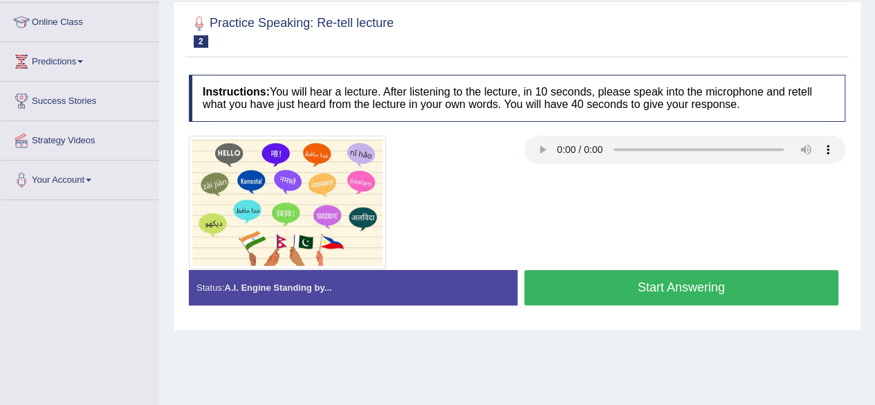
click at [643, 276] on button "Start Answering" at bounding box center [681, 287] width 315 height 35
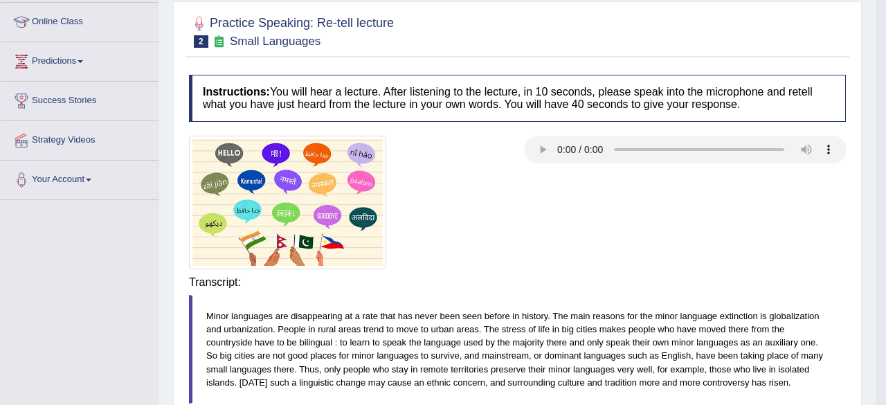
click at [648, 221] on body "Toggle navigation Home Practice Questions Speaking Practice Read Aloud Repeat S…" at bounding box center [443, 18] width 886 height 405
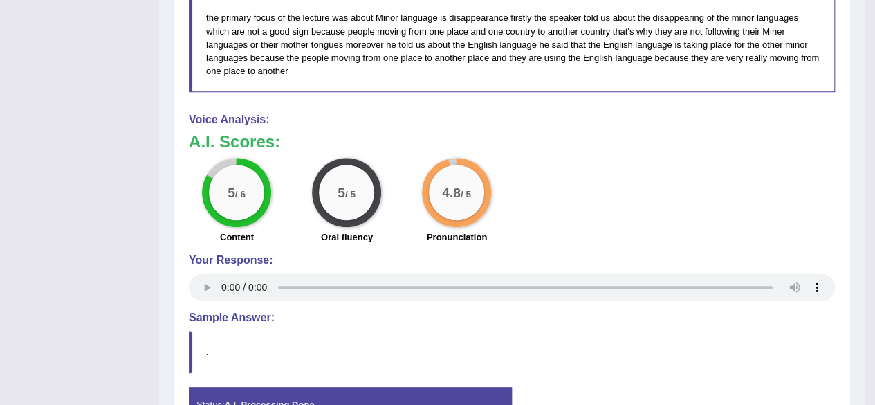
scroll to position [0, 0]
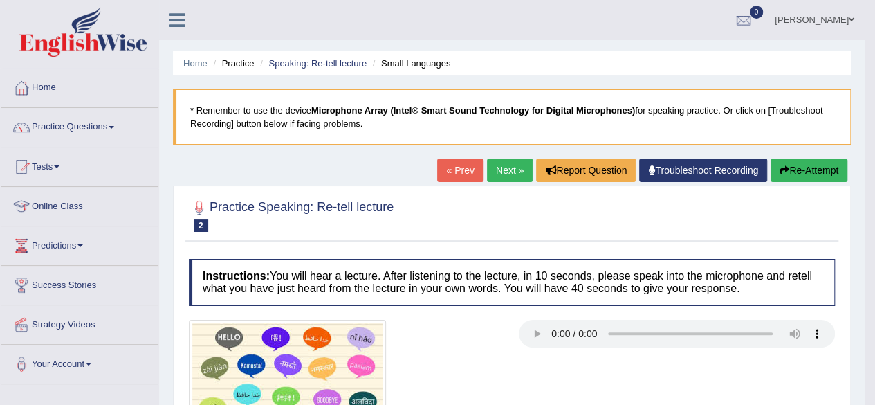
click at [502, 165] on link "Next »" at bounding box center [510, 170] width 46 height 24
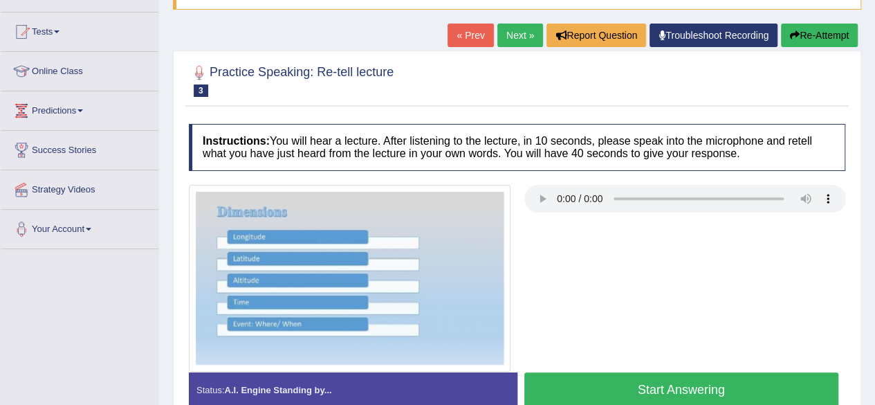
scroll to position [138, 0]
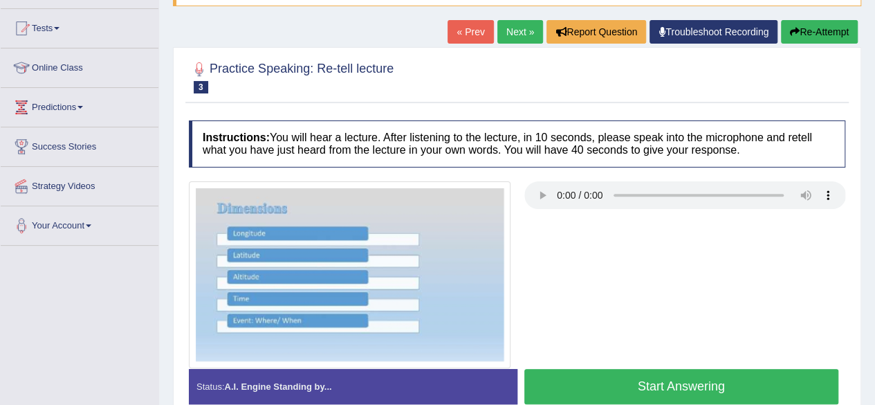
click at [641, 376] on button "Start Answering" at bounding box center [681, 386] width 315 height 35
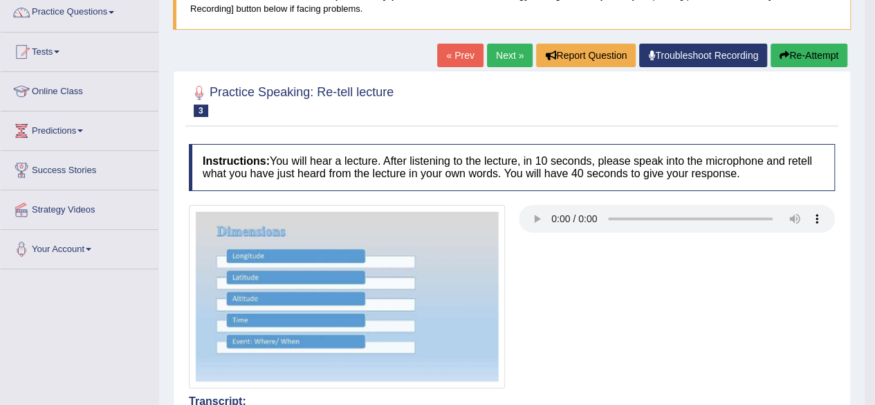
scroll to position [100, 0]
